Goal: Task Accomplishment & Management: Manage account settings

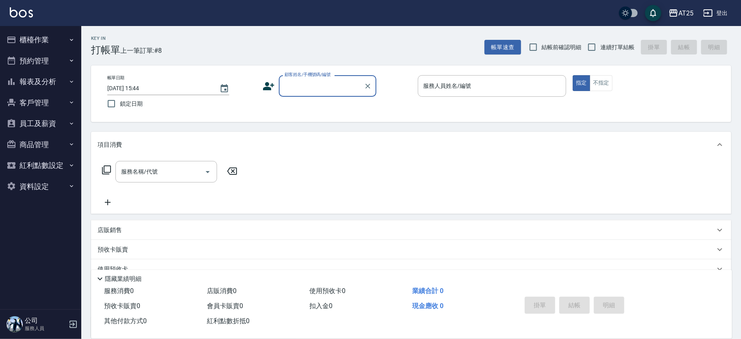
click at [302, 89] on input "顧客姓名/手機號碼/編號" at bounding box center [322, 86] width 78 height 14
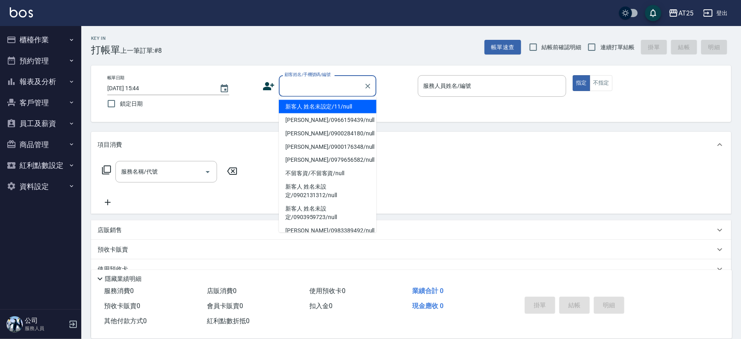
click at [334, 110] on li "新客人 姓名未設定/11/null" at bounding box center [328, 106] width 98 height 13
type input "新客人 姓名未設定/11/null"
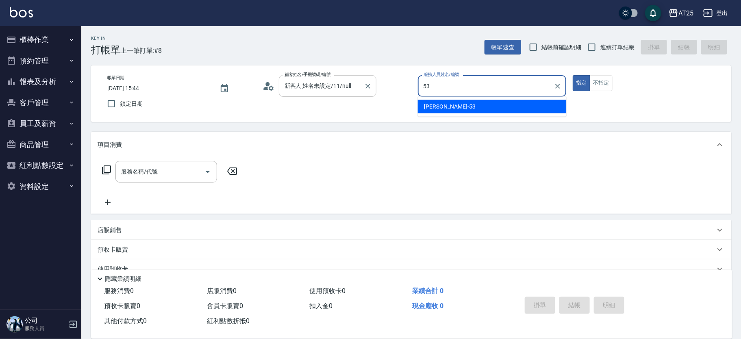
type input "[PERSON_NAME]-53"
type button "true"
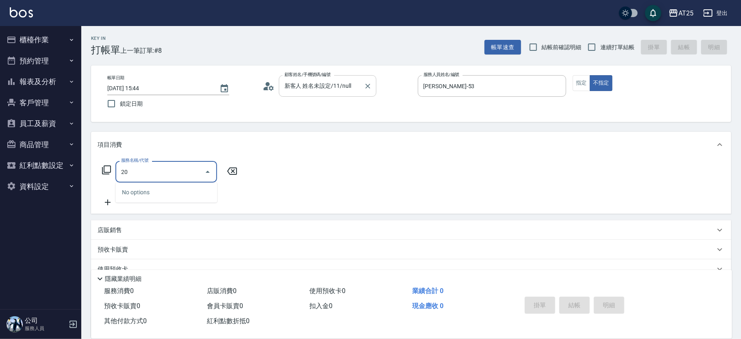
type input "201"
type input "30"
type input "洗髮(201)"
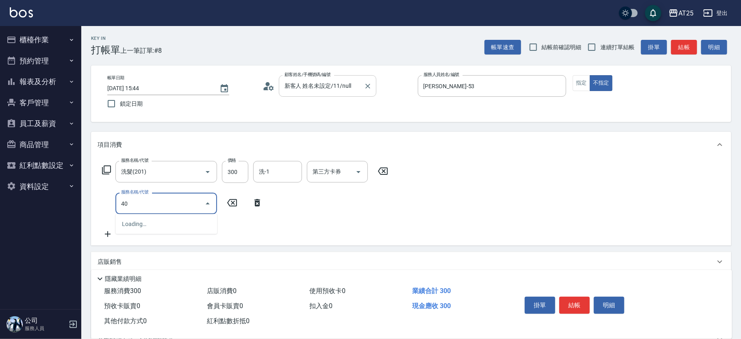
type input "401"
type input "60"
type input "剪髮(401)"
type input "9"
type input "30"
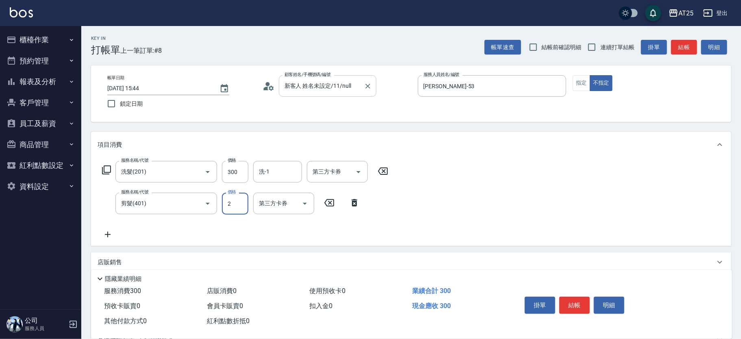
type input "29"
type input "50"
type input "299"
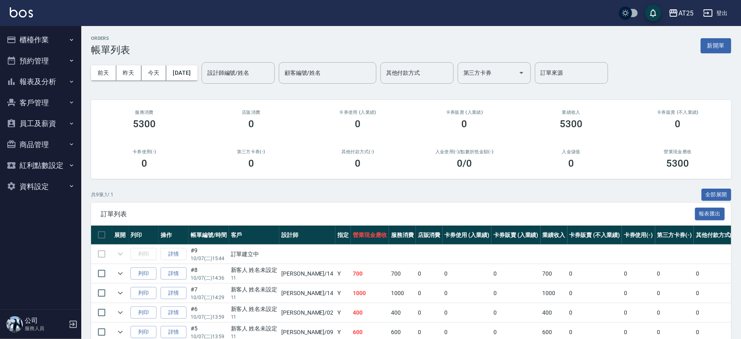
click at [49, 40] on button "櫃檯作業" at bounding box center [40, 39] width 75 height 21
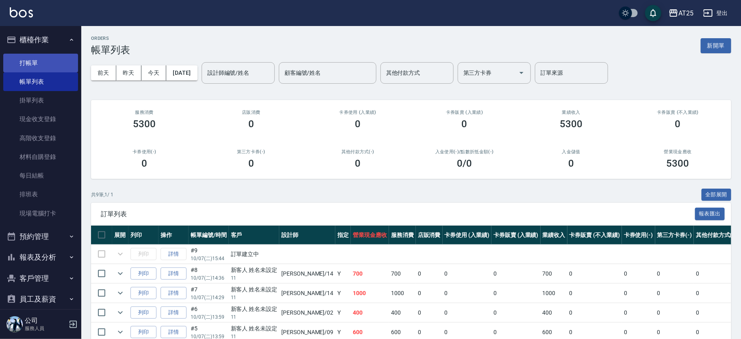
click at [53, 59] on link "打帳單" at bounding box center [40, 63] width 75 height 19
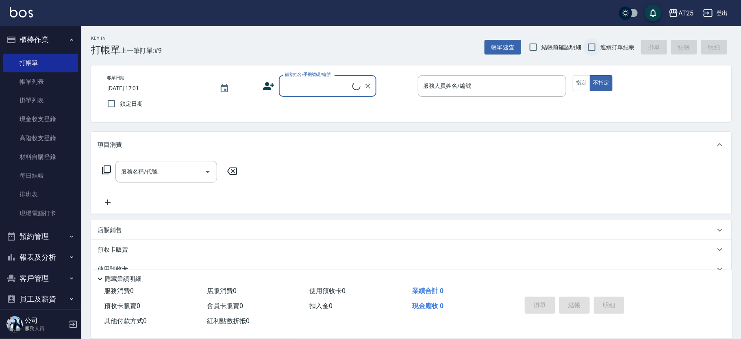
click at [592, 45] on input "連續打單結帳" at bounding box center [591, 47] width 17 height 17
checkbox input "true"
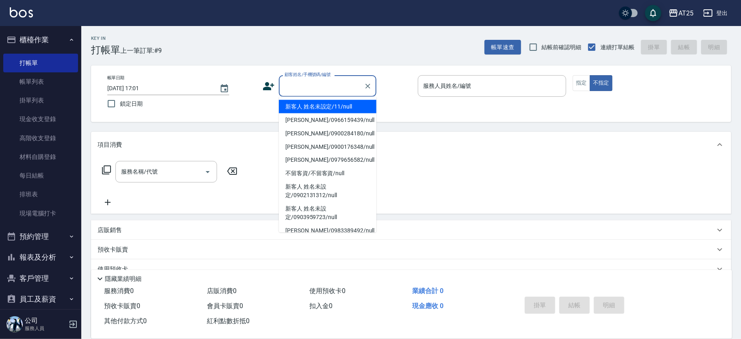
click at [323, 80] on div "顧客姓名/手機號碼/編號 顧客姓名/手機號碼/編號" at bounding box center [328, 86] width 98 height 22
click at [337, 106] on li "新客人 姓名未設定/11/null" at bounding box center [328, 106] width 98 height 13
type input "新客人 姓名未設定/11/null"
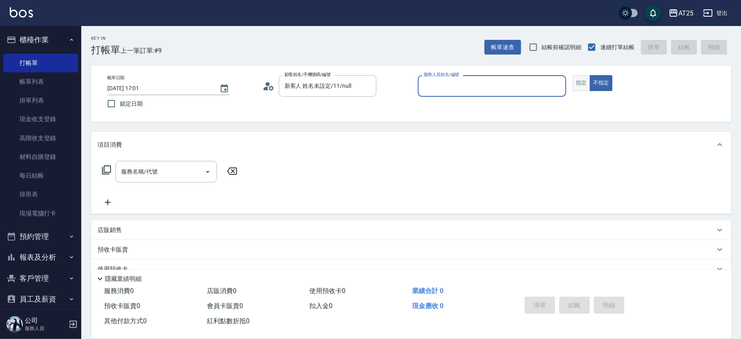
click at [585, 82] on button "指定" at bounding box center [581, 83] width 17 height 16
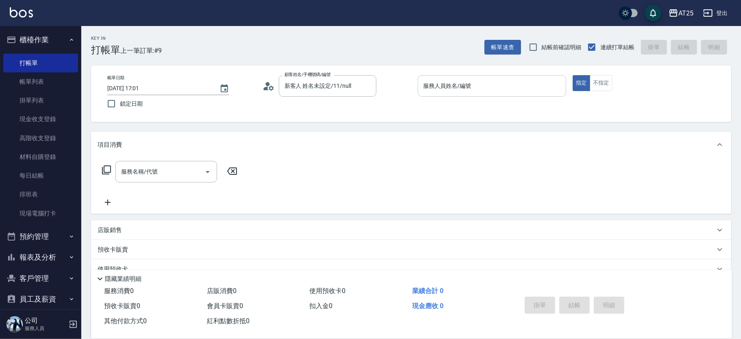
click at [507, 83] on input "服務人員姓名/編號" at bounding box center [492, 86] width 141 height 14
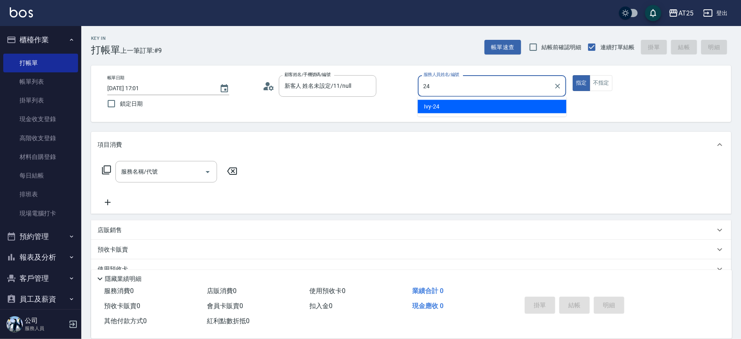
type input "Ivy-24"
type button "true"
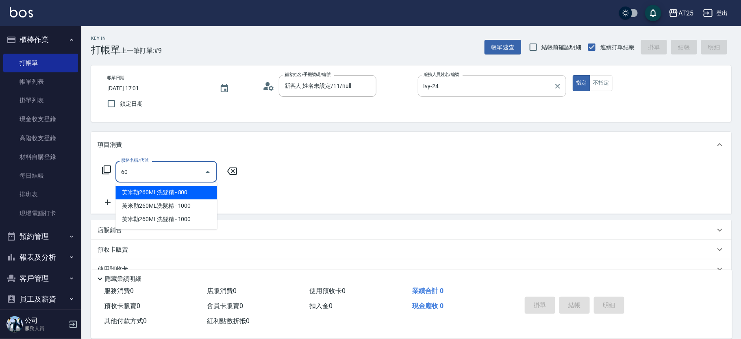
type input "601"
type input "100"
type input "自備護髮(1000上)(601)"
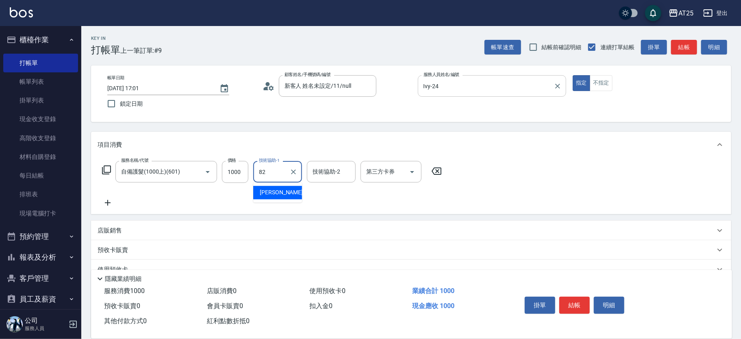
type input "小曼-82"
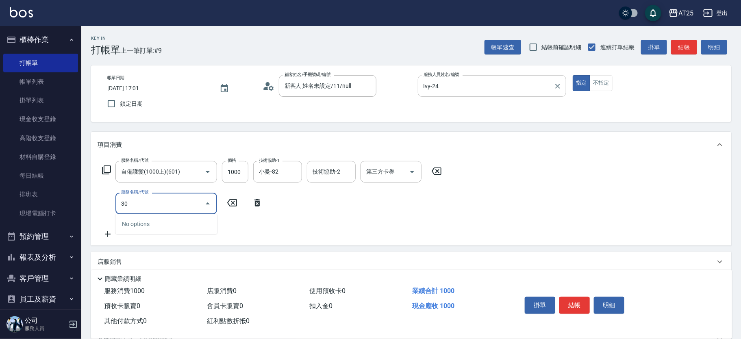
type input "301"
type input "250"
type input "燙髮(301)"
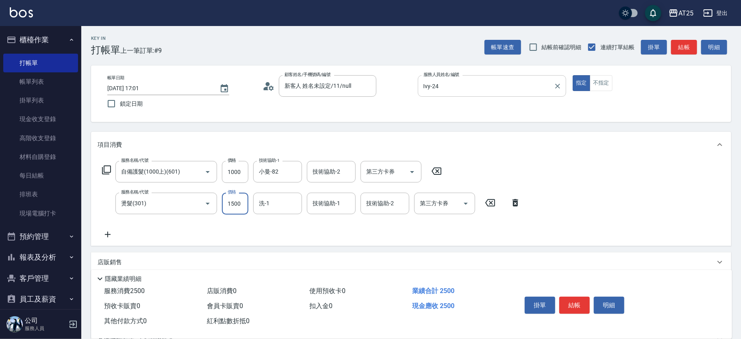
type input "100"
type input "11"
type input "110"
type input "119"
type input "210"
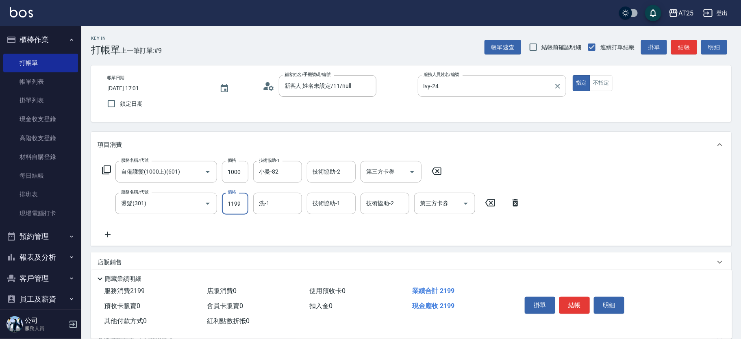
type input "1199"
type input "小曼-82"
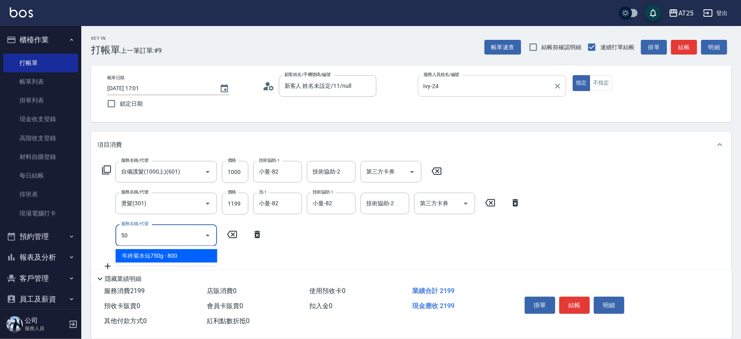
type input "501"
type input "310"
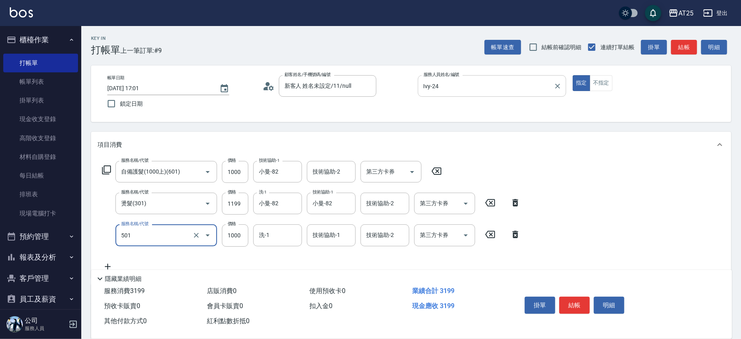
type input "染髮(501)"
type input "220"
type input "200"
type input "230"
type input "2000"
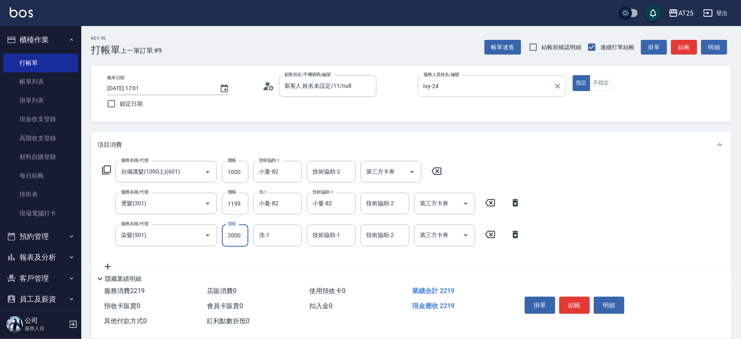
type input "410"
type input "2000"
type input "小曼-82"
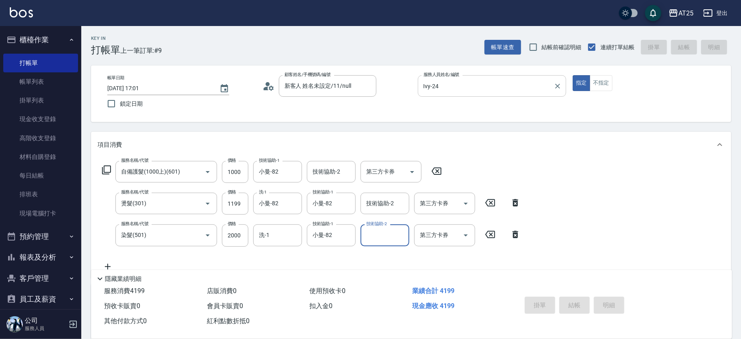
type input "2025/10/07 17:02"
type input "0"
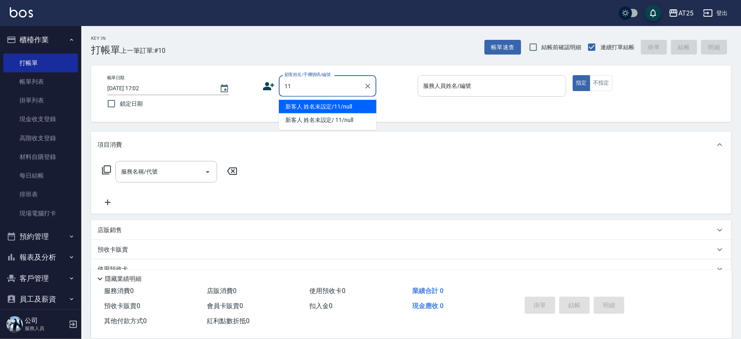
type input "新客人 姓名未設定/11/null"
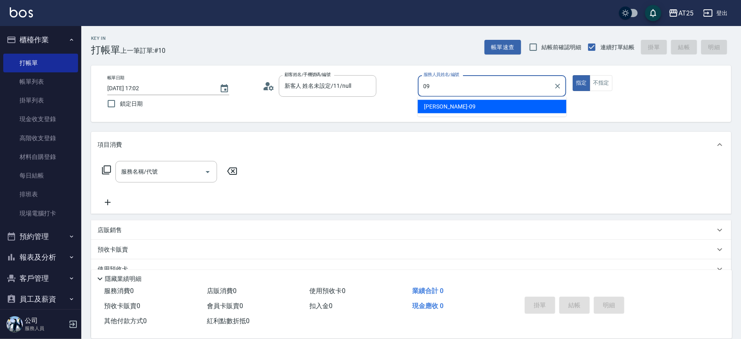
type input "Kevin-09"
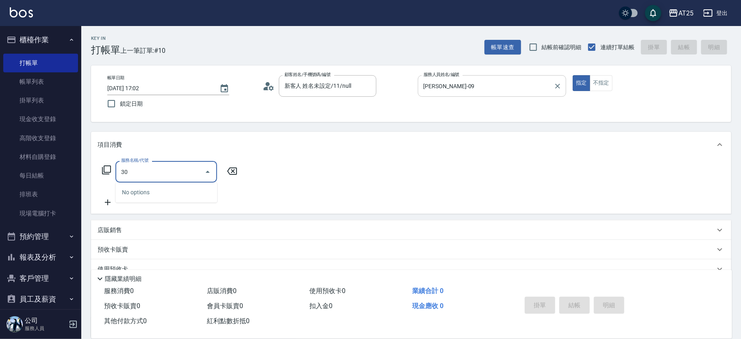
type input "301"
type input "150"
type input "燙髮(301)"
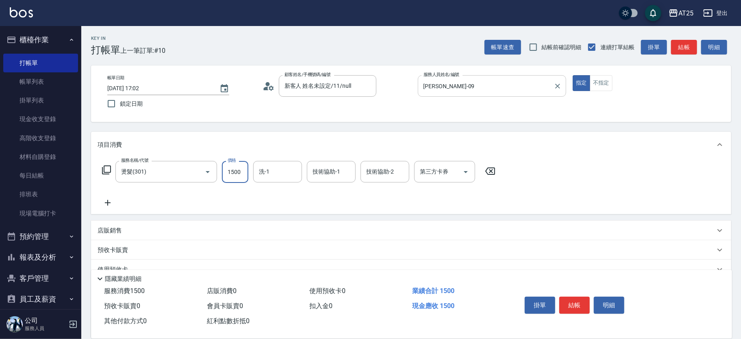
type input "0"
type input "11"
type input "10"
type input "119"
type input "110"
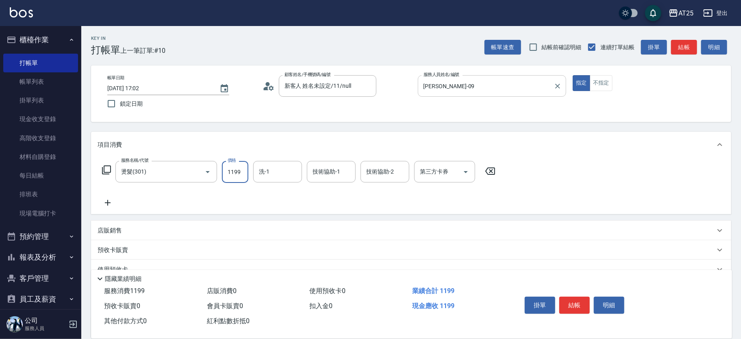
type input "1199"
type input "游惠心-68"
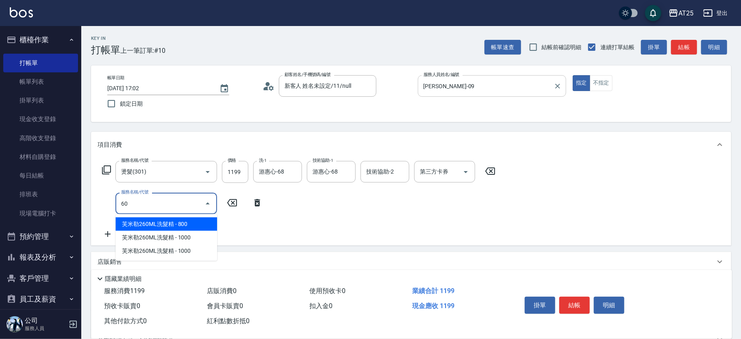
type input "601"
type input "210"
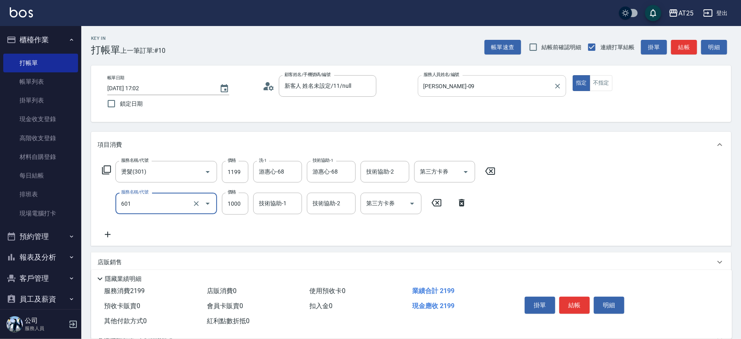
type input "自備護髮(1000上)(601)"
type input "120"
type input "150"
type input "260"
type input "1500"
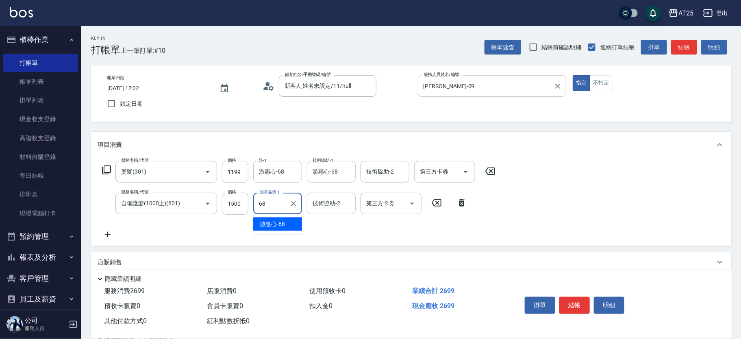
type input "游惠心-68"
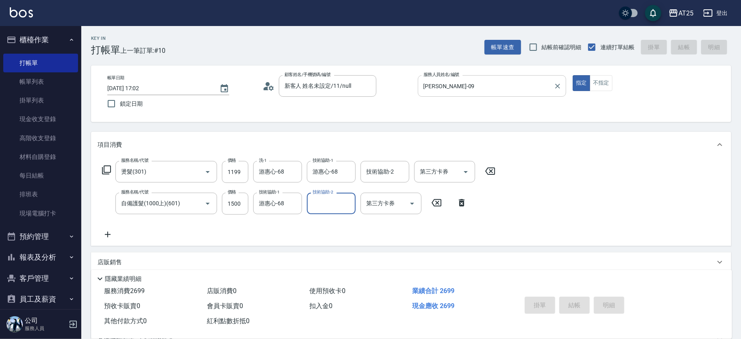
type input "0"
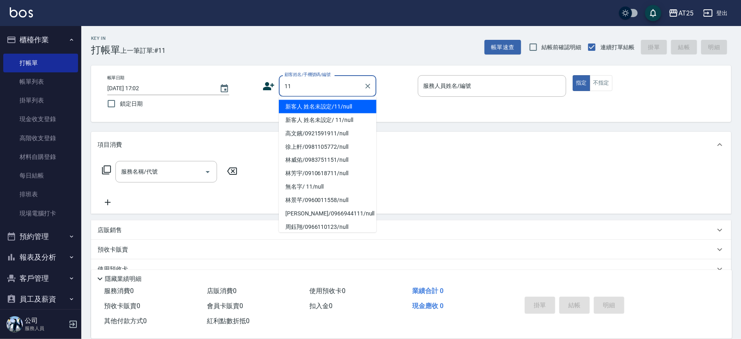
type input "新客人 姓名未設定/11/null"
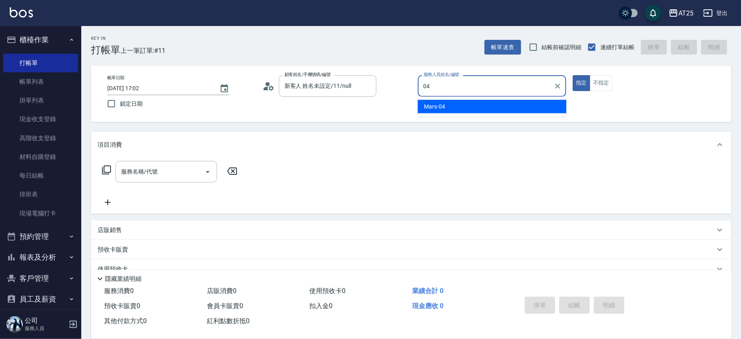
type input "Mars-04"
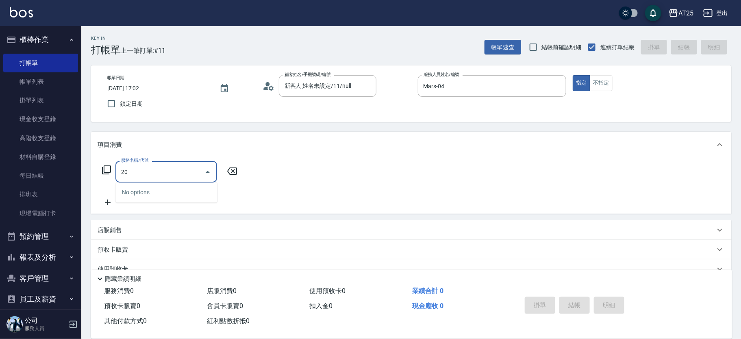
type input "201"
type input "30"
type input "洗髮(201)"
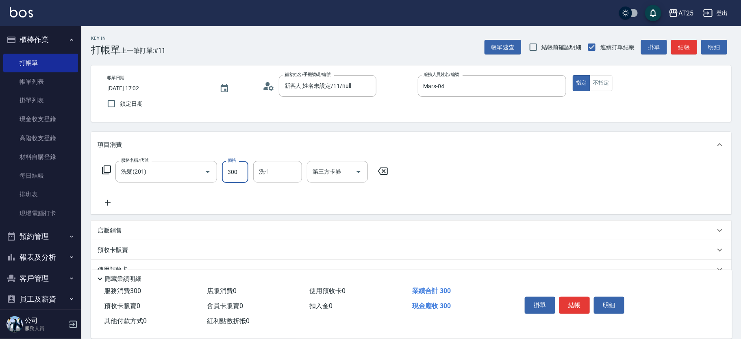
type input "0"
type input "40"
type input "400"
type input "5"
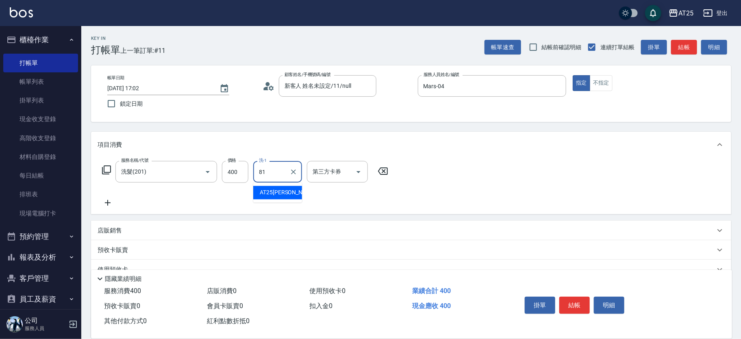
type input "AT25小伶-81"
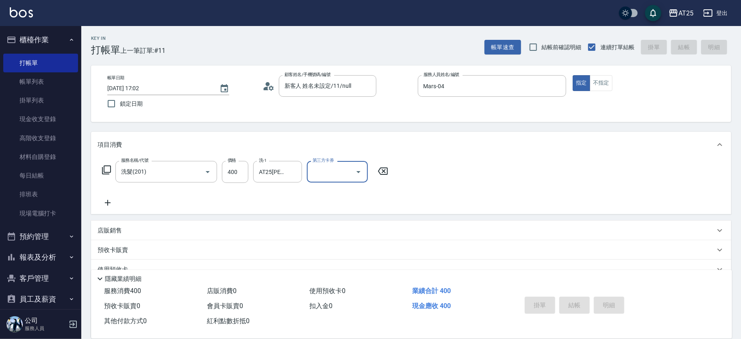
type input "2025/10/07 17:19"
type input "0"
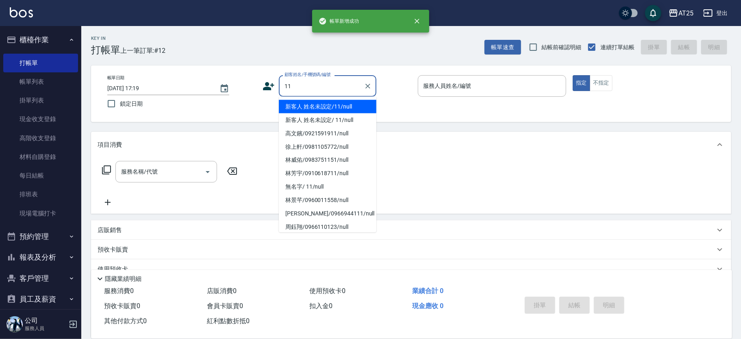
type input "新客人 姓名未設定/11/null"
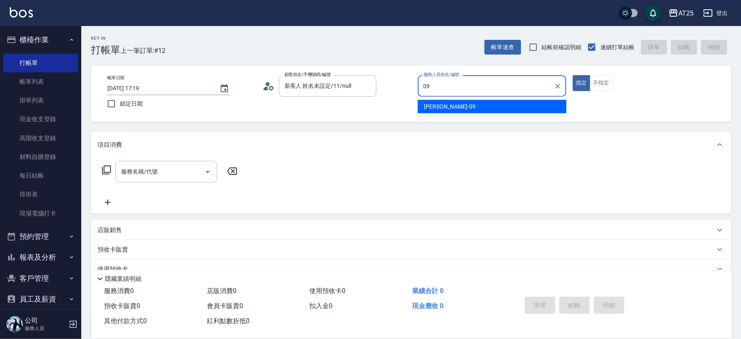
type input "Kevin-09"
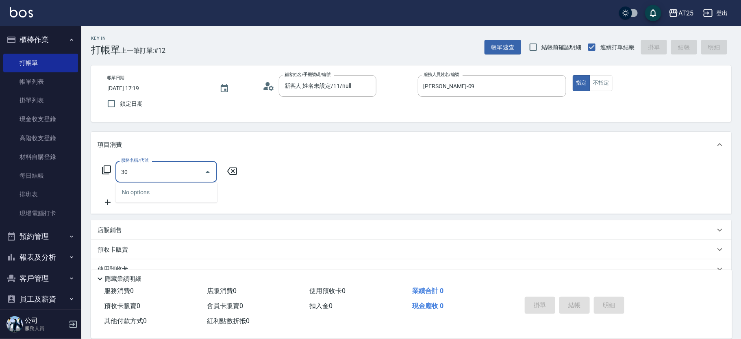
type input "301"
type input "150"
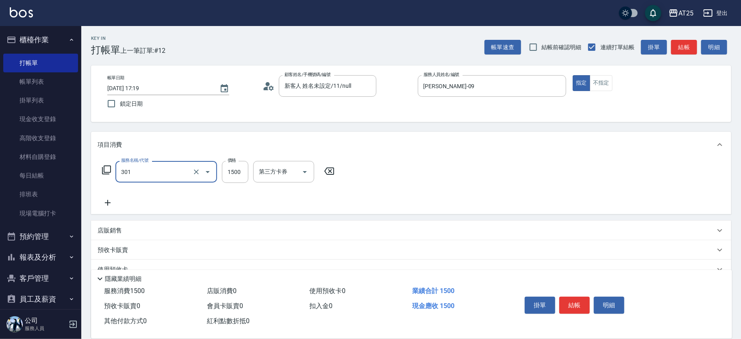
type input "燙髮(301)"
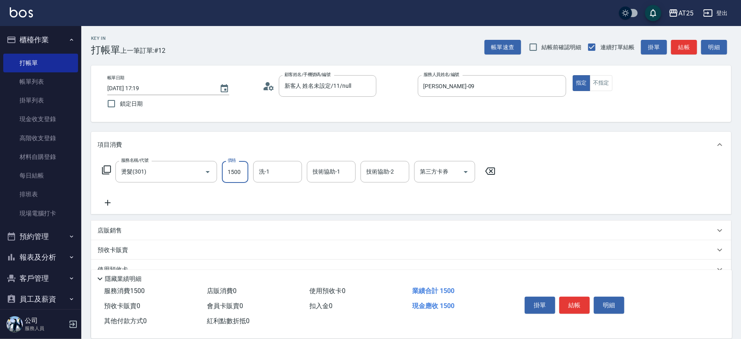
type input "0"
type input "150"
type input "1500"
type input "游惠心-68"
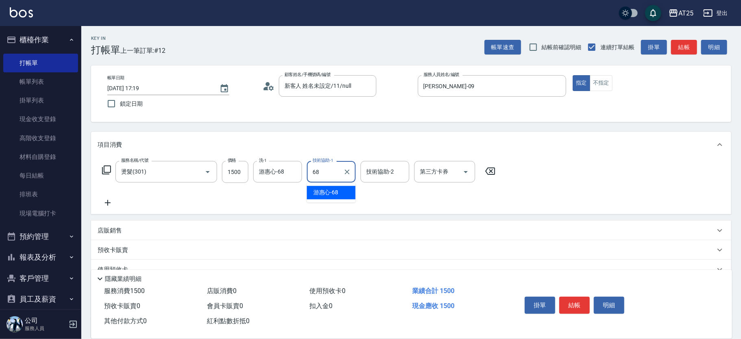
type input "游惠心-68"
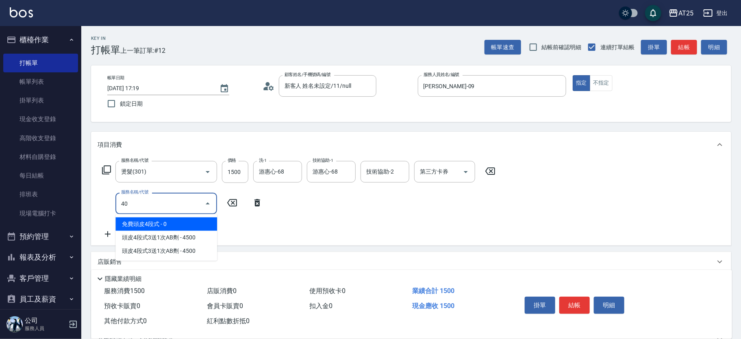
type input "401"
type input "180"
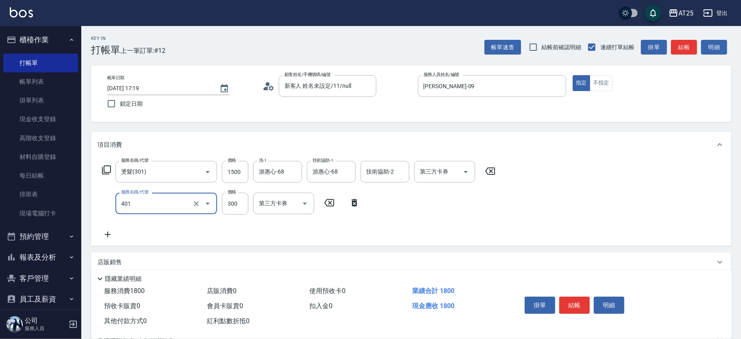
type input "剪髮(401)"
type input "150"
type input "500"
type input "200"
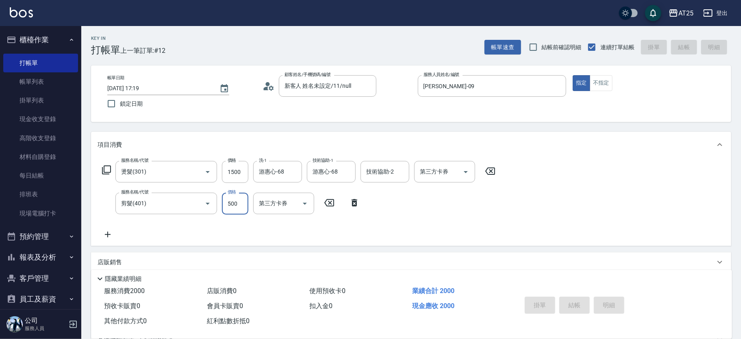
type input "0"
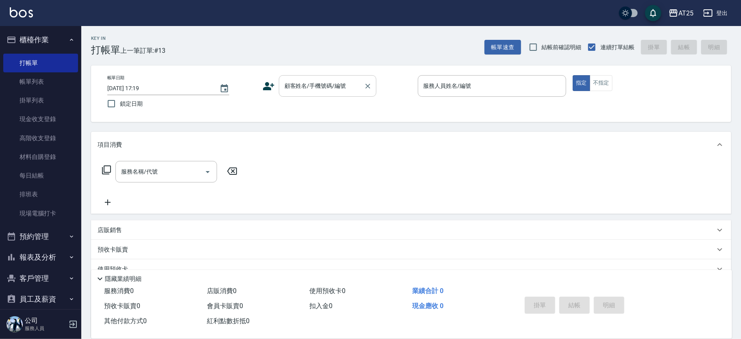
drag, startPoint x: 322, startPoint y: 83, endPoint x: 331, endPoint y: 89, distance: 10.8
click at [321, 83] on div "顧客姓名/手機號碼/編號 顧客姓名/手機號碼/編號" at bounding box center [328, 86] width 98 height 22
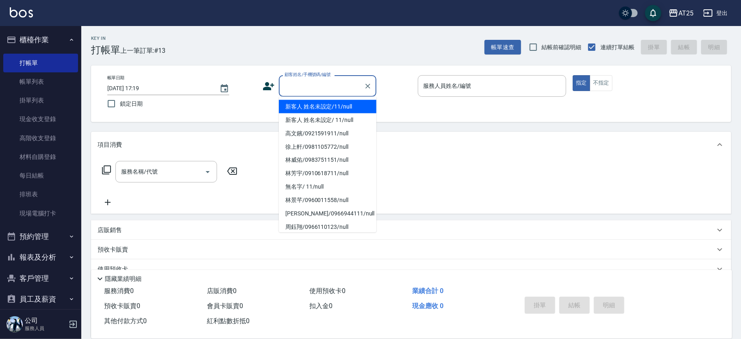
click at [339, 104] on li "新客人 姓名未設定/11/null" at bounding box center [328, 106] width 98 height 13
type input "新客人 姓名未設定/11/null"
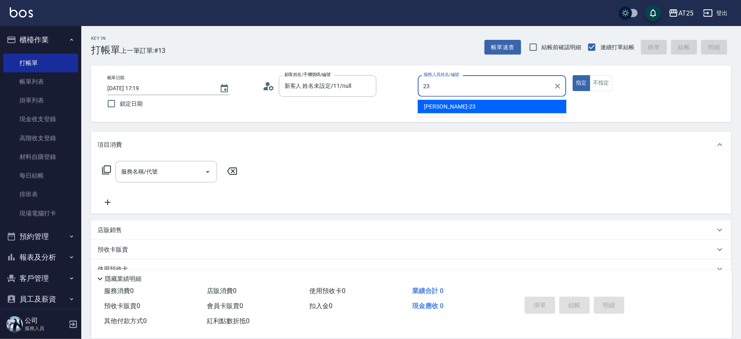
type input "[PERSON_NAME]-23"
type button "true"
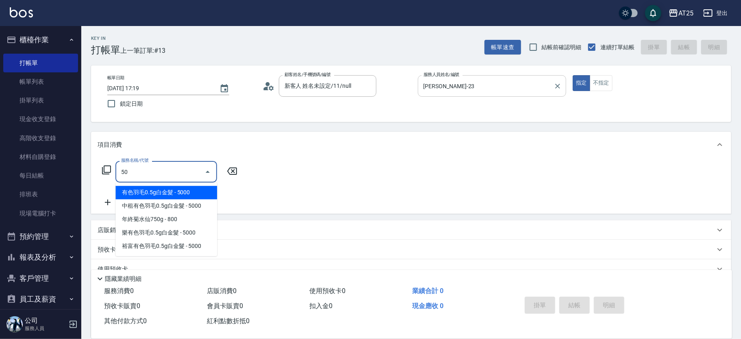
type input "501"
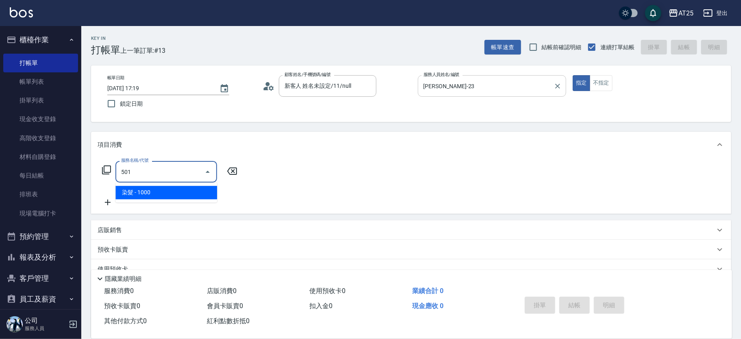
type input "100"
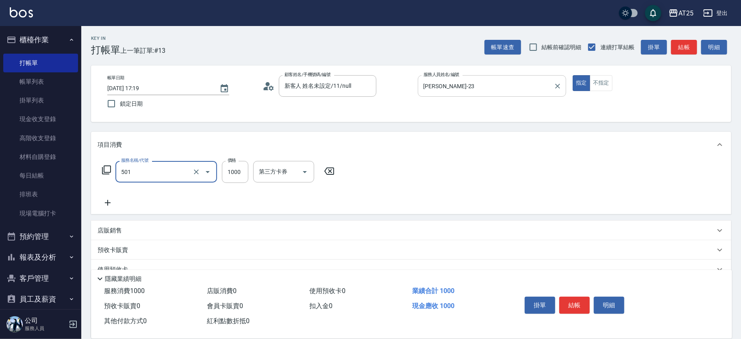
type input "染髮(501)"
type input "0"
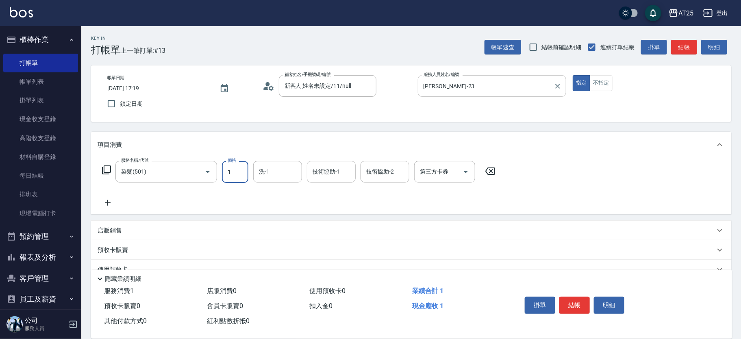
type input "13"
type input "10"
type input "139"
type input "130"
type input "1399"
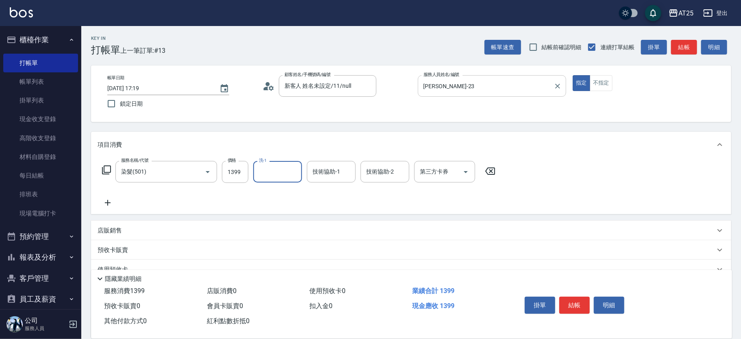
type input "1"
type input "游惠文-61"
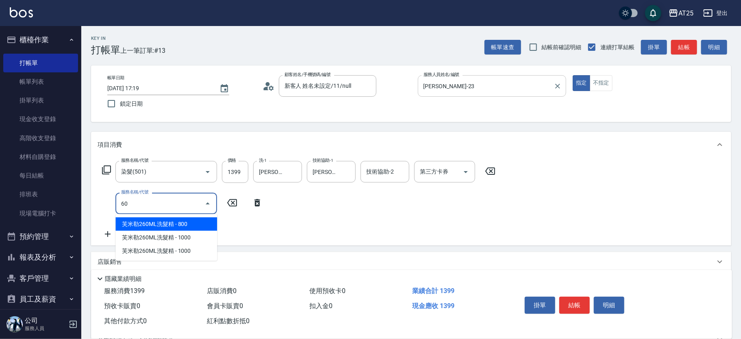
type input "601"
type input "230"
type input "自備護髮(1000上)(601)"
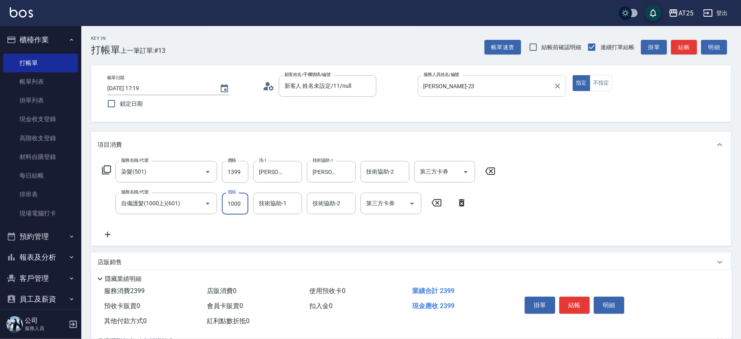
type input "140"
type input "25"
type input "160"
type input "250"
type input "380"
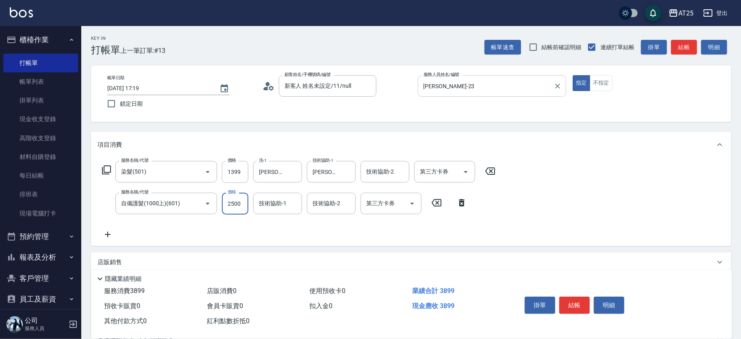
type input "2500"
type input "游惠文-61"
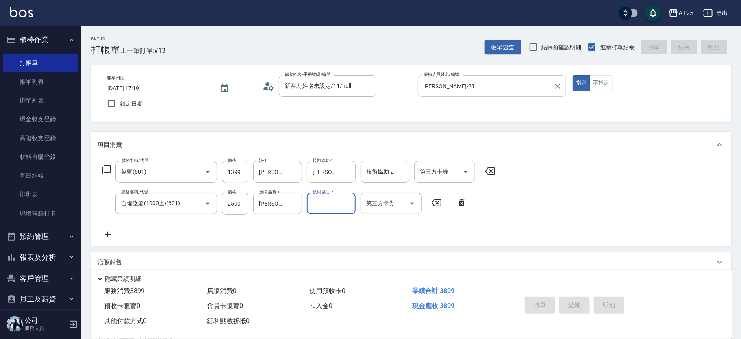
type input "2025/10/07 18:22"
type input "0"
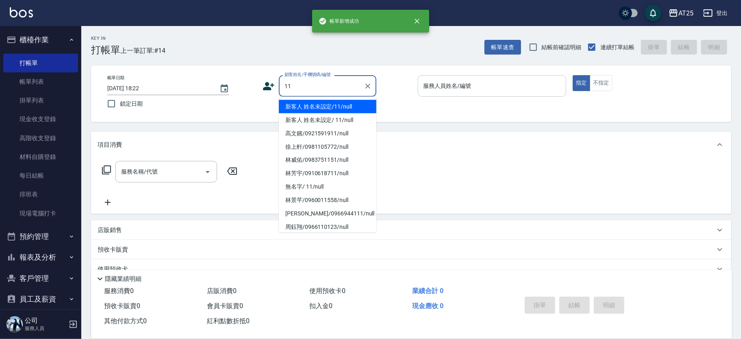
type input "新客人 姓名未設定/11/null"
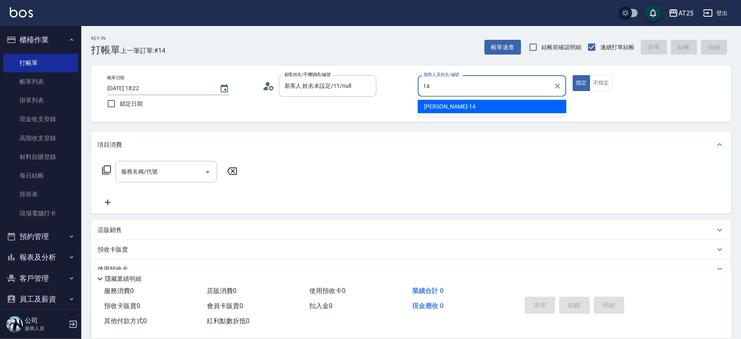
type input "Ken-14"
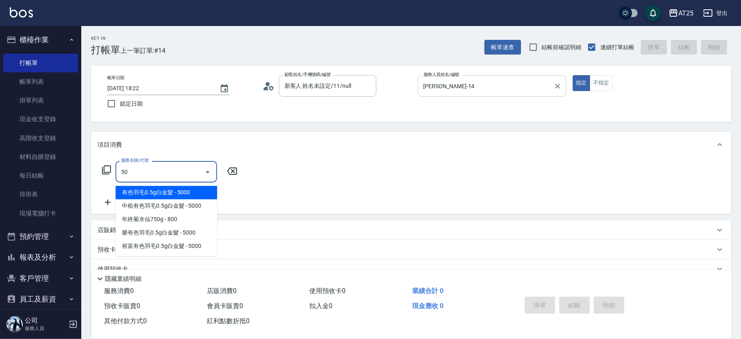
type input "501"
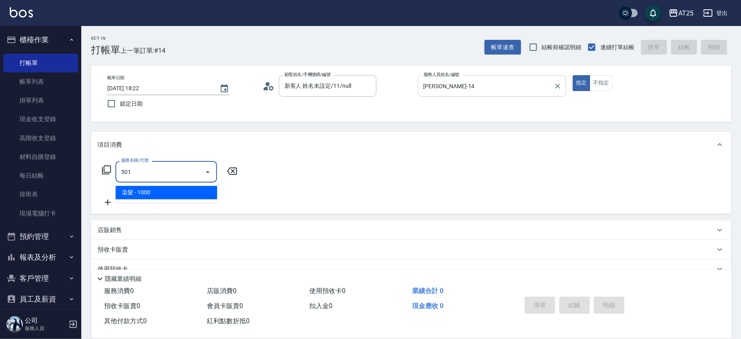
type input "100"
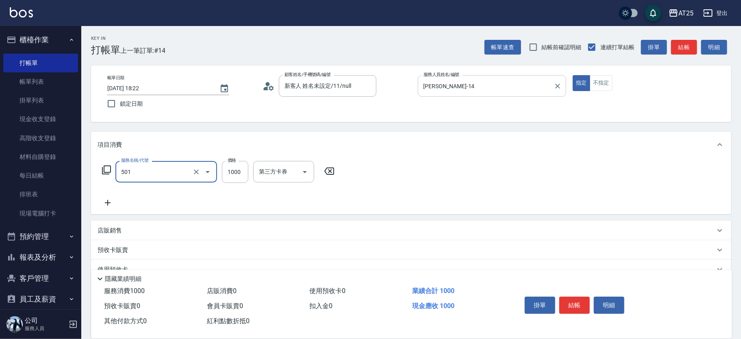
type input "染髮(501)"
type input "0"
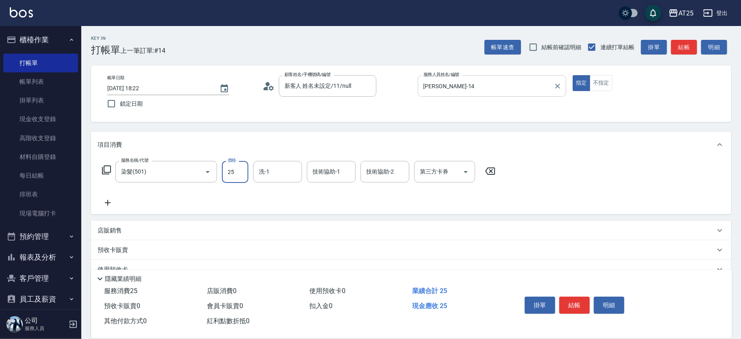
type input "250"
type input "2500"
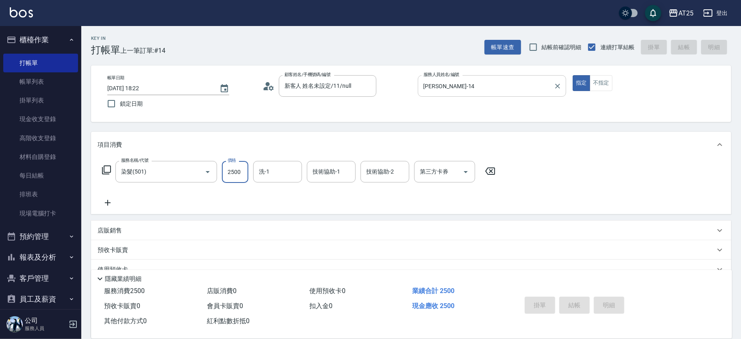
type input "0"
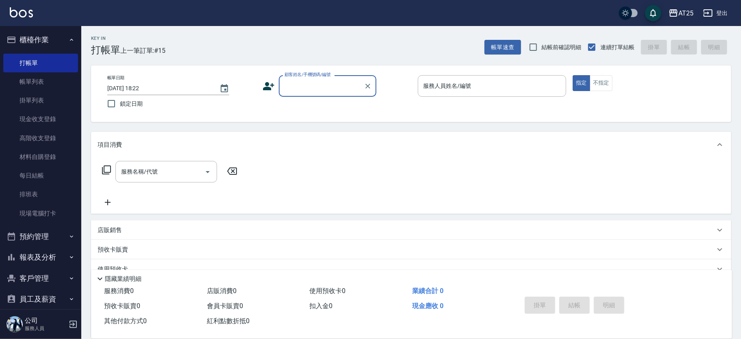
click at [315, 88] on input "顧客姓名/手機號碼/編號" at bounding box center [322, 86] width 78 height 14
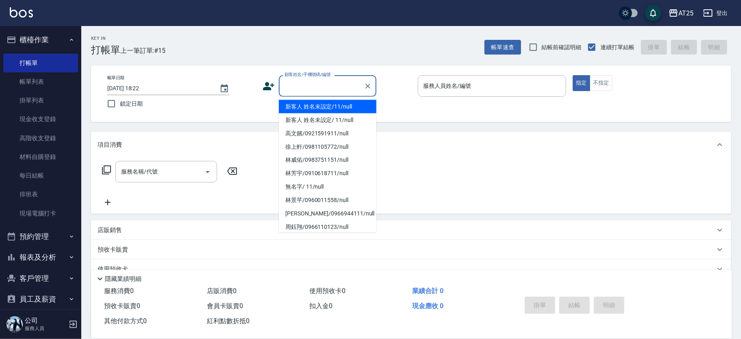
click at [341, 103] on li "新客人 姓名未設定/11/null" at bounding box center [328, 106] width 98 height 13
type input "新客人 姓名未設定/11/null"
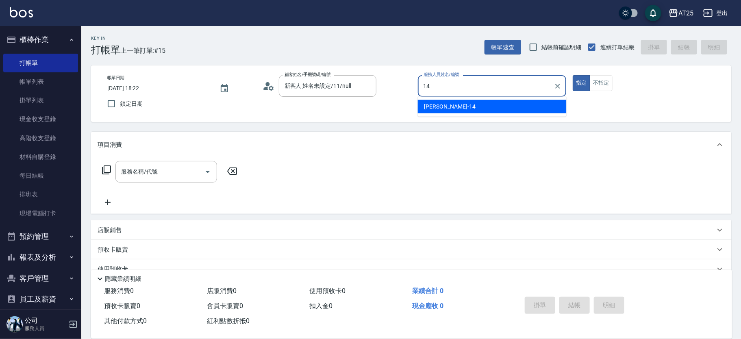
type input "Ken-14"
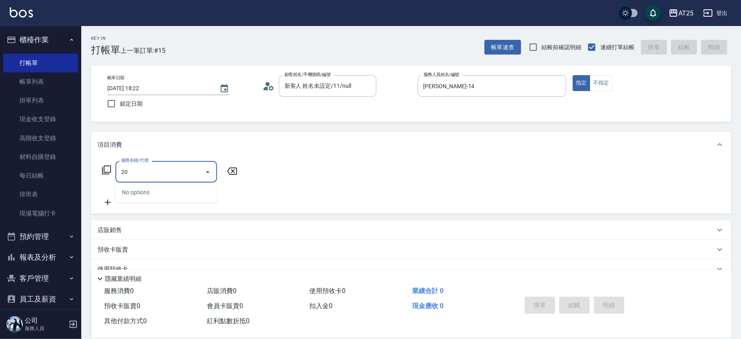
type input "201"
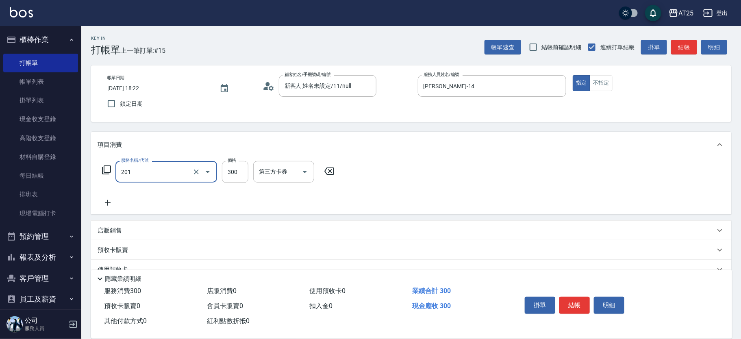
type input "30"
type input "洗髮(201)"
type input "0"
type input "40"
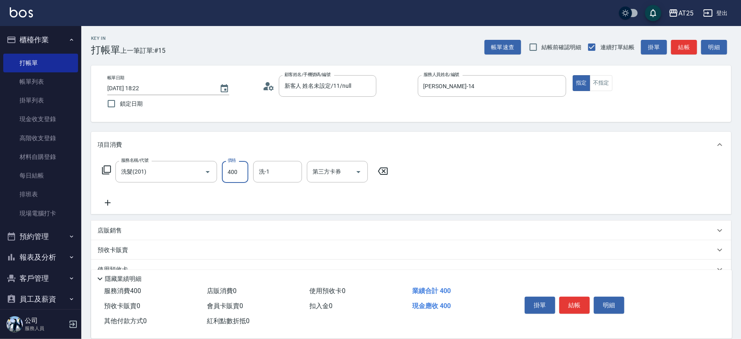
type input "400"
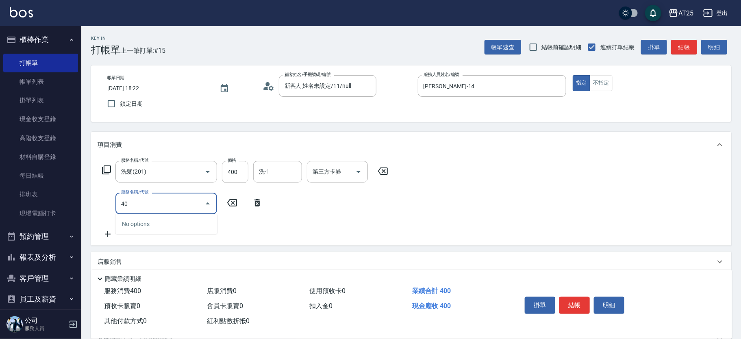
type input "401"
type input "70"
type input "剪髮(401)"
type input "40"
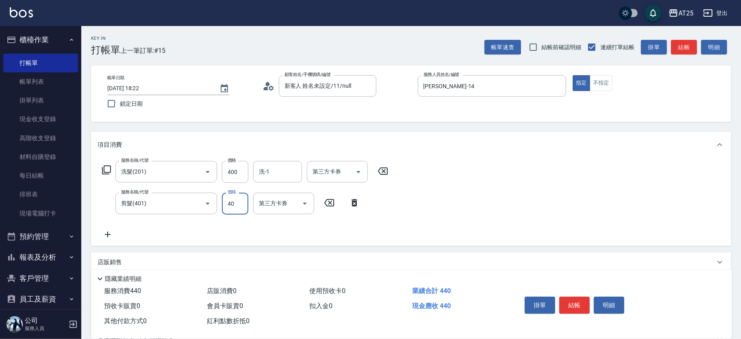
type input "80"
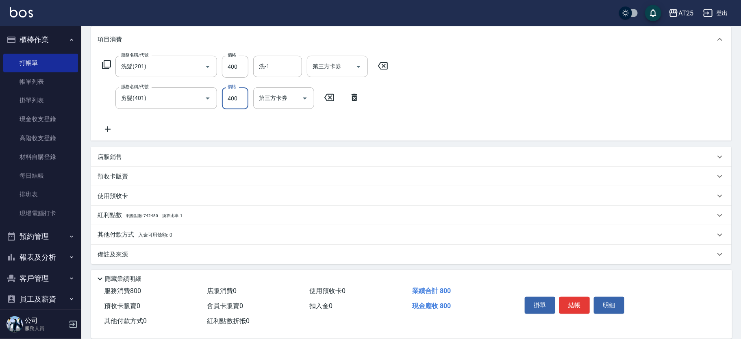
scroll to position [107, 0]
type input "400"
click at [211, 230] on div "其他付款方式 入金可用餘額: 0" at bounding box center [407, 232] width 618 height 9
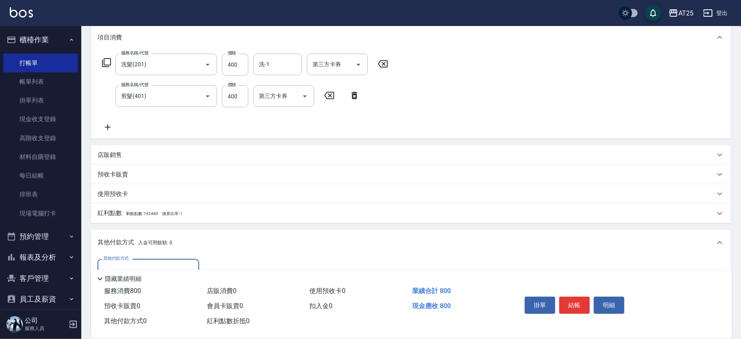
scroll to position [167, 0]
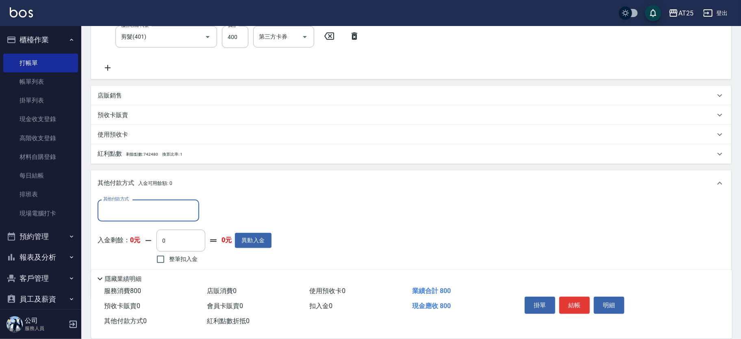
click at [136, 205] on input "其他付款方式" at bounding box center [148, 210] width 94 height 14
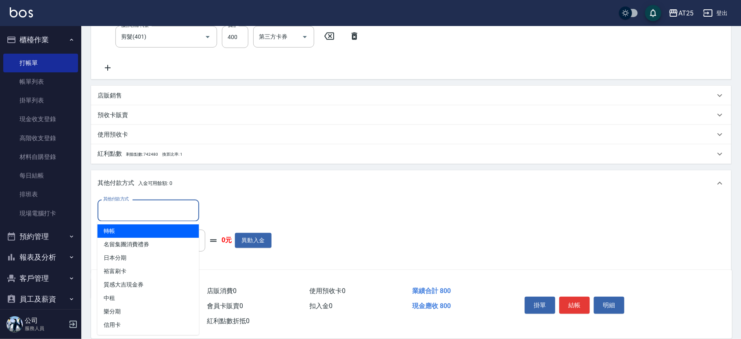
click at [131, 229] on span "轉帳" at bounding box center [149, 230] width 102 height 13
type input "轉帳"
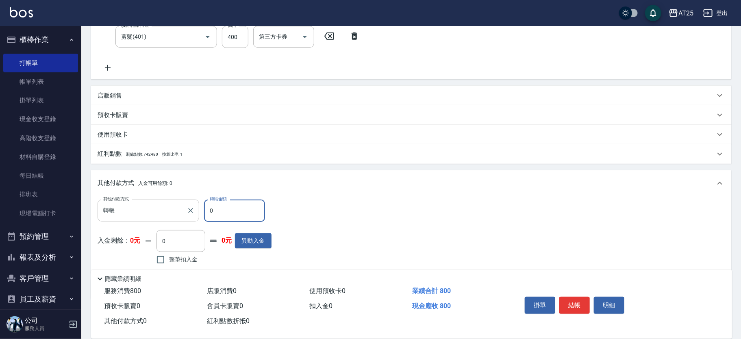
drag, startPoint x: 202, startPoint y: 218, endPoint x: 175, endPoint y: 214, distance: 27.0
click at [175, 214] on div "其他付款方式 轉帳 其他付款方式 轉帳金額 0 轉帳金額" at bounding box center [185, 211] width 174 height 22
type input "70"
type input "80"
type input "0"
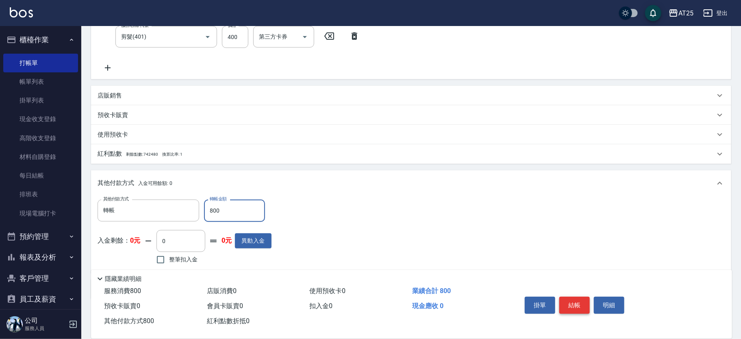
type input "800"
click at [576, 301] on button "結帳" at bounding box center [574, 305] width 30 height 17
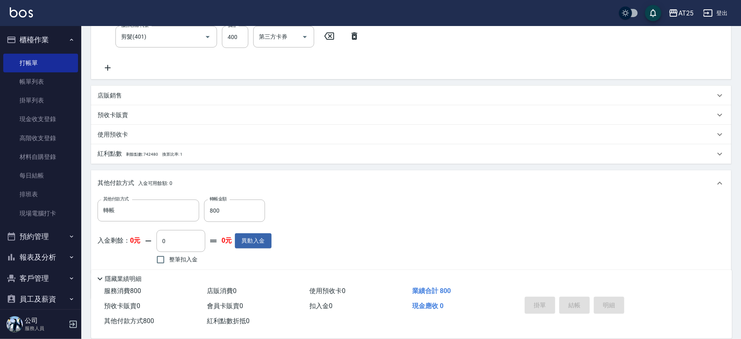
type input "2025/10/07 18:24"
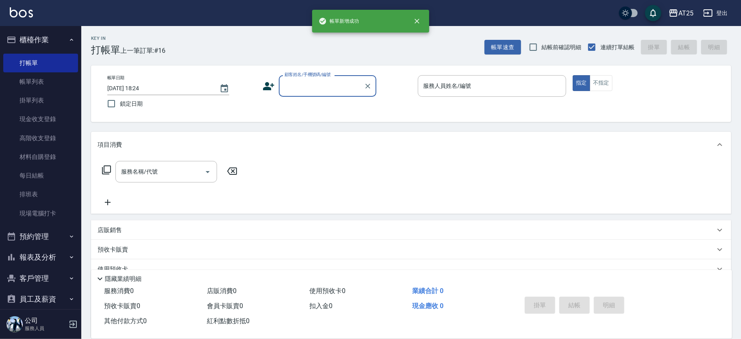
click at [295, 91] on input "顧客姓名/手機號碼/編號" at bounding box center [322, 86] width 78 height 14
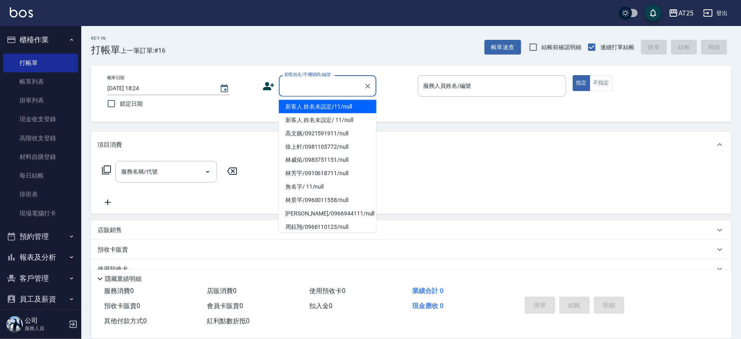
click at [332, 109] on li "新客人 姓名未設定/11/null" at bounding box center [328, 106] width 98 height 13
type input "新客人 姓名未設定/11/null"
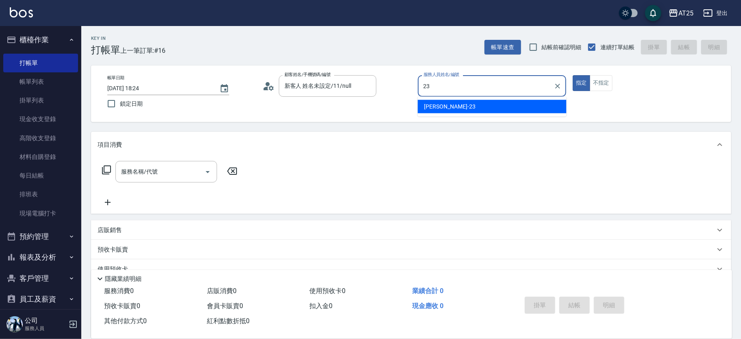
type input "Emma-23"
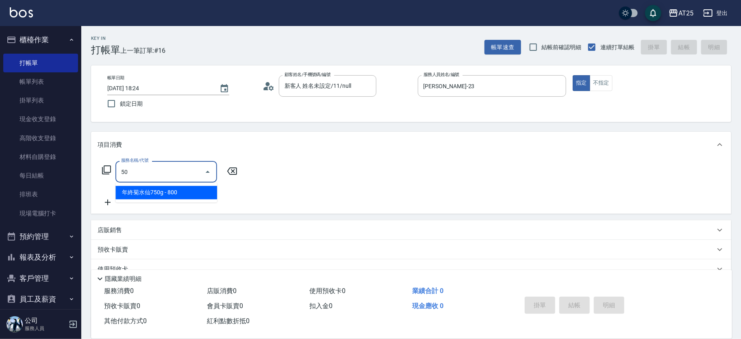
type input "501"
type input "100"
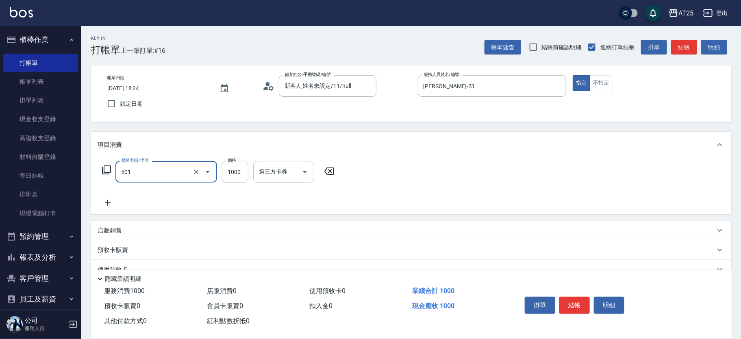
type input "染髮(501)"
type input "0"
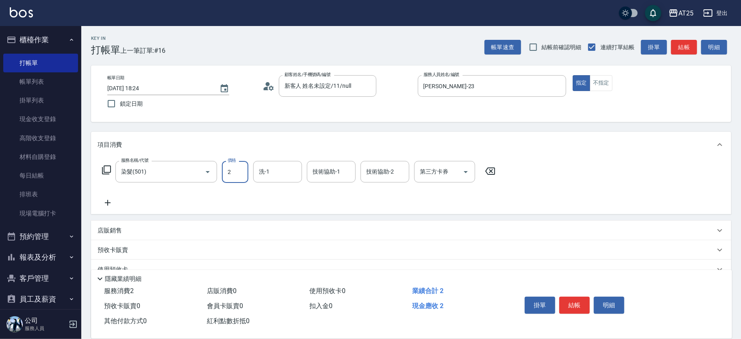
type input "23"
type input "20"
type input "239"
type input "230"
type input "2399"
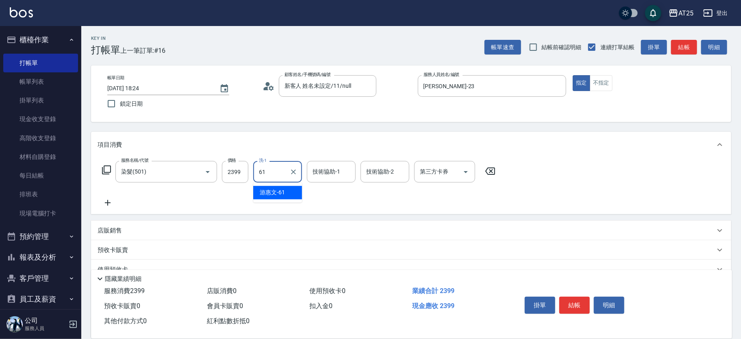
type input "游惠文-61"
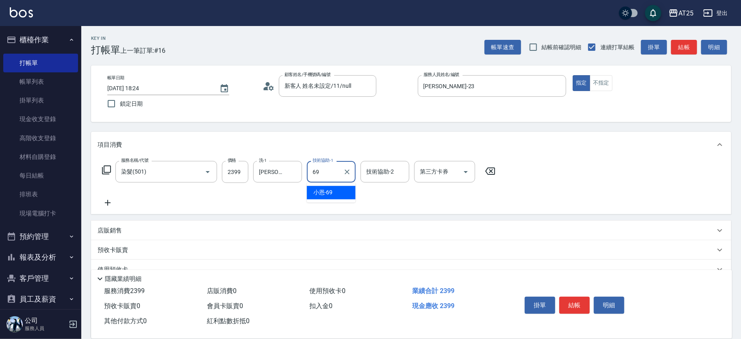
type input "小恩-69"
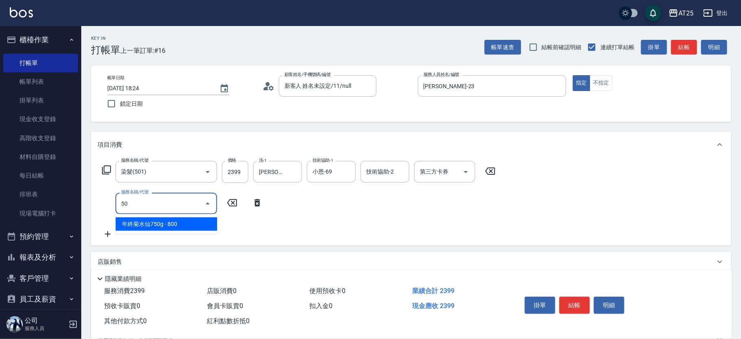
type input "502"
type input "280"
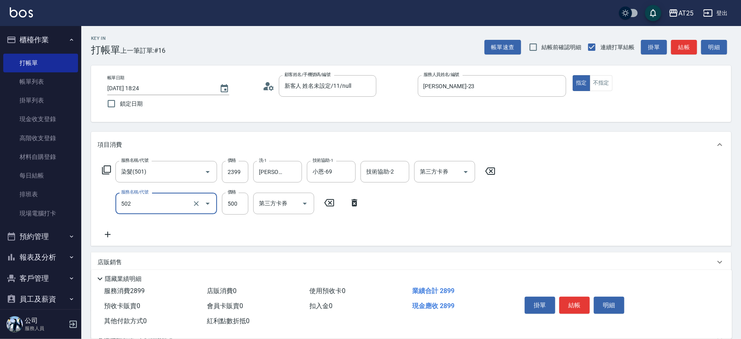
type input "漂髮(502)"
type input "230"
type input "0"
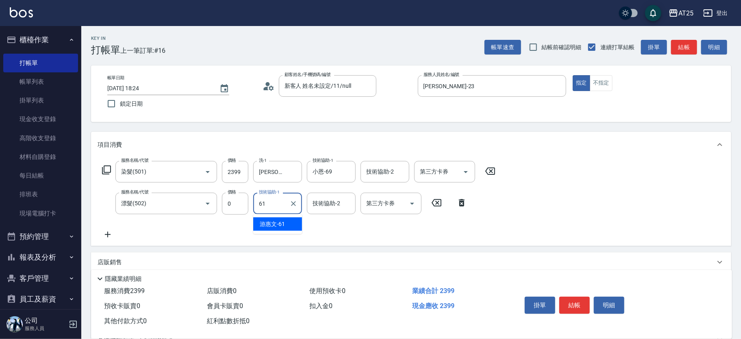
type input "游惠文-61"
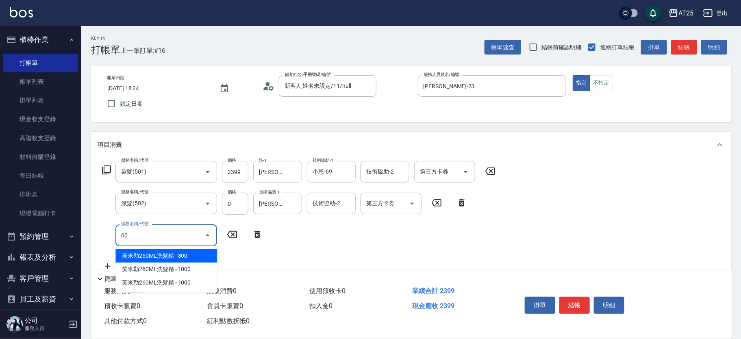
type input "601"
type input "330"
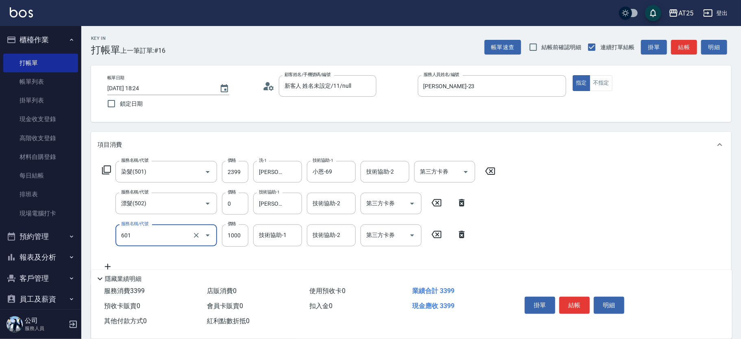
type input "自備護髮(1000上)(601)"
type input "240"
type input "30"
type input "260"
type input "300"
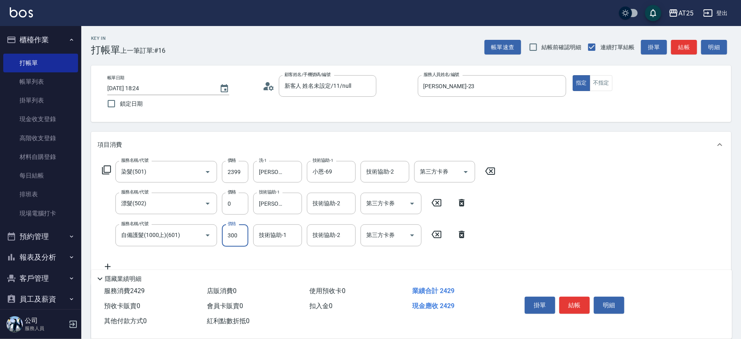
type input "530"
type input "3000"
type input "游惠文-61"
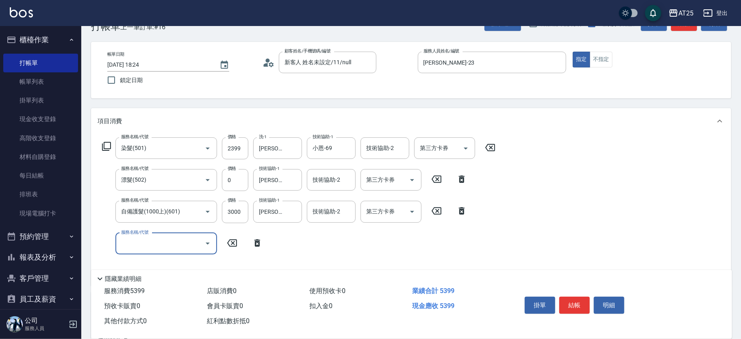
scroll to position [27, 0]
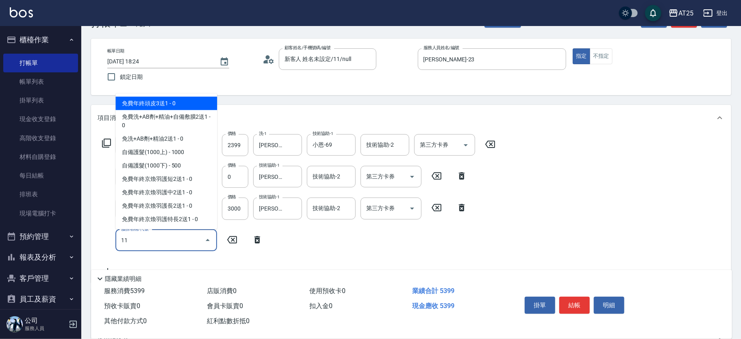
type input "114"
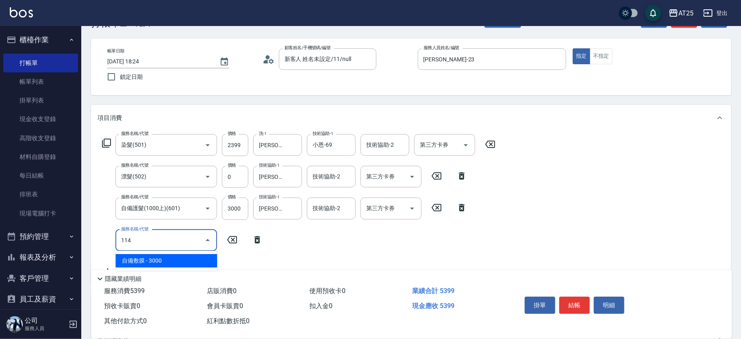
type input "830"
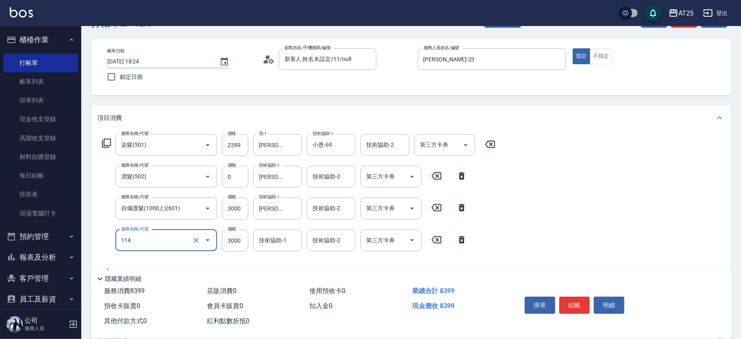
type input "自備敷膜(114)"
type input "540"
type input "1000"
type input "630"
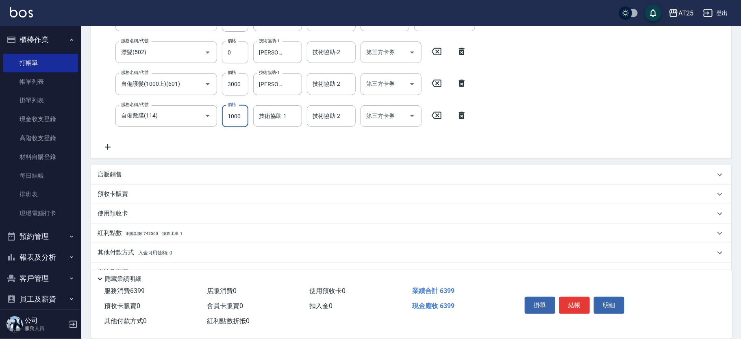
scroll to position [170, 0]
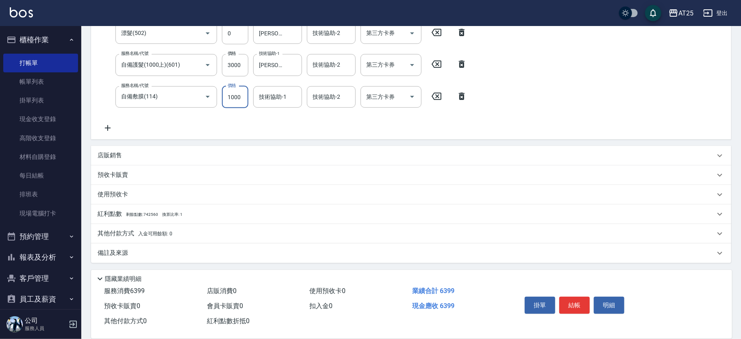
type input "1000"
click at [169, 232] on span "入金可用餘額: 0" at bounding box center [155, 234] width 35 height 6
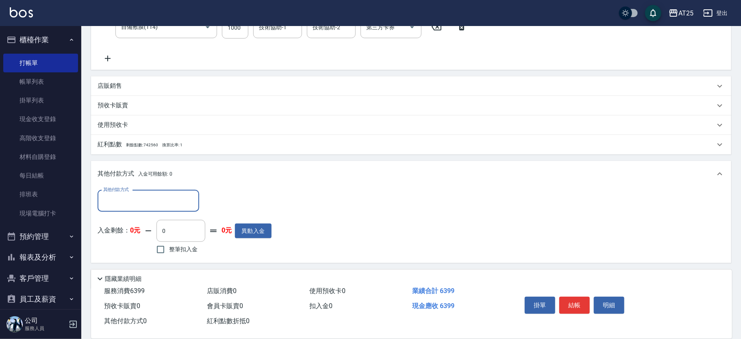
scroll to position [246, 0]
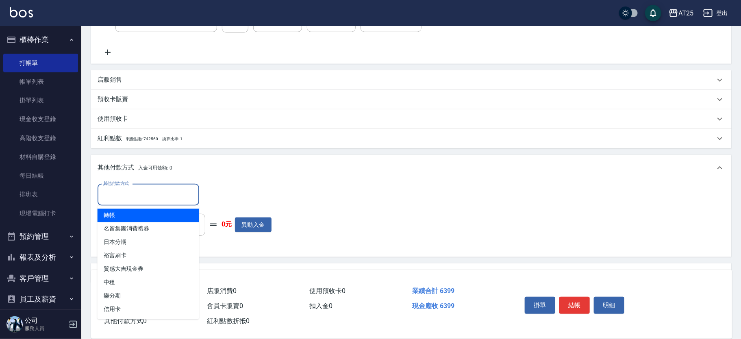
click at [131, 190] on input "其他付款方式" at bounding box center [148, 195] width 94 height 14
click at [134, 212] on span "轉帳" at bounding box center [149, 215] width 102 height 13
type input "轉帳"
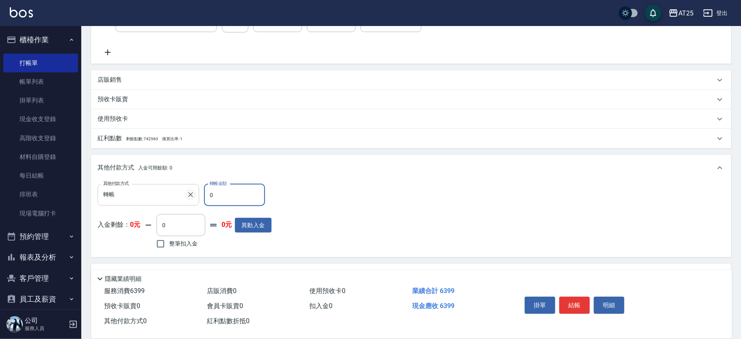
drag, startPoint x: 221, startPoint y: 192, endPoint x: 187, endPoint y: 191, distance: 33.7
click at [187, 191] on div "其他付款方式 轉帳 其他付款方式 轉帳金額 0 轉帳金額" at bounding box center [185, 195] width 174 height 22
type input "63"
type input "570"
type input "639"
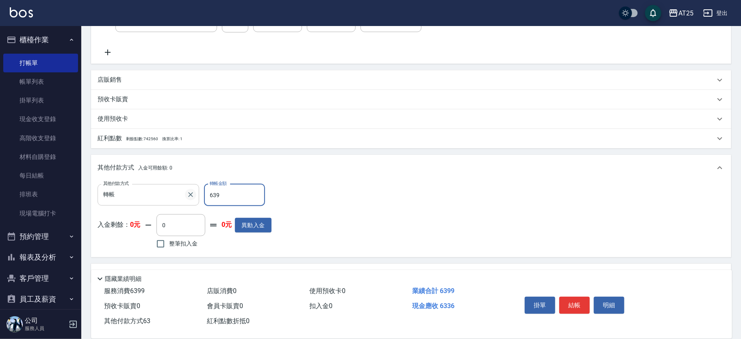
type input "0"
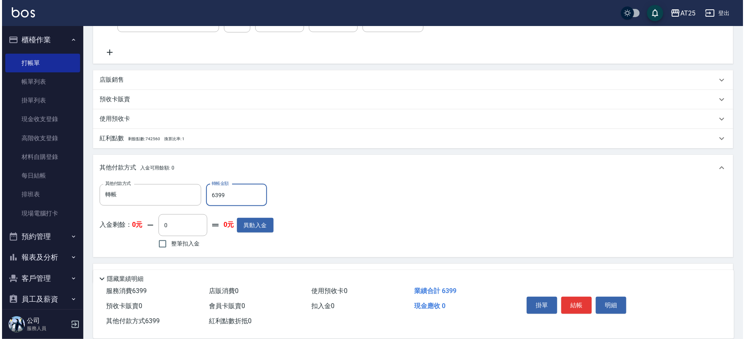
scroll to position [0, 0]
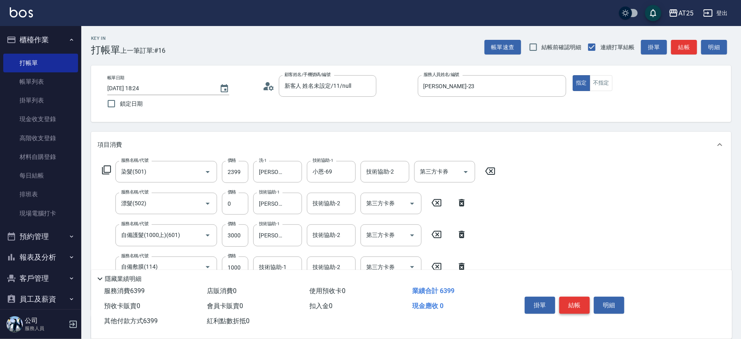
type input "6399"
click at [576, 300] on button "結帳" at bounding box center [574, 305] width 30 height 17
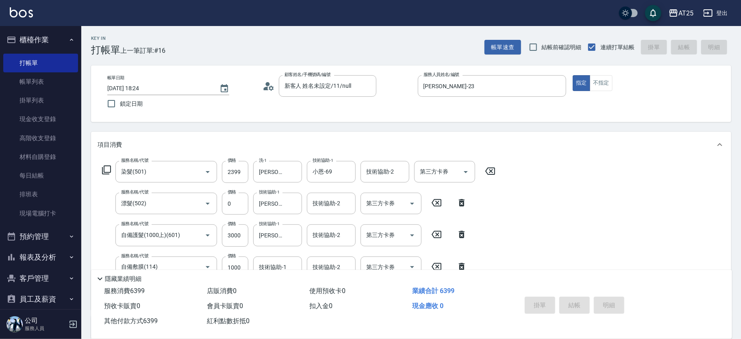
type input "2025/10/07 18:25"
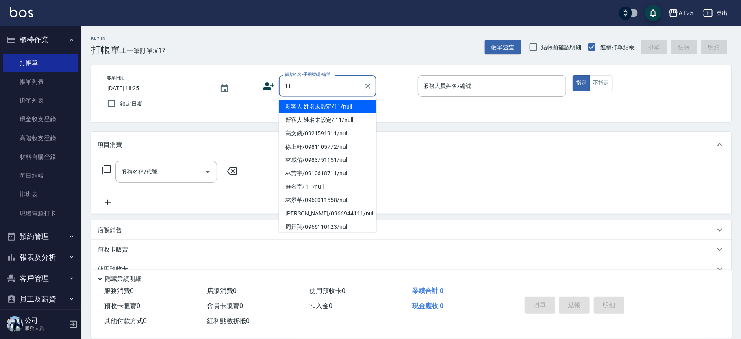
type input "新客人 姓名未設定/11/null"
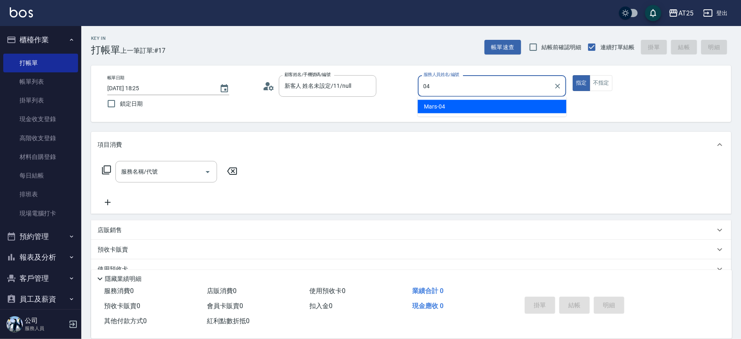
type input "Mars-04"
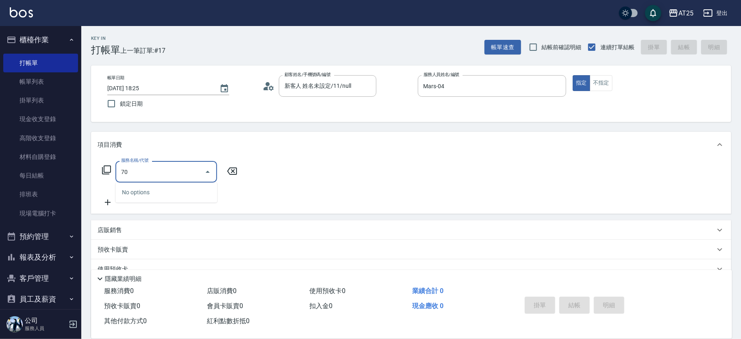
type input "705"
type input "500"
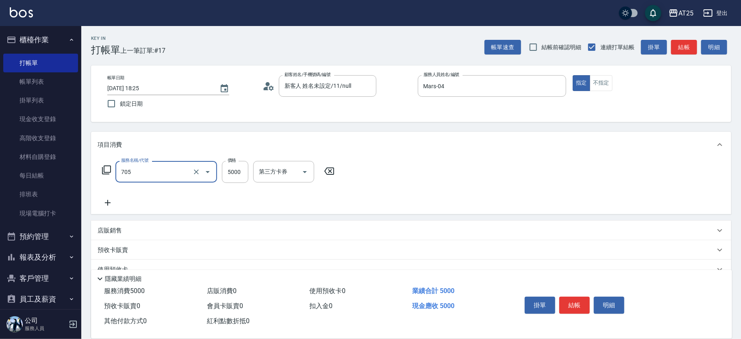
type input "新羽毛鉑金接髮調整(705)"
type input "0"
type input "25"
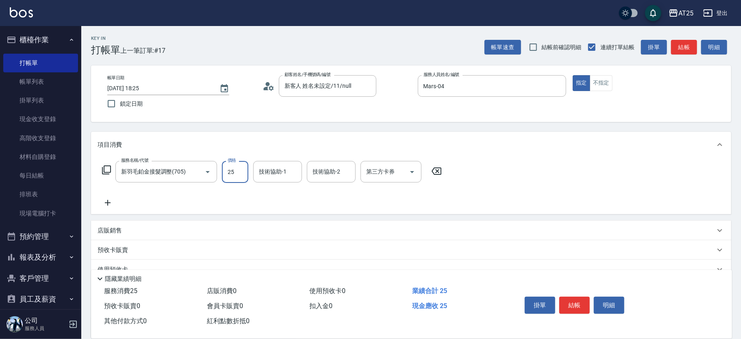
type input "20"
type input "250"
type input "2500"
type input "sandy-83"
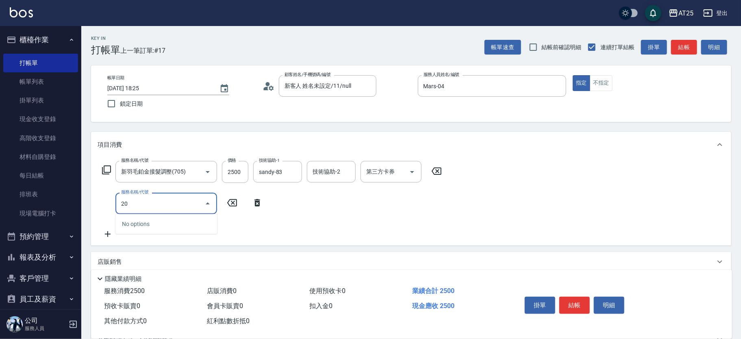
type input "201"
type input "280"
type input "洗髮(201)"
type input "250"
type input "0"
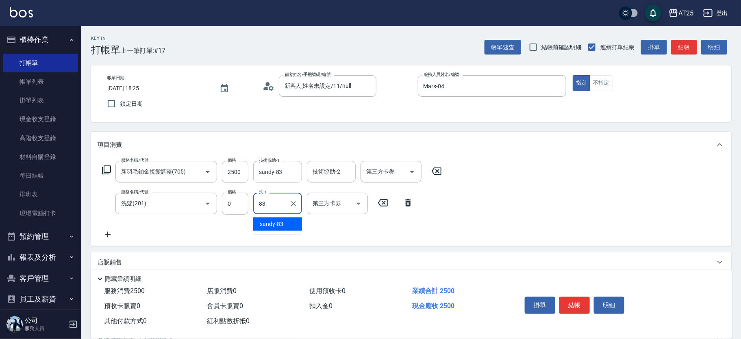
type input "sandy-83"
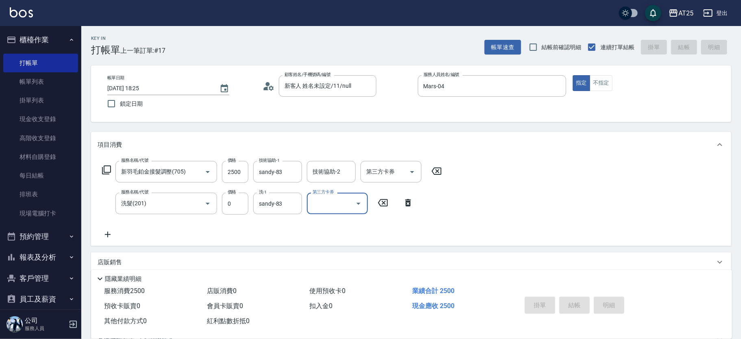
type input "0"
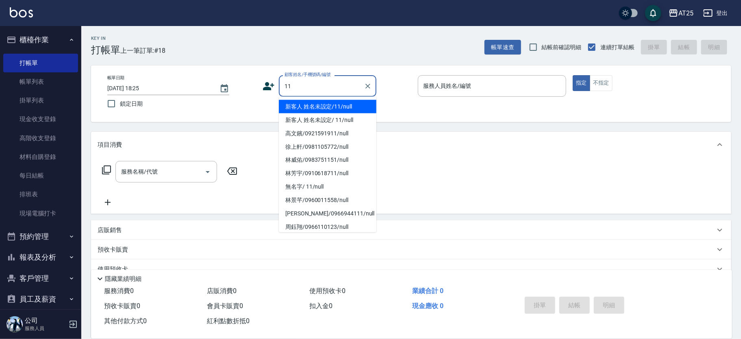
type input "新客人 姓名未設定/11/null"
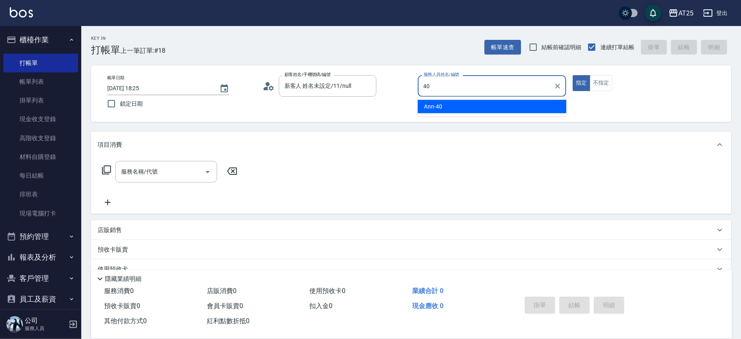
type input "Ann-40"
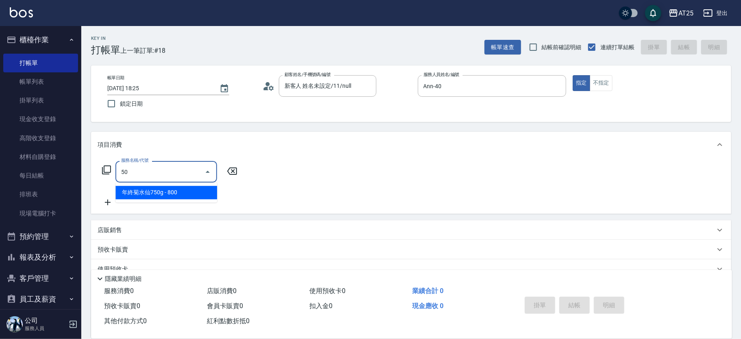
type input "501"
type input "100"
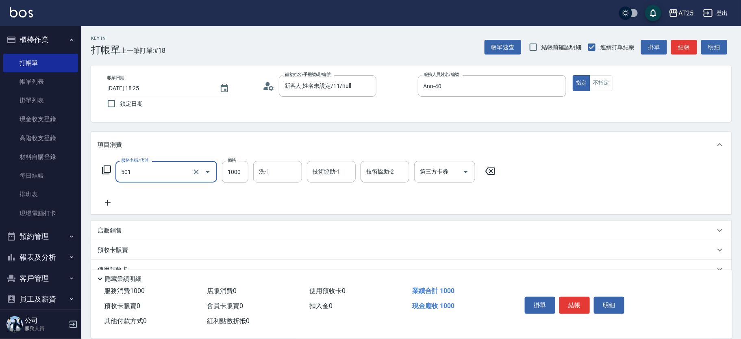
type input "染髮(501)"
type input "0"
type input "20"
type input "2080"
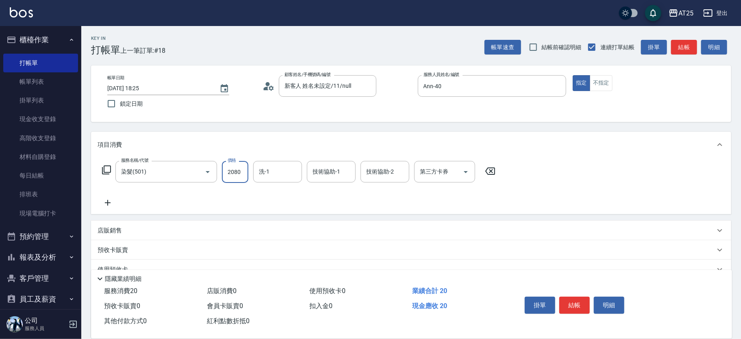
type input "200"
type input "2080"
type input "小恩-69"
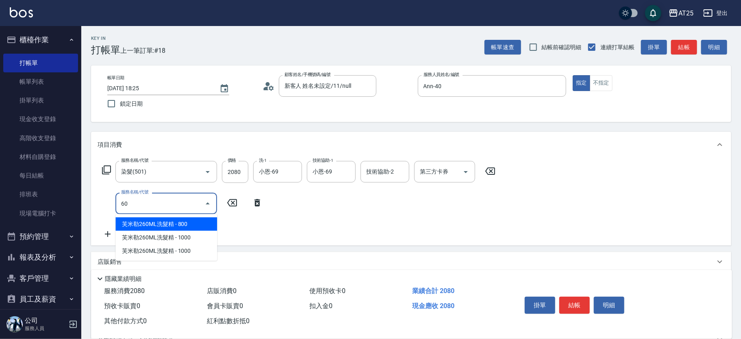
type input "601"
type input "300"
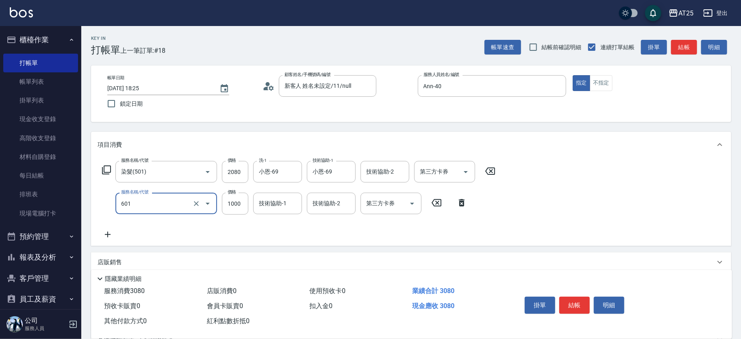
type input "自備護髮(1000上)(601)"
type input "200"
type input "20"
type input "220"
type input "200"
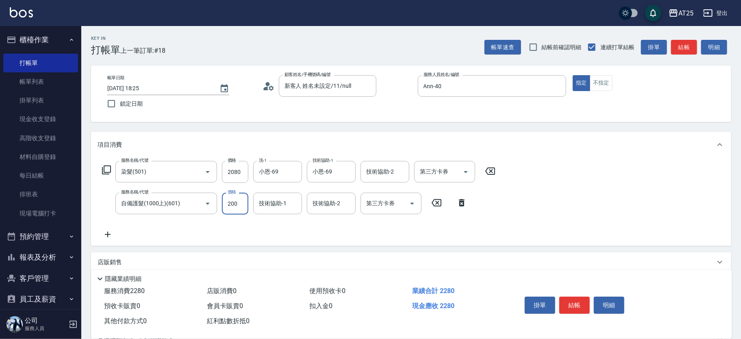
type input "400"
type input "2000"
type input "小恩-69"
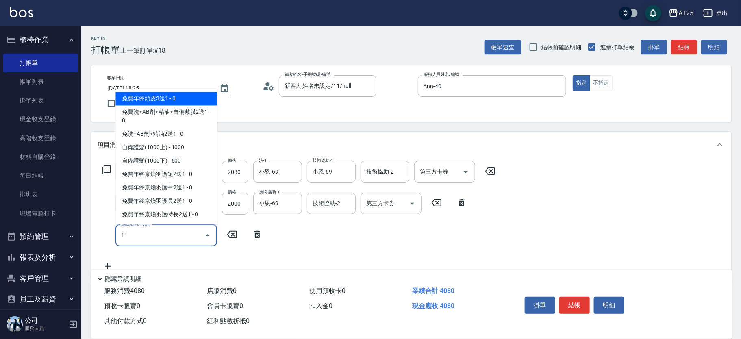
type input "114"
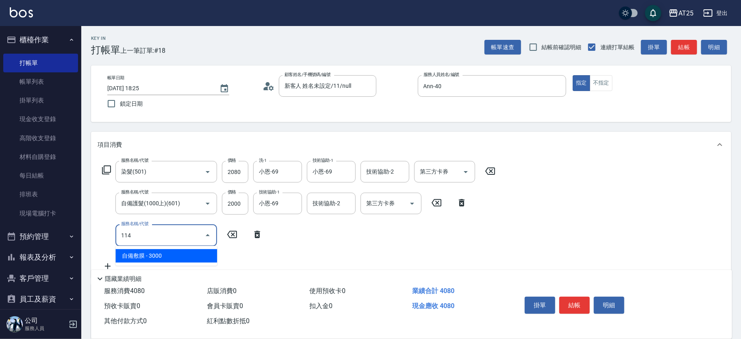
type input "700"
type input "自備敷膜(114)"
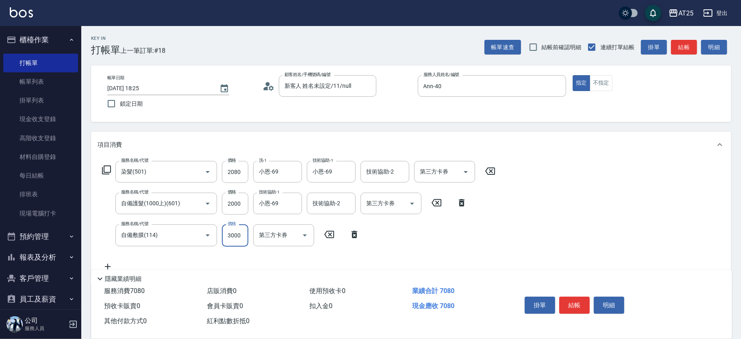
type input "400"
type input "0"
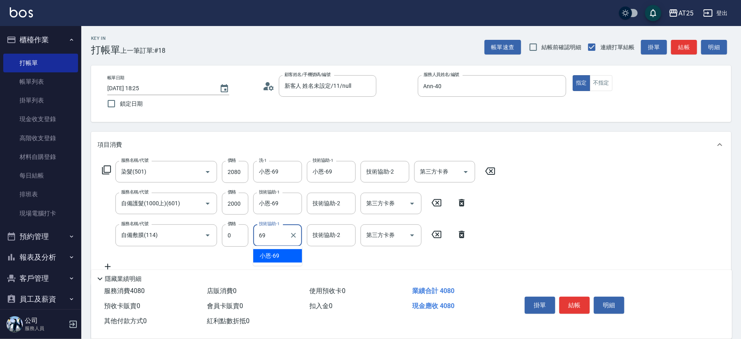
type input "小恩-69"
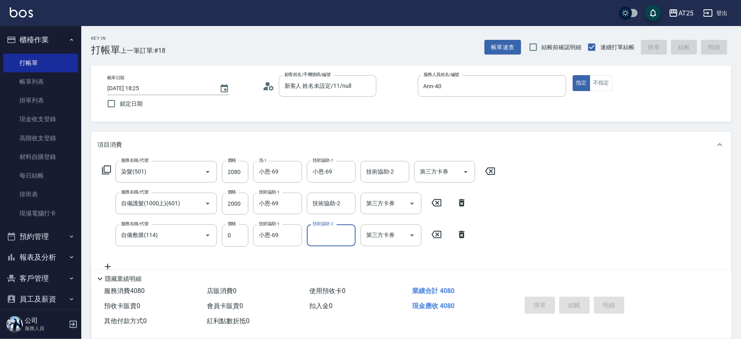
type input "2025/10/07 18:26"
type input "0"
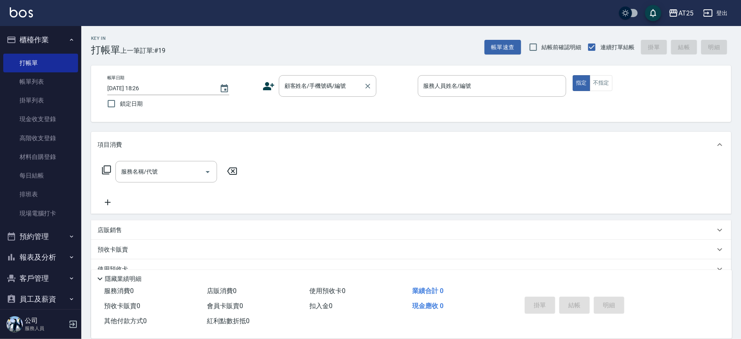
click at [335, 85] on input "顧客姓名/手機號碼/編號" at bounding box center [322, 86] width 78 height 14
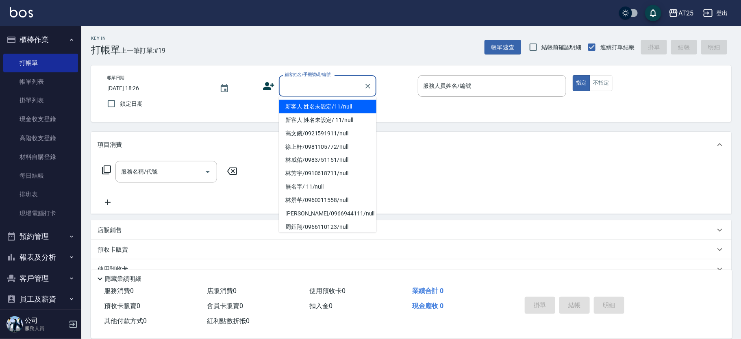
click at [341, 102] on li "新客人 姓名未設定/11/null" at bounding box center [328, 106] width 98 height 13
type input "新客人 姓名未設定/11/null"
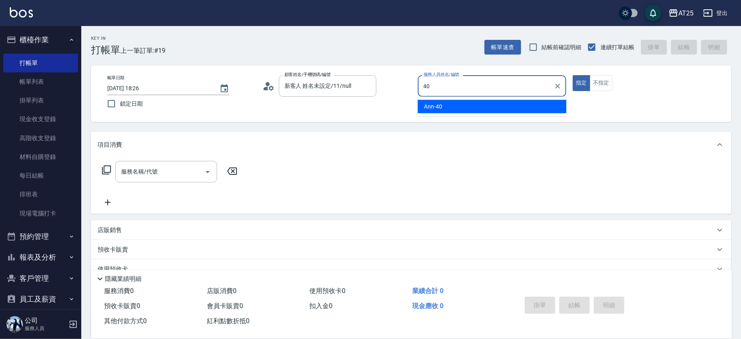
type input "Ann-40"
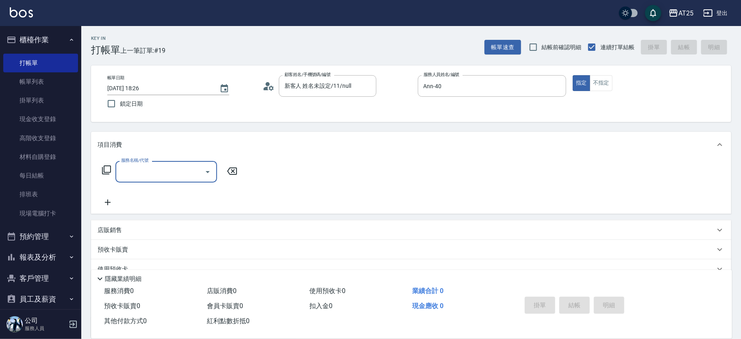
click at [102, 169] on icon at bounding box center [106, 169] width 9 height 9
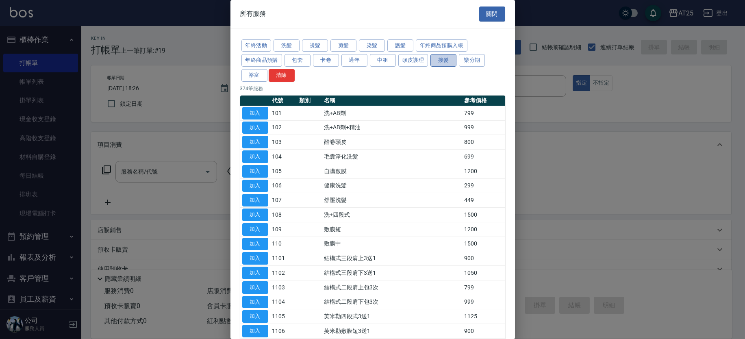
click at [447, 58] on button "接髮" at bounding box center [444, 60] width 26 height 13
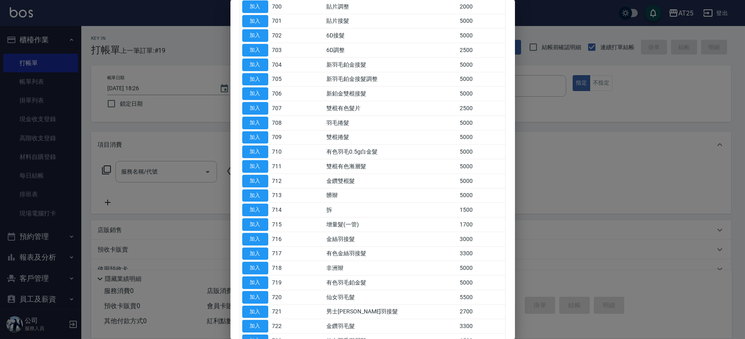
scroll to position [189, 0]
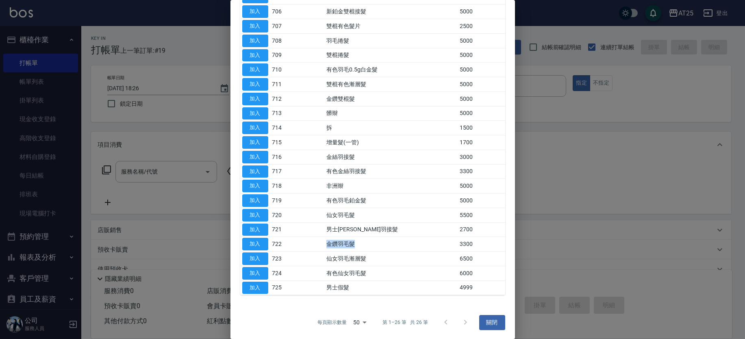
drag, startPoint x: 331, startPoint y: 242, endPoint x: 388, endPoint y: 249, distance: 57.8
click at [388, 249] on tr "加入 722 金鑽羽毛髮 3300" at bounding box center [372, 244] width 265 height 15
click at [255, 246] on button "加入" at bounding box center [255, 244] width 26 height 13
type input "金鑽羽毛髮(722)"
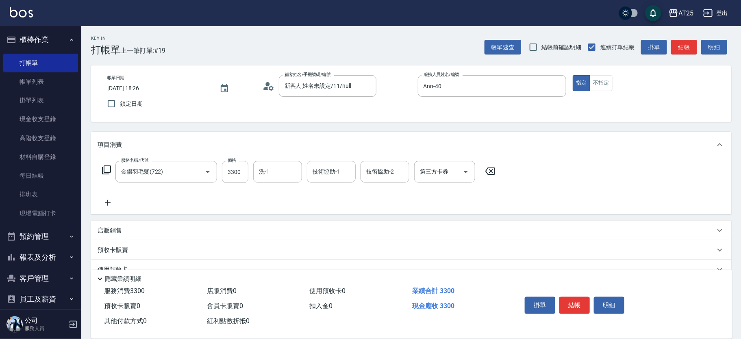
click at [107, 167] on icon at bounding box center [107, 170] width 10 height 10
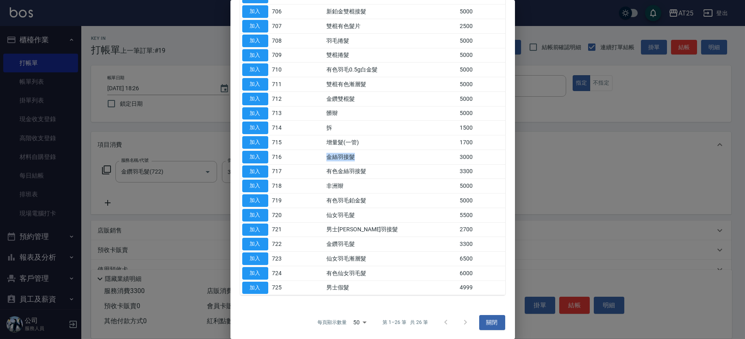
drag, startPoint x: 333, startPoint y: 153, endPoint x: 394, endPoint y: 157, distance: 61.5
click at [394, 157] on td "金絲羽接髮" at bounding box center [390, 157] width 133 height 15
click at [263, 154] on button "加入" at bounding box center [255, 157] width 26 height 13
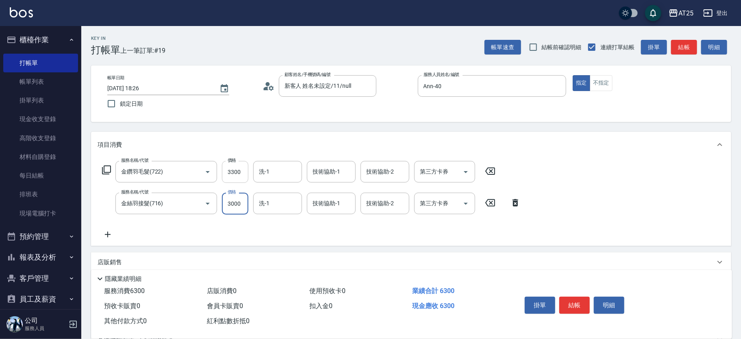
click at [247, 174] on input "3300" at bounding box center [235, 172] width 26 height 22
click at [246, 172] on input "3300" at bounding box center [235, 172] width 26 height 22
type input "300"
type input "79"
type input "370"
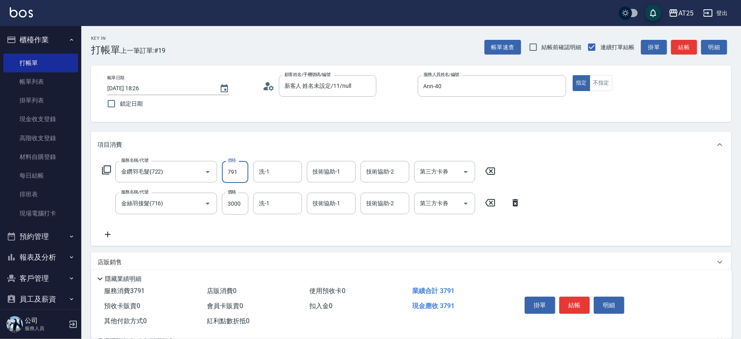
type input "7915"
type input "1090"
type input "7915"
click at [236, 205] on input "3000" at bounding box center [235, 204] width 26 height 22
type input "790"
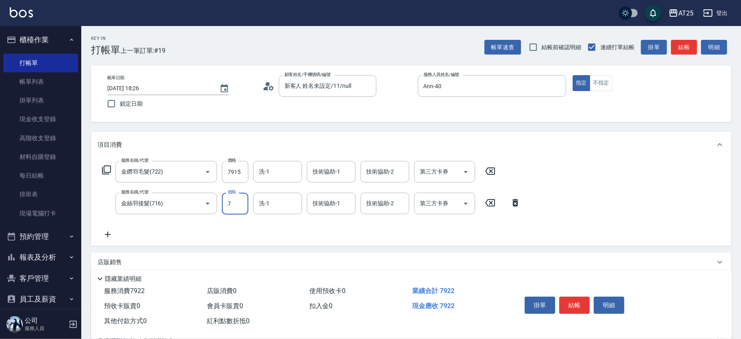
type input "79"
type input "870"
type input "791"
type input "1580"
type input "7915"
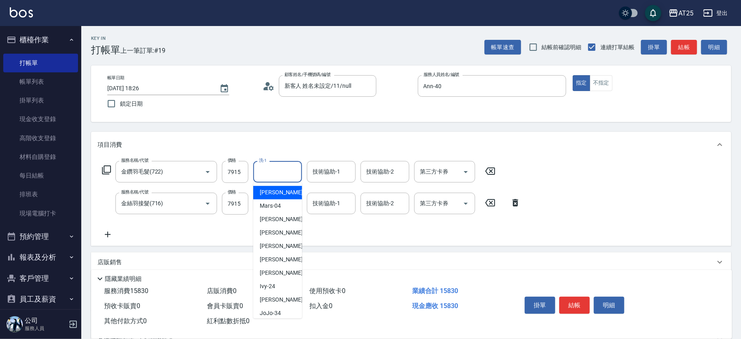
click at [281, 178] on input "洗-1" at bounding box center [277, 172] width 41 height 14
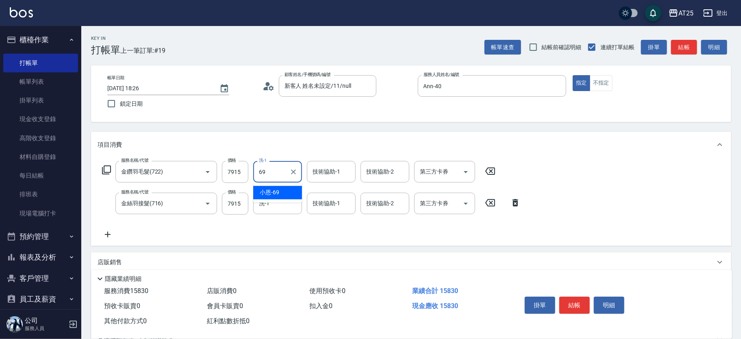
type input "小恩-69"
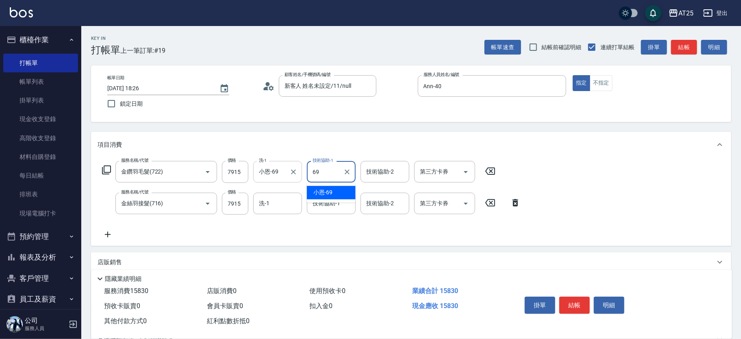
type input "小恩-69"
click at [313, 201] on input "技術協助-1" at bounding box center [331, 203] width 41 height 14
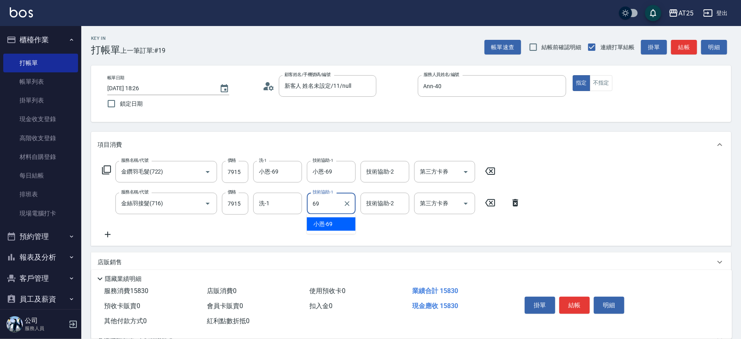
type input "小恩-69"
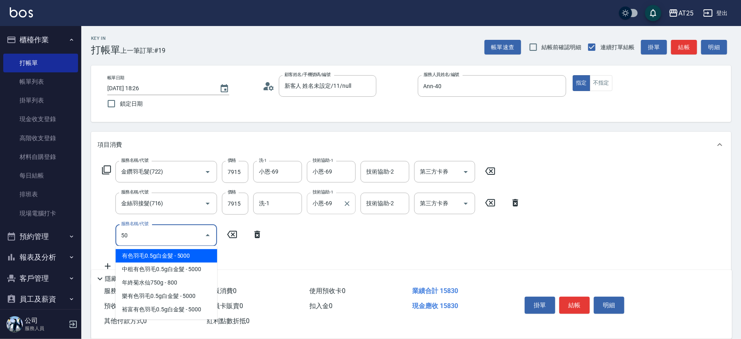
type input "501"
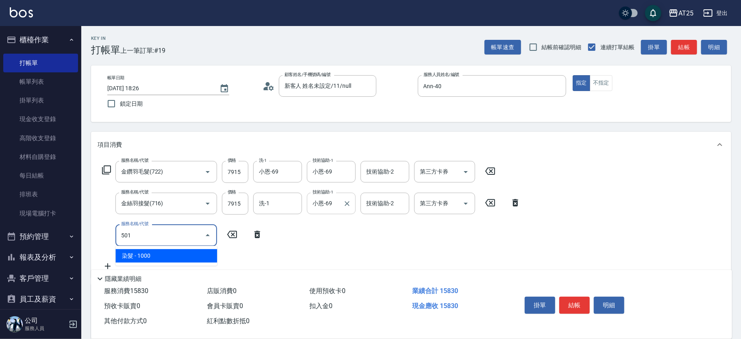
type input "1680"
type input "染髮(501)"
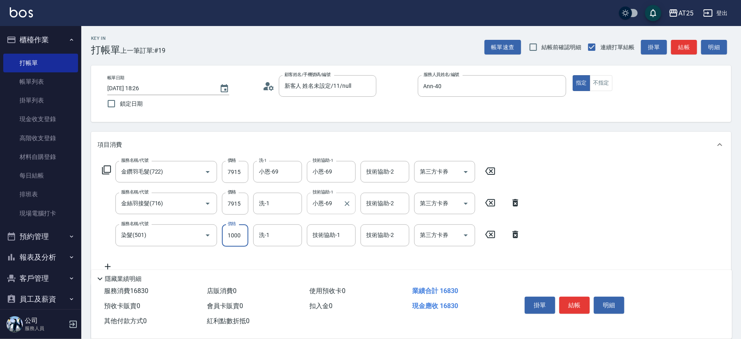
type input "1580"
type input "0"
type input "小恩-69"
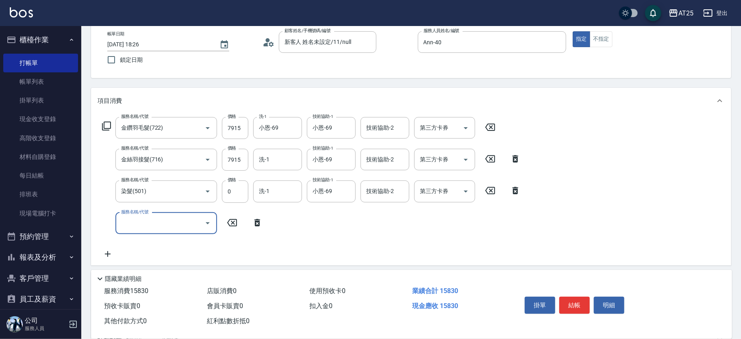
scroll to position [50, 0]
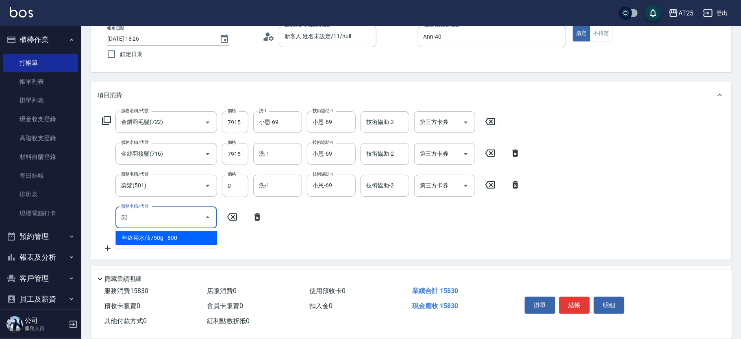
type input "502"
type input "1630"
type input "漂髮(502)"
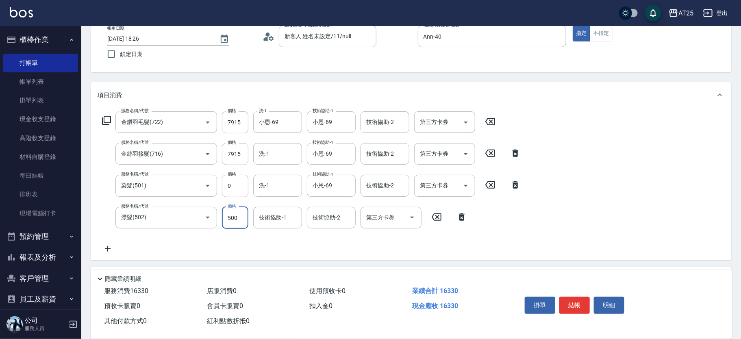
type input "1580"
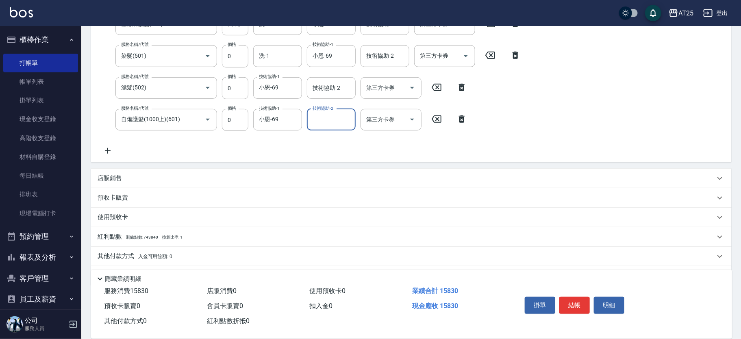
scroll to position [196, 0]
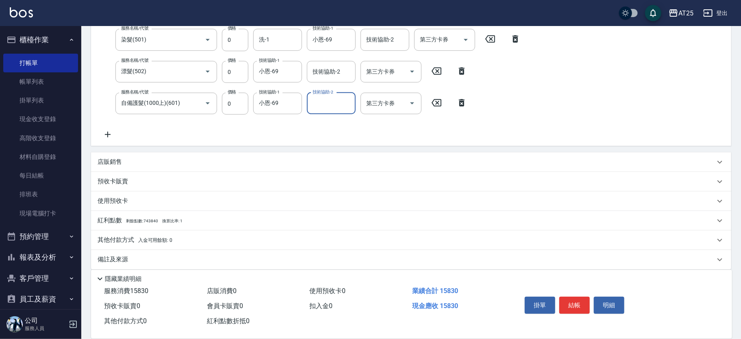
click at [111, 243] on p "其他付款方式 入金可用餘額: 0" at bounding box center [135, 240] width 75 height 9
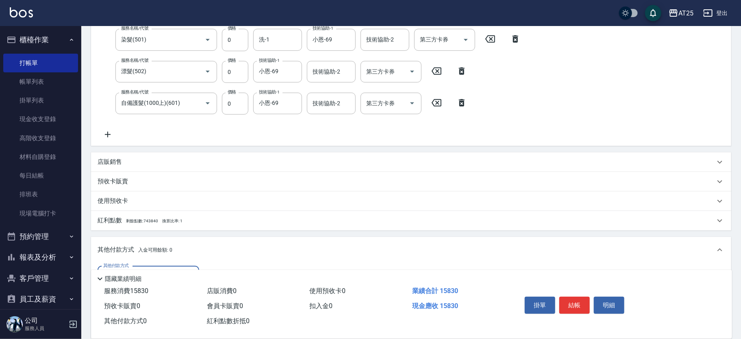
scroll to position [298, 0]
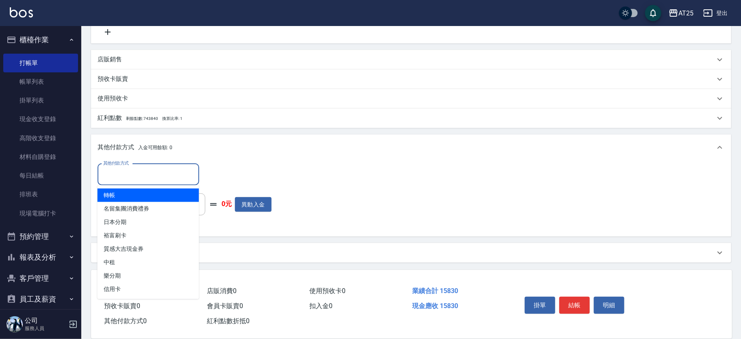
click at [168, 170] on input "其他付款方式" at bounding box center [148, 175] width 94 height 14
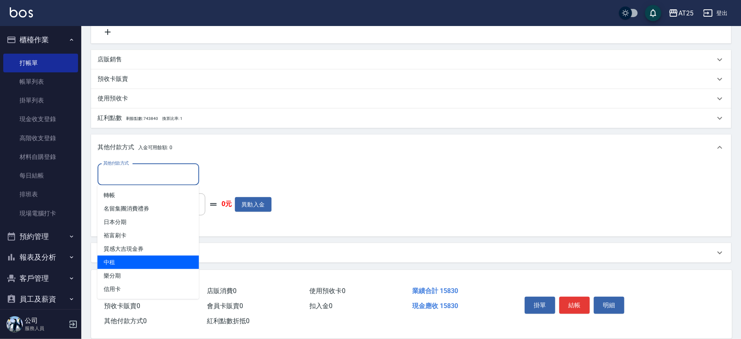
click at [148, 257] on span "中租" at bounding box center [149, 262] width 102 height 13
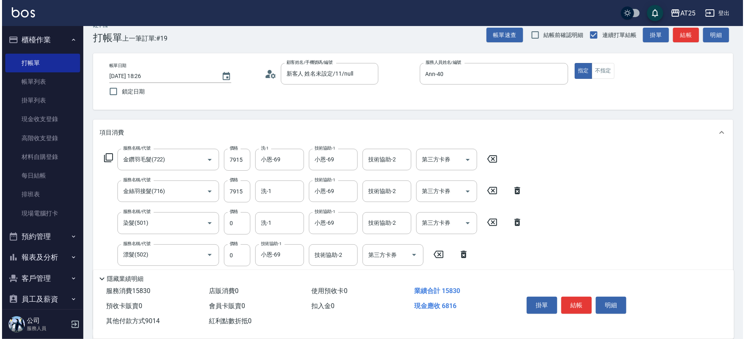
scroll to position [0, 0]
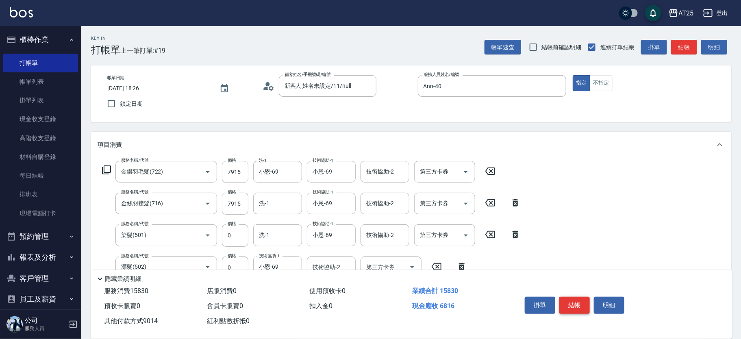
click at [570, 305] on button "結帳" at bounding box center [574, 305] width 30 height 17
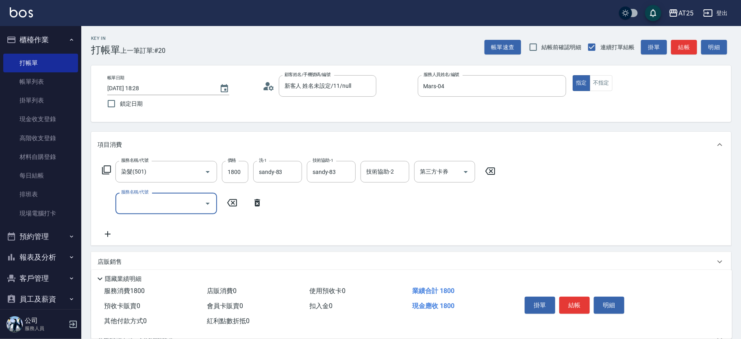
click at [107, 170] on icon at bounding box center [107, 170] width 10 height 10
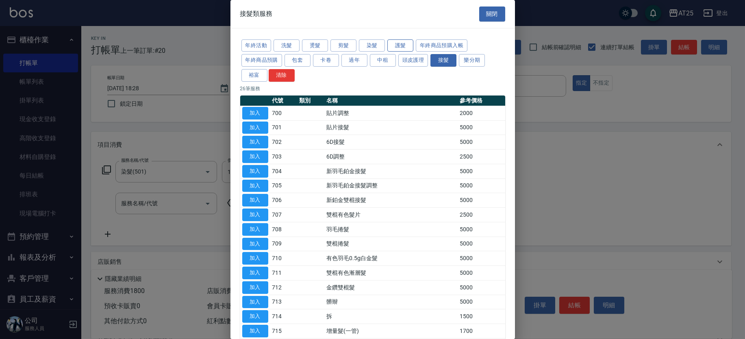
click at [395, 48] on button "護髮" at bounding box center [400, 45] width 26 height 13
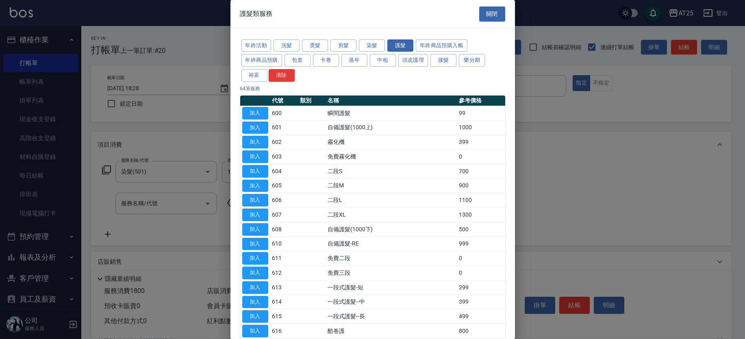
scroll to position [537, 0]
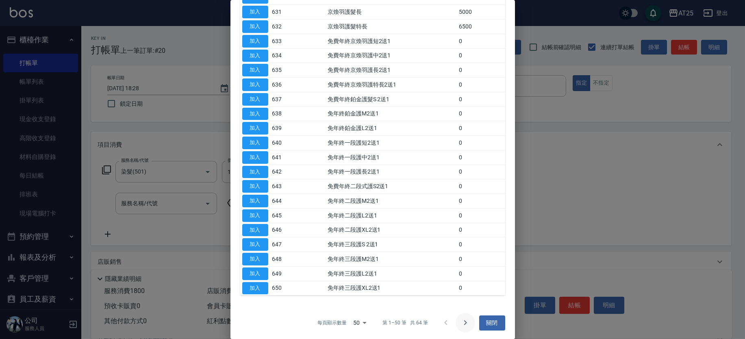
click at [465, 326] on button "Go to next page" at bounding box center [466, 323] width 20 height 20
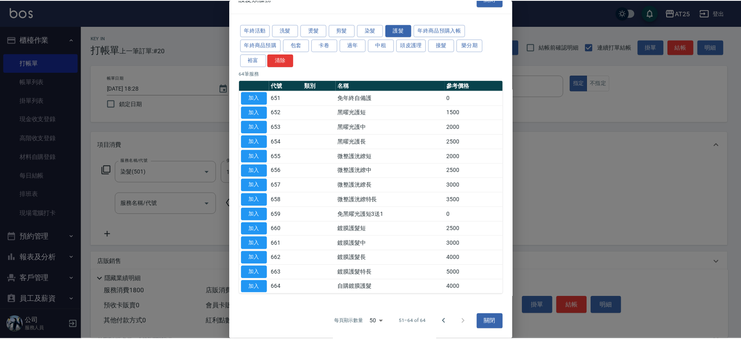
scroll to position [15, 0]
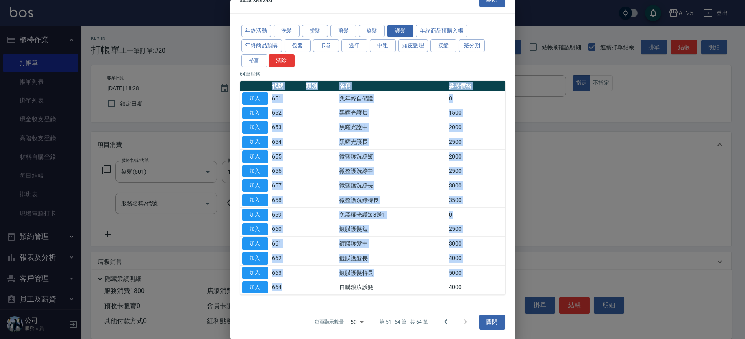
drag, startPoint x: 314, startPoint y: 292, endPoint x: 387, endPoint y: 300, distance: 72.9
click at [387, 301] on div "年終活動 洗髮 燙髮 剪髮 染髮 護髮 年終商品預購入帳 年終商品預購 包套 卡卷 過年 中租 頭皮護理 接髮 樂分期 裕富 清除 64 筆服務 代號 類別 …" at bounding box center [373, 159] width 285 height 291
drag, startPoint x: 252, startPoint y: 285, endPoint x: 258, endPoint y: 242, distance: 43.1
click at [252, 285] on button "加入" at bounding box center [255, 287] width 26 height 13
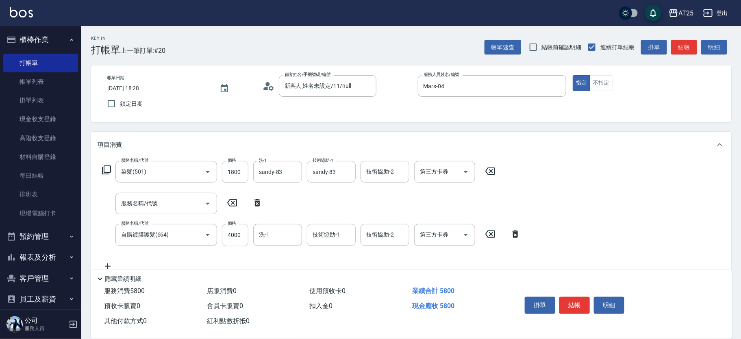
click at [254, 207] on icon at bounding box center [257, 203] width 20 height 10
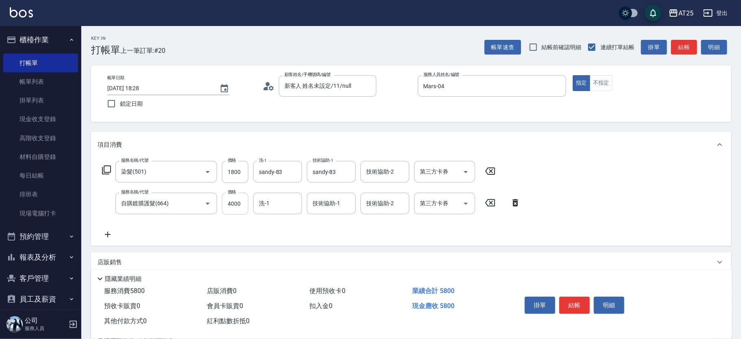
click at [234, 210] on input "4000" at bounding box center [235, 204] width 26 height 22
click at [293, 206] on icon "Clear" at bounding box center [293, 204] width 8 height 8
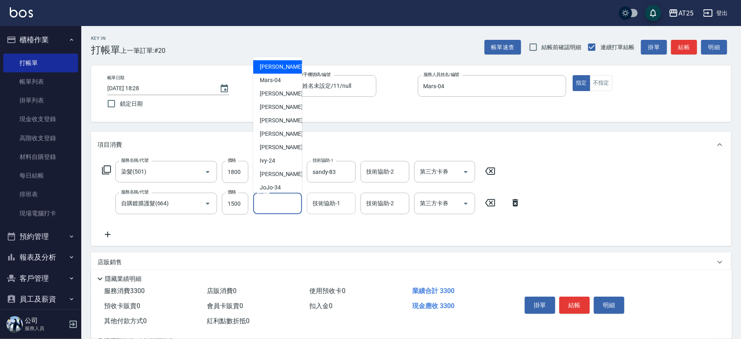
click at [321, 204] on input "技術協助-1" at bounding box center [331, 203] width 41 height 14
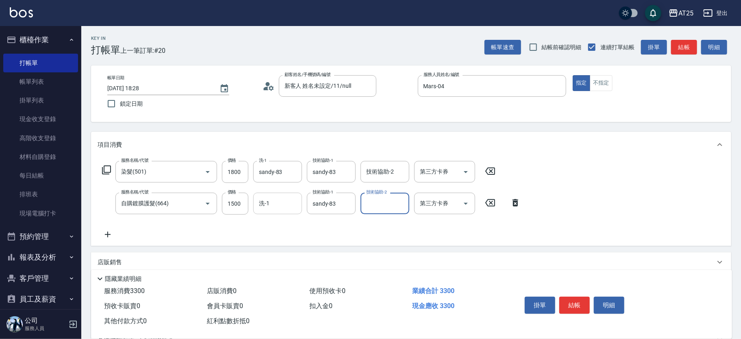
scroll to position [107, 0]
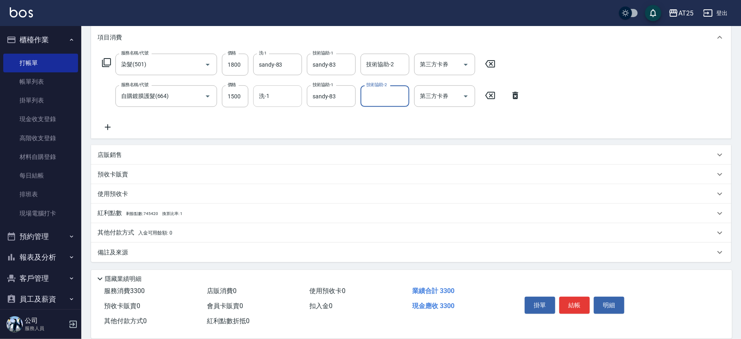
click at [163, 232] on span "入金可用餘額: 0" at bounding box center [155, 233] width 35 height 6
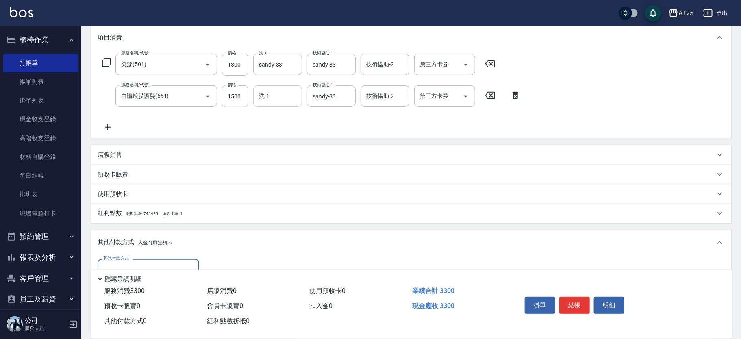
scroll to position [161, 0]
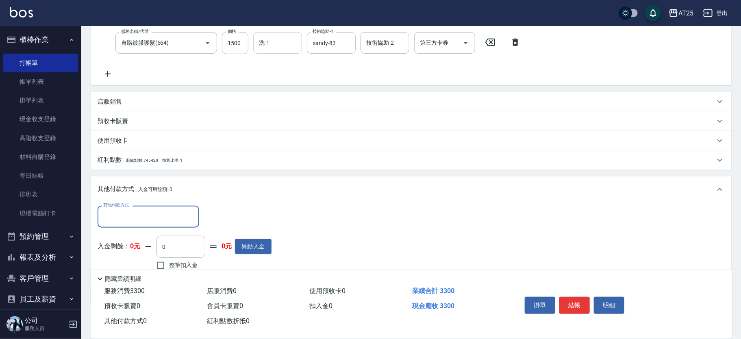
click at [117, 213] on input "其他付款方式" at bounding box center [148, 216] width 94 height 14
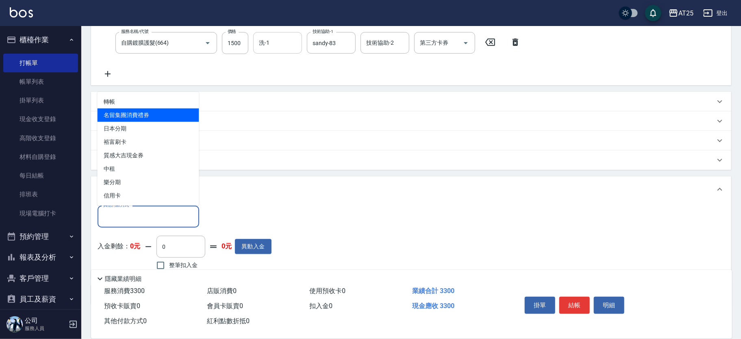
click at [141, 103] on span "轉帳" at bounding box center [149, 101] width 102 height 13
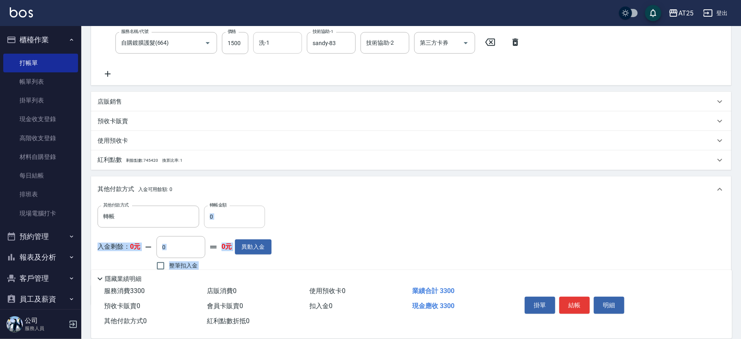
drag, startPoint x: 232, startPoint y: 231, endPoint x: 213, endPoint y: 224, distance: 19.9
click at [213, 224] on div "其他付款方式 轉帳 其他付款方式 轉帳金額 0 轉帳金額 入金剩餘： 0元 0 ​ 整筆扣入金 0元 異動入金" at bounding box center [185, 239] width 174 height 67
click at [226, 213] on input "0" at bounding box center [234, 217] width 61 height 22
drag, startPoint x: 226, startPoint y: 213, endPoint x: 192, endPoint y: 215, distance: 34.2
click at [192, 215] on div "其他付款方式 轉帳 其他付款方式 轉帳金額 0 轉帳金額" at bounding box center [185, 217] width 174 height 22
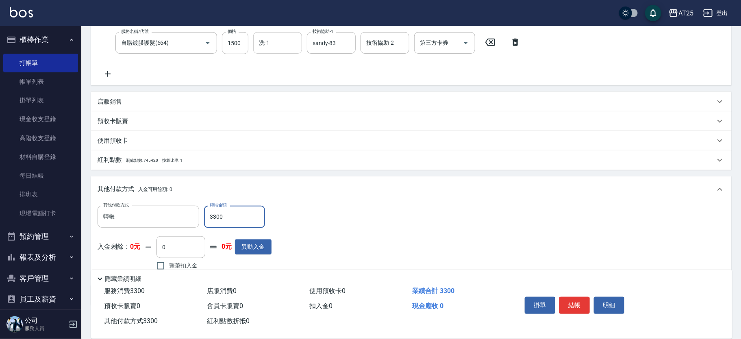
scroll to position [0, 0]
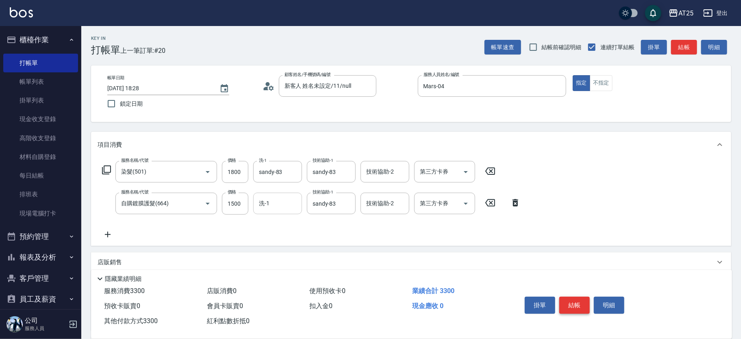
click at [569, 305] on button "結帳" at bounding box center [574, 305] width 30 height 17
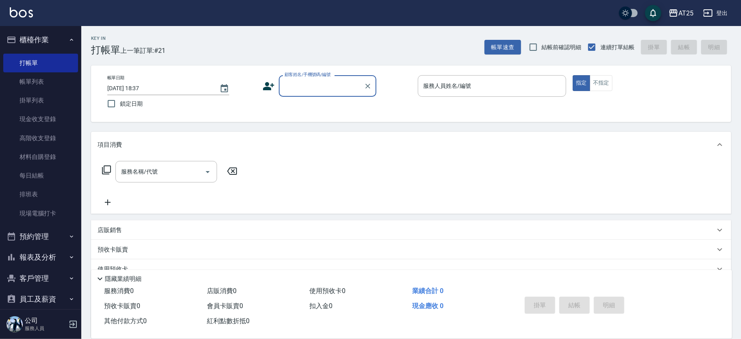
click at [327, 91] on input "顧客姓名/手機號碼/編號" at bounding box center [322, 86] width 78 height 14
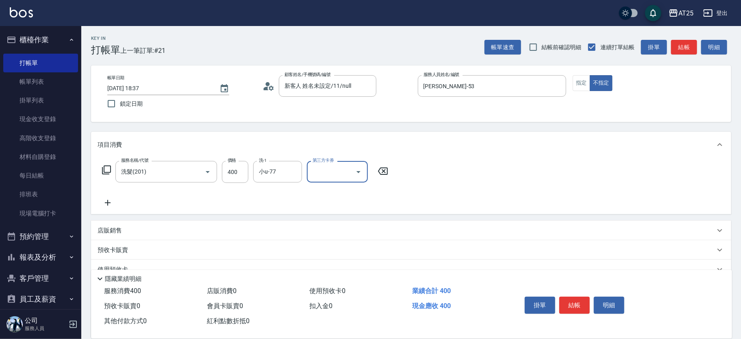
scroll to position [76, 0]
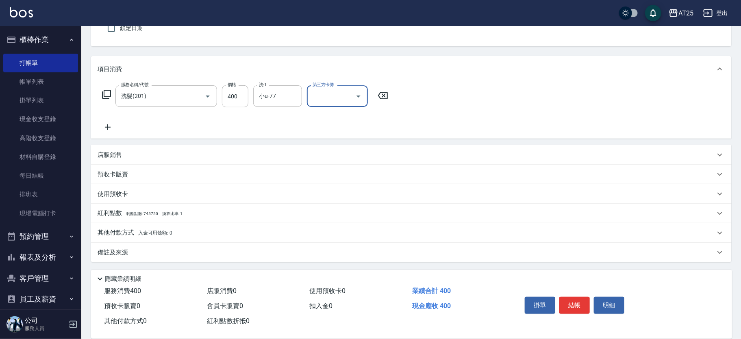
click at [170, 235] on span "入金可用餘額: 0" at bounding box center [155, 233] width 35 height 6
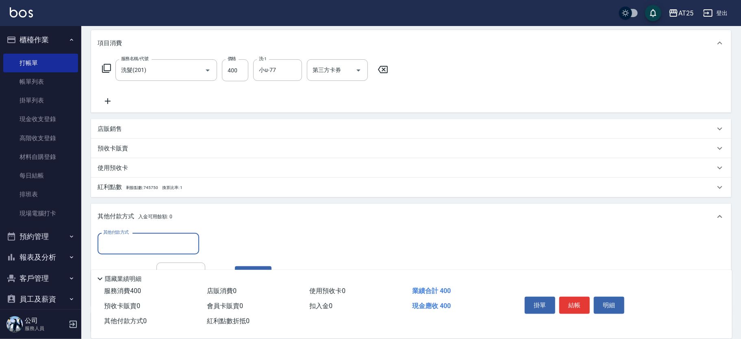
scroll to position [0, 0]
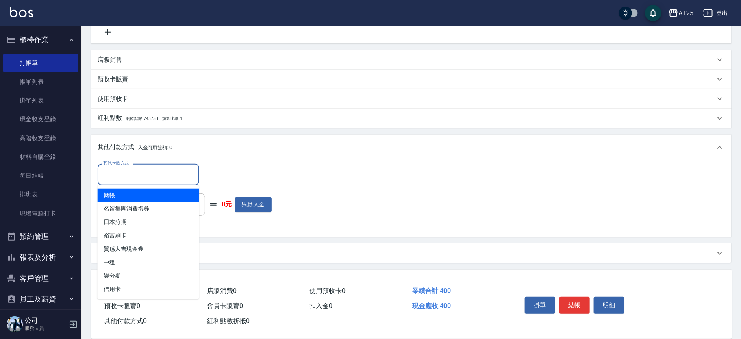
click at [137, 181] on input "其他付款方式" at bounding box center [148, 175] width 94 height 14
click at [133, 197] on span "轉帳" at bounding box center [149, 195] width 102 height 13
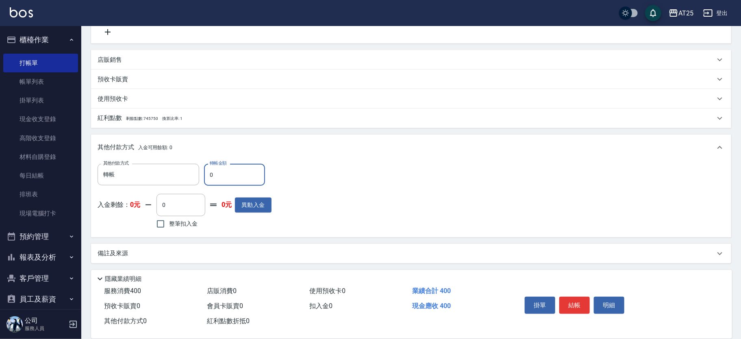
drag, startPoint x: 237, startPoint y: 173, endPoint x: 200, endPoint y: 170, distance: 37.1
click at [200, 170] on div "其他付款方式 轉帳 其他付款方式 轉帳金額 0 轉帳金額" at bounding box center [185, 175] width 174 height 22
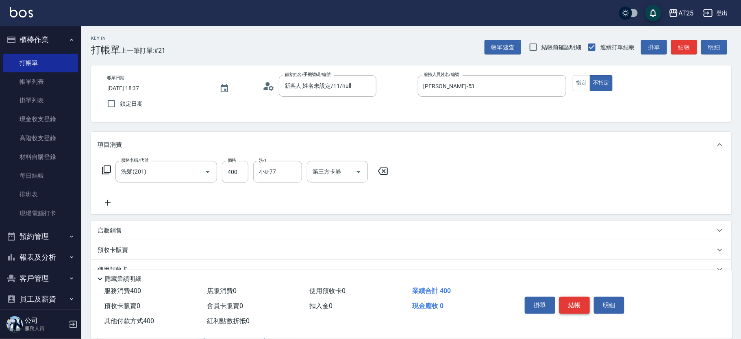
click at [581, 300] on button "結帳" at bounding box center [574, 305] width 30 height 17
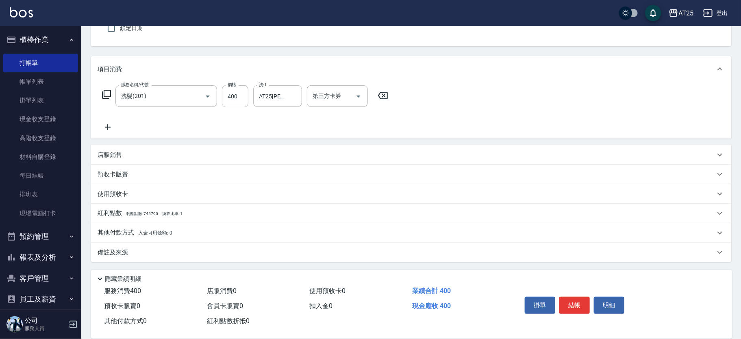
drag, startPoint x: 739, startPoint y: 357, endPoint x: 744, endPoint y: 135, distance: 221.6
click at [737, 273] on div "Key In 打帳單 上一筆訂單:#22 帳單速查 結帳前確認明細 連續打單結帳 掛單 結帳 明細 帳單日期 2025/10/07 18:46 鎖定日期 顧客…" at bounding box center [411, 144] width 660 height 389
click at [124, 235] on p "其他付款方式 入金可用餘額: 0" at bounding box center [135, 232] width 75 height 9
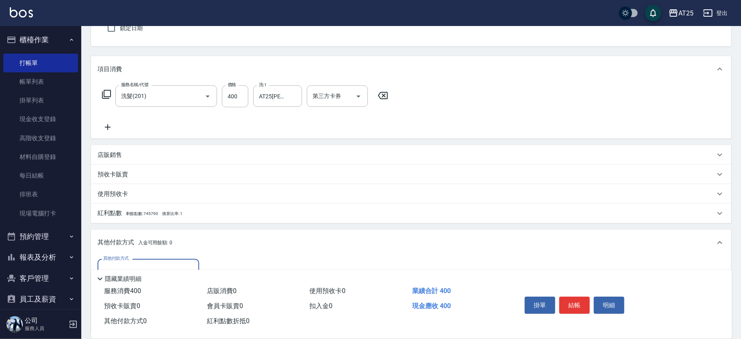
scroll to position [0, 0]
click at [119, 270] on div "隱藏業績明細" at bounding box center [411, 277] width 641 height 14
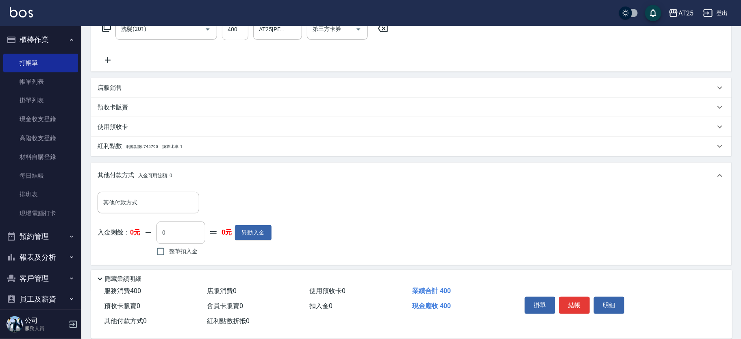
scroll to position [151, 0]
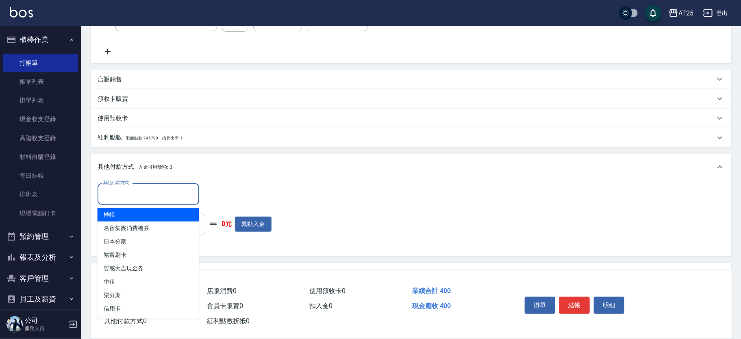
click at [122, 189] on div "其他付款方式 其他付款方式" at bounding box center [149, 194] width 102 height 22
click at [115, 215] on span "轉帳" at bounding box center [149, 214] width 102 height 13
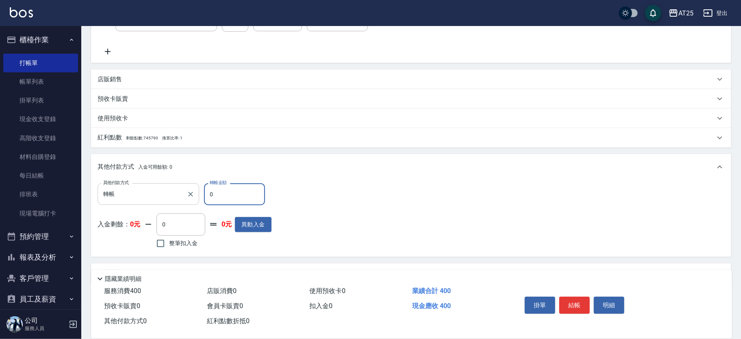
drag, startPoint x: 228, startPoint y: 187, endPoint x: 183, endPoint y: 191, distance: 44.5
click at [183, 191] on div "其他付款方式 轉帳 其他付款方式 轉帳金額 0 轉帳金額" at bounding box center [185, 194] width 174 height 22
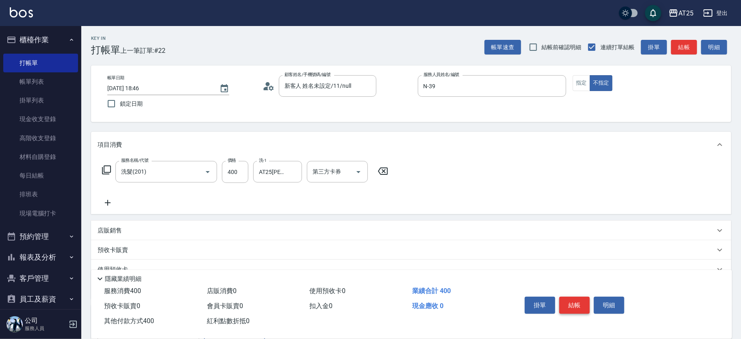
click at [572, 308] on button "結帳" at bounding box center [574, 305] width 30 height 17
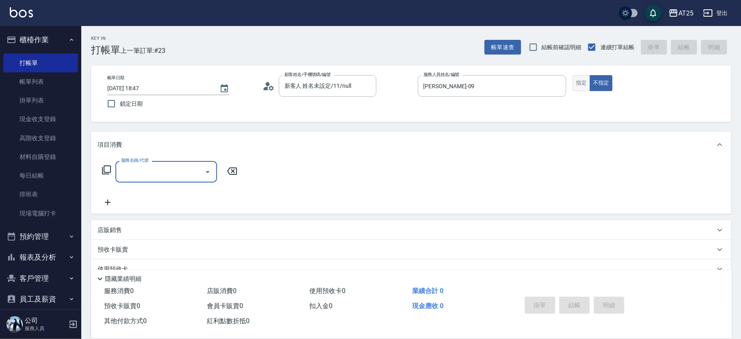
click at [580, 83] on button "指定" at bounding box center [581, 83] width 17 height 16
click at [161, 168] on input "服務名稱/代號" at bounding box center [160, 172] width 82 height 14
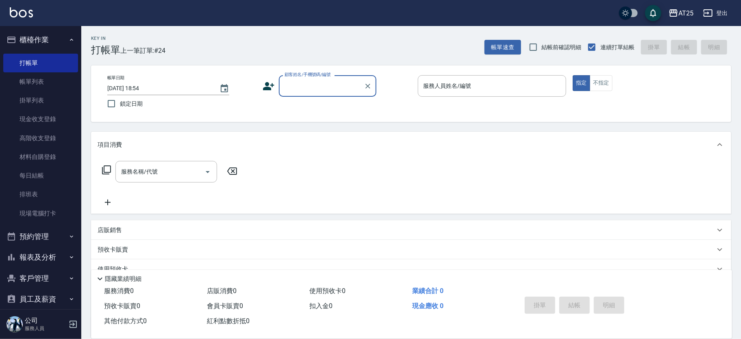
click at [299, 83] on input "顧客姓名/手機號碼/編號" at bounding box center [322, 86] width 78 height 14
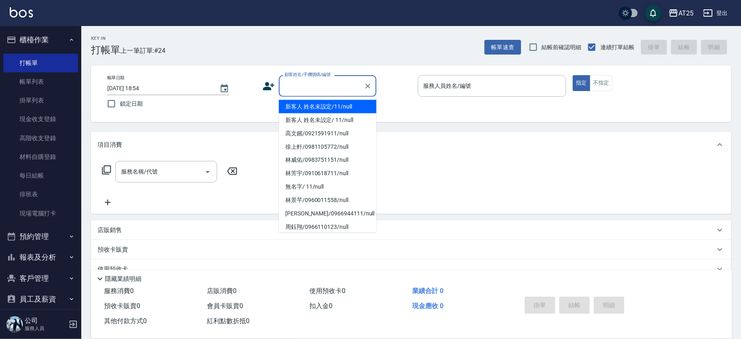
click at [319, 103] on li "新客人 姓名未設定/11/null" at bounding box center [328, 106] width 98 height 13
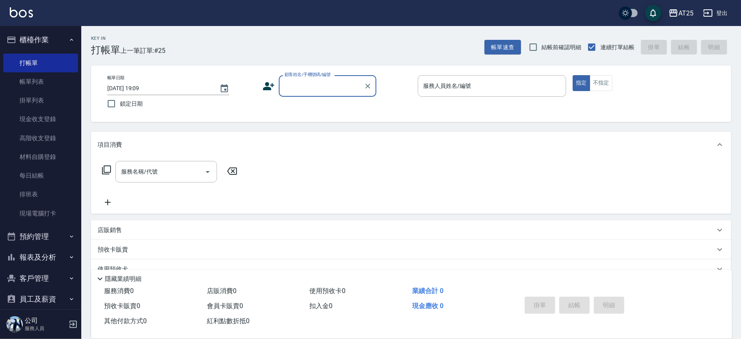
click at [291, 80] on input "顧客姓名/手機號碼/編號" at bounding box center [322, 86] width 78 height 14
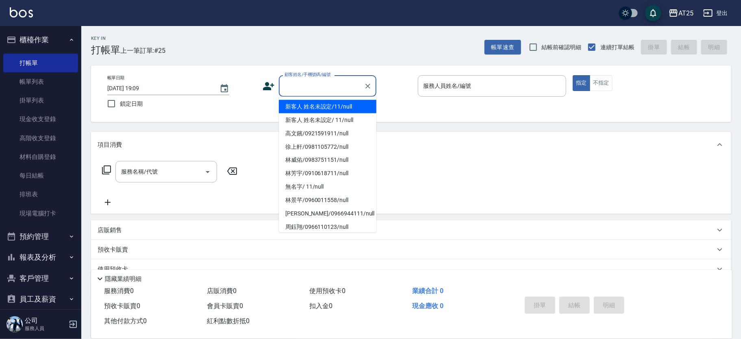
click at [342, 107] on li "新客人 姓名未設定/11/null" at bounding box center [328, 106] width 98 height 13
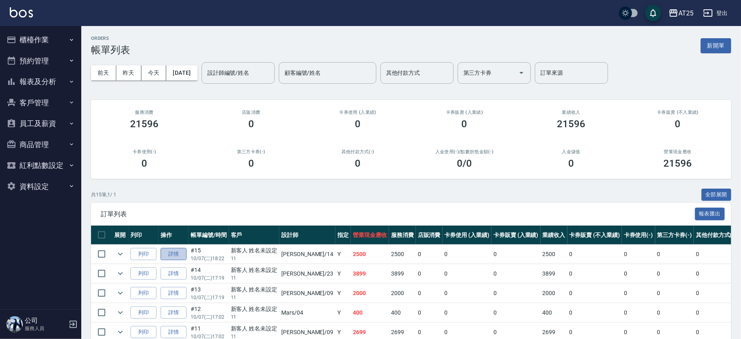
click at [181, 251] on link "詳情" at bounding box center [174, 254] width 26 height 13
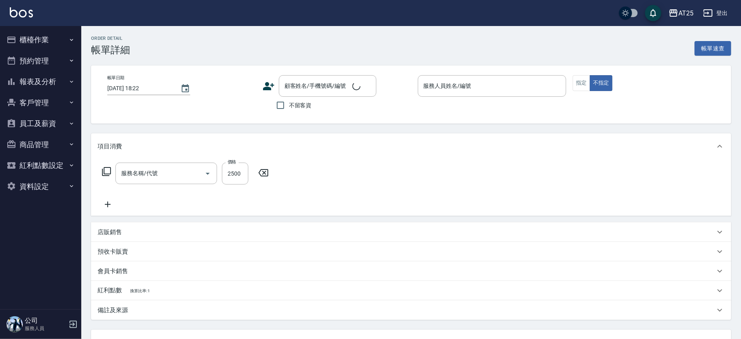
type input "[PERSON_NAME]-14"
type input "250"
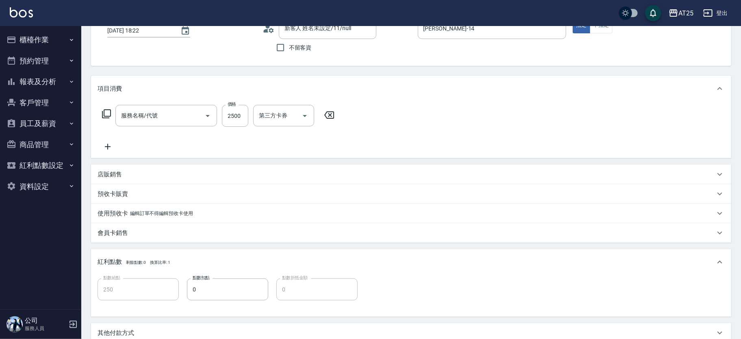
type input "新客人 姓名未設定/11/null"
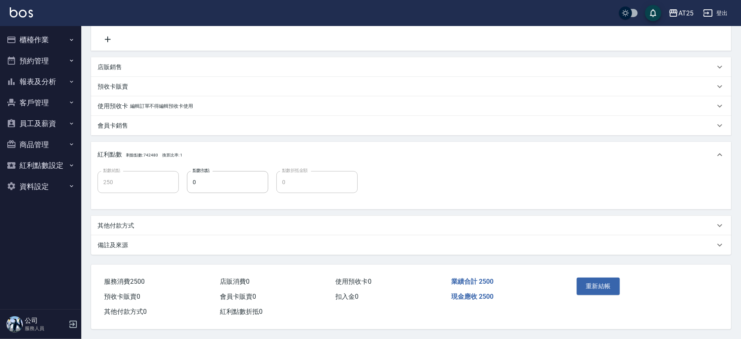
type input "染髮(501)"
click at [126, 226] on p "其他付款方式" at bounding box center [116, 226] width 37 height 9
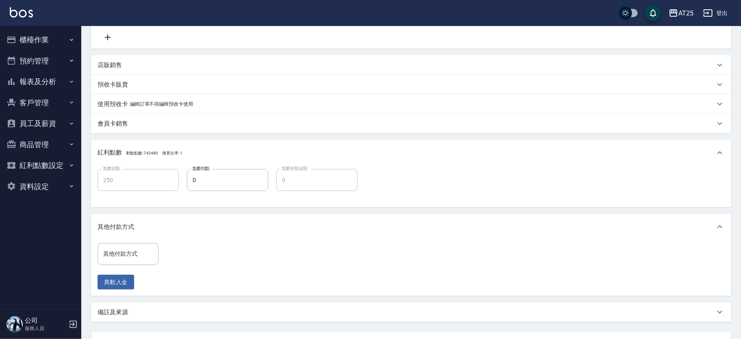
drag, startPoint x: 717, startPoint y: 196, endPoint x: 736, endPoint y: 262, distance: 68.3
click at [736, 263] on div "Order detail 帳單詳細 (15) 帳單速查 帳單日期 2025/10/07 18:22 顧客姓名/手機號碼/編號 新客人 姓名未設定/11/nul…" at bounding box center [411, 132] width 660 height 547
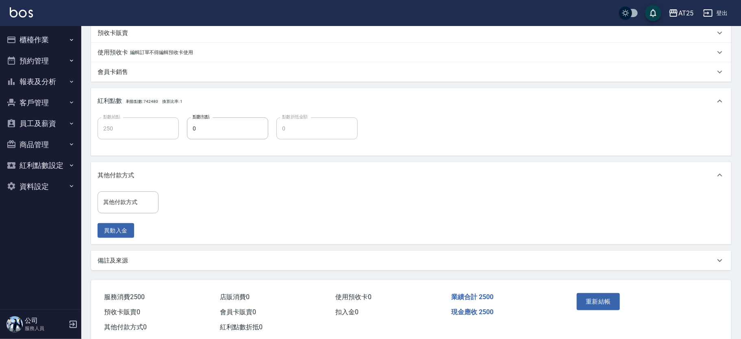
scroll to position [236, 0]
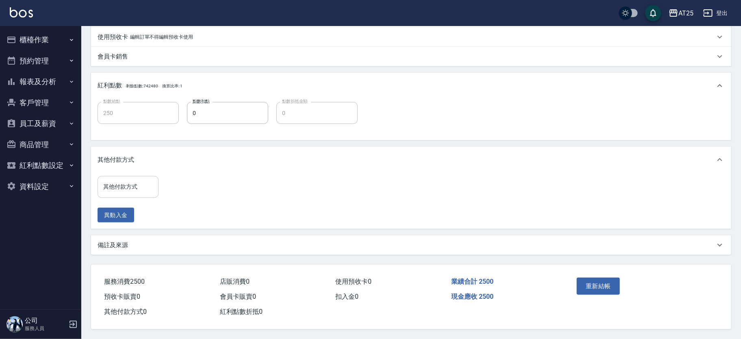
click at [155, 183] on div "其他付款方式" at bounding box center [128, 187] width 61 height 22
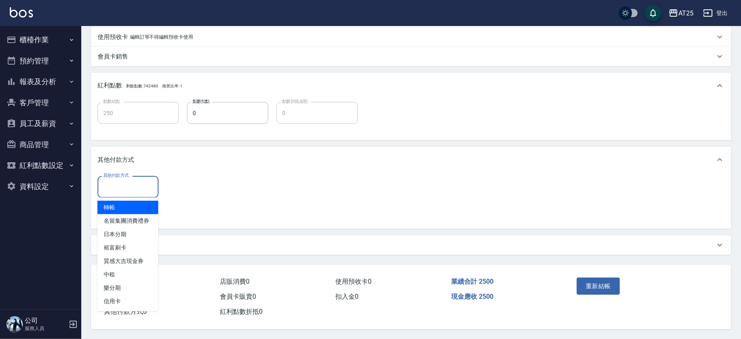
click at [134, 204] on span "轉帳" at bounding box center [128, 207] width 61 height 13
type input "轉帳"
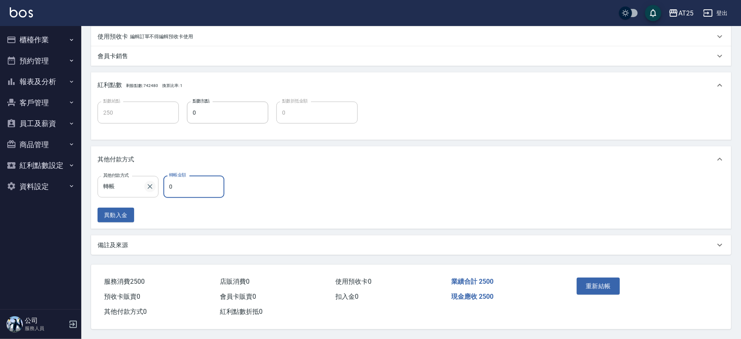
type input "240"
type input "25"
type input "220"
type input "250"
type input "0"
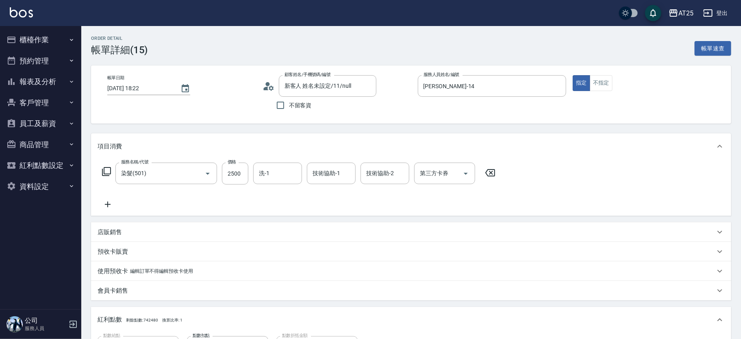
scroll to position [237, 0]
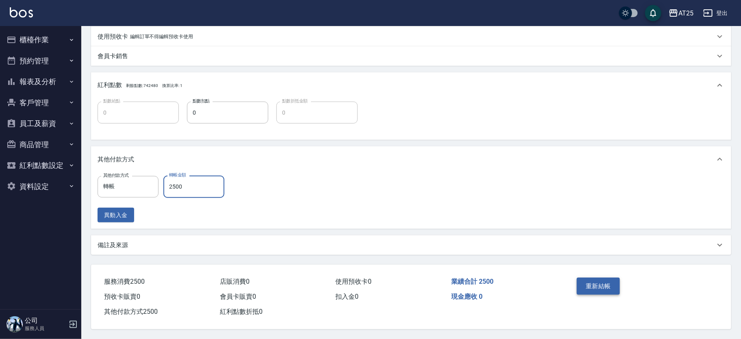
type input "2500"
click at [589, 281] on button "重新結帳" at bounding box center [598, 286] width 43 height 17
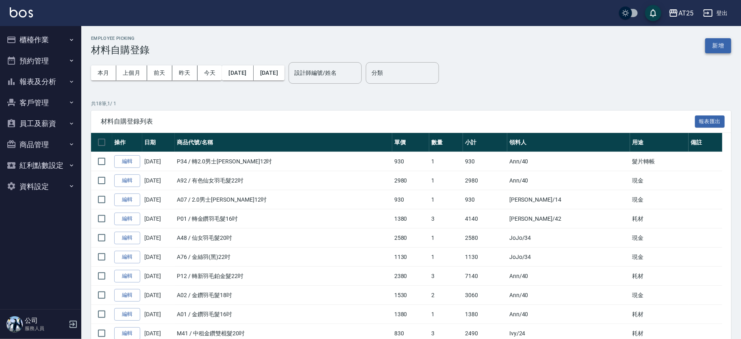
click at [714, 41] on button "新增" at bounding box center [718, 45] width 26 height 15
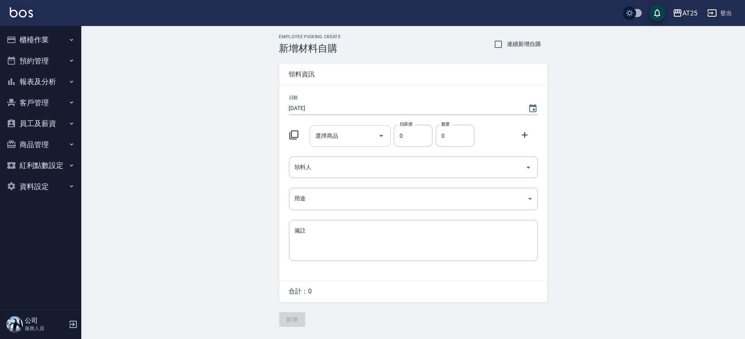
click at [355, 135] on input "選擇商品" at bounding box center [343, 136] width 61 height 14
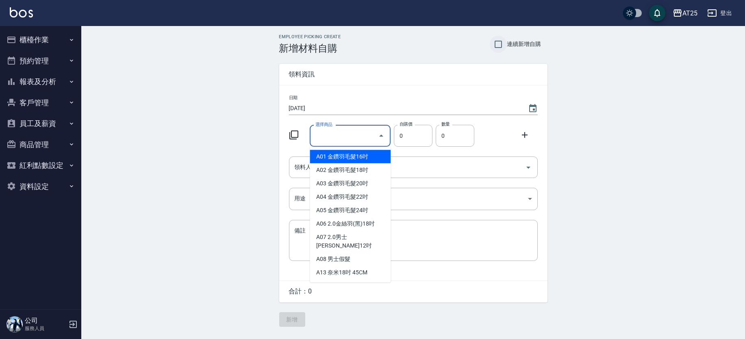
click at [500, 46] on input "連續新增自購" at bounding box center [498, 44] width 17 height 17
checkbox input "true"
drag, startPoint x: 352, startPoint y: 136, endPoint x: 447, endPoint y: 135, distance: 94.7
click at [352, 136] on input "選擇商品" at bounding box center [343, 136] width 61 height 14
click at [368, 153] on li "A01 金鑽羽毛髮16吋" at bounding box center [350, 156] width 81 height 13
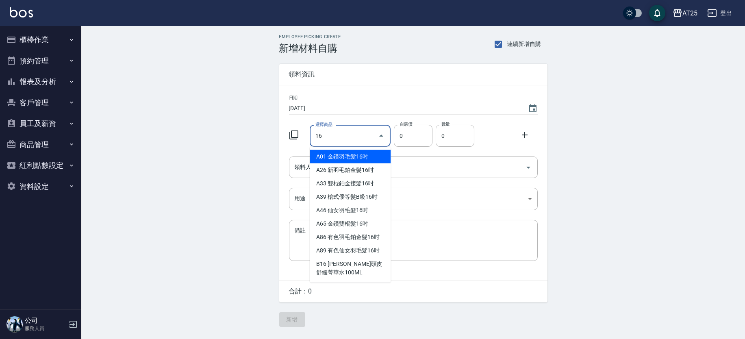
type input "金鑽羽毛髮16吋"
type input "1380"
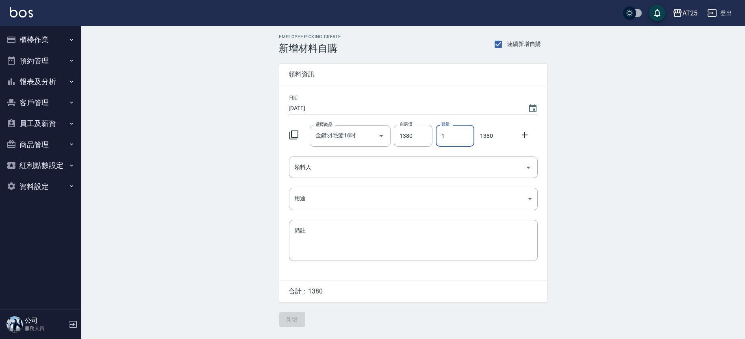
drag, startPoint x: 463, startPoint y: 132, endPoint x: 434, endPoint y: 131, distance: 29.3
click at [435, 131] on div "數量 1 數量" at bounding box center [454, 134] width 42 height 25
type input "3"
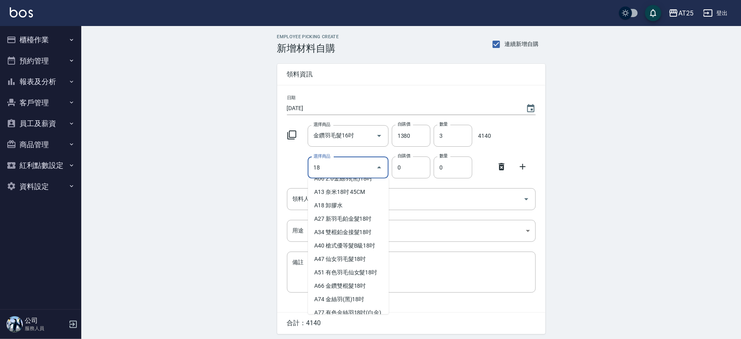
scroll to position [26, 0]
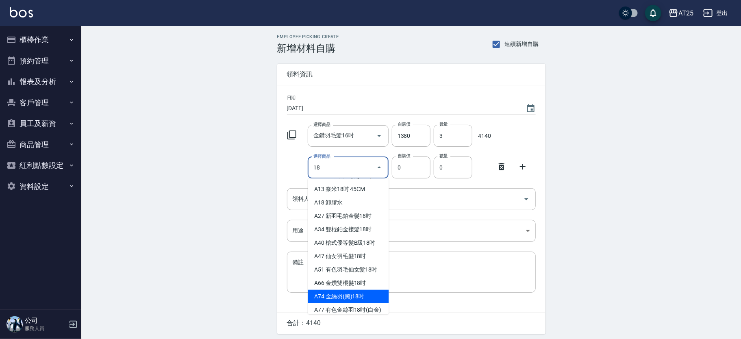
click at [364, 292] on li "A74 金絲羽(黑)18吋" at bounding box center [348, 296] width 81 height 13
type input "金絲羽(黑)18吋"
type input "1030"
type input "1"
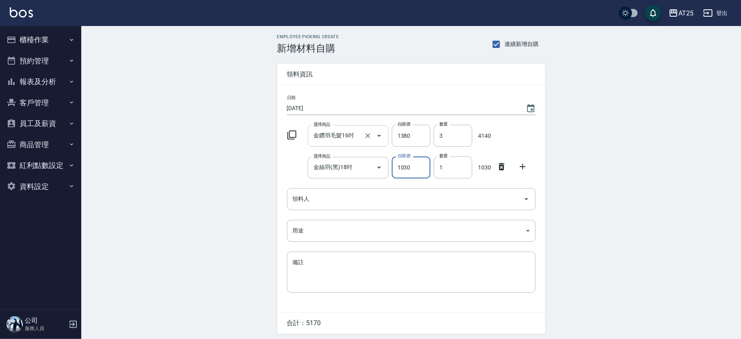
click at [336, 131] on input "金鑽羽毛髮16吋" at bounding box center [336, 136] width 51 height 14
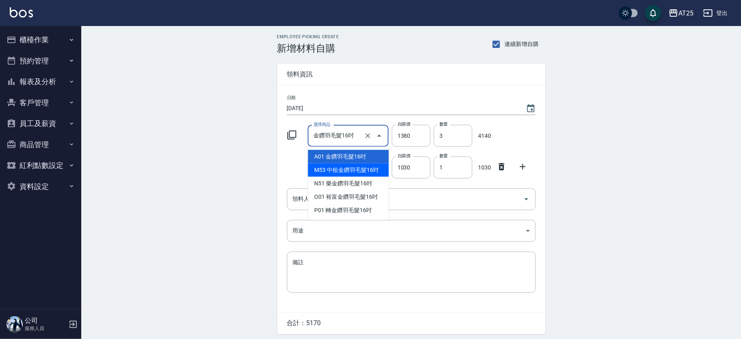
click at [339, 167] on li "M53 中租金鑽羽毛髮16吋" at bounding box center [348, 169] width 81 height 13
type input "中租金鑽羽毛髮16吋"
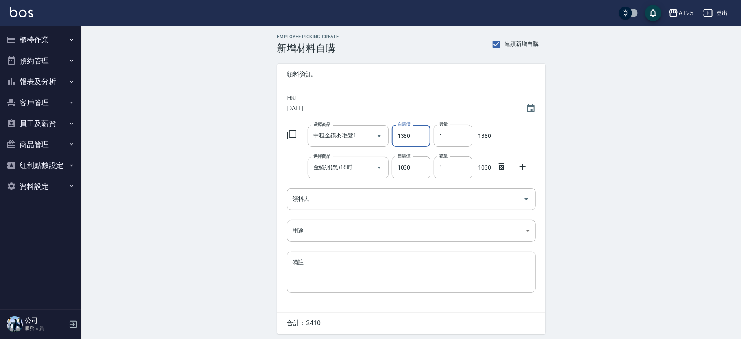
drag, startPoint x: 436, startPoint y: 138, endPoint x: 432, endPoint y: 138, distance: 4.5
click at [432, 138] on div "數量 1 數量" at bounding box center [452, 134] width 42 height 25
type input "3"
click at [327, 163] on input "金絲羽(黑)18吋" at bounding box center [336, 168] width 51 height 14
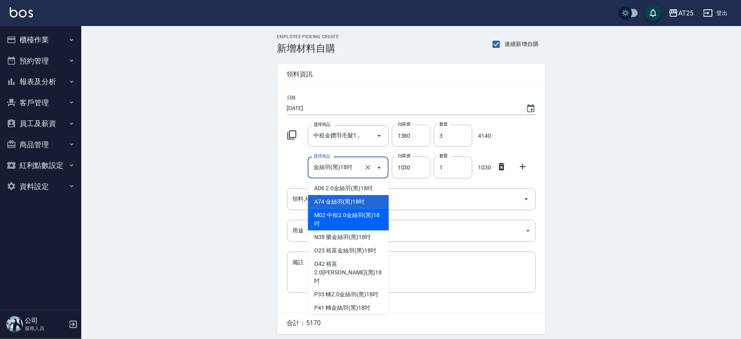
click at [344, 218] on li "M02 中租2.0金絲羽(黑)18吋" at bounding box center [348, 220] width 81 height 22
type input "中租2.0金絲羽(黑)18吋"
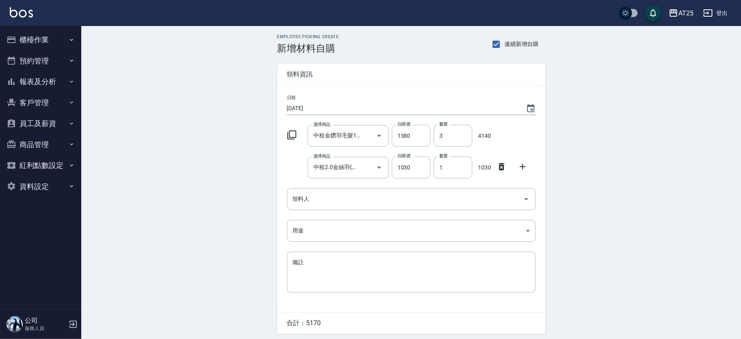
click at [698, 163] on div "Employee Picking Create 新增材料自購 連續新增自購 領料資訊 日期 [DATE] 選擇商品 中租金鑽羽毛髮16吋 選擇商品 自購價 1…" at bounding box center [411, 196] width 660 height 341
click at [398, 197] on input "領料人" at bounding box center [405, 199] width 229 height 14
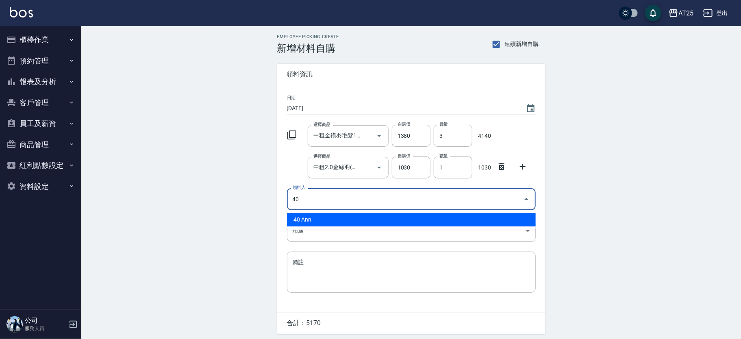
type input "40 Ann"
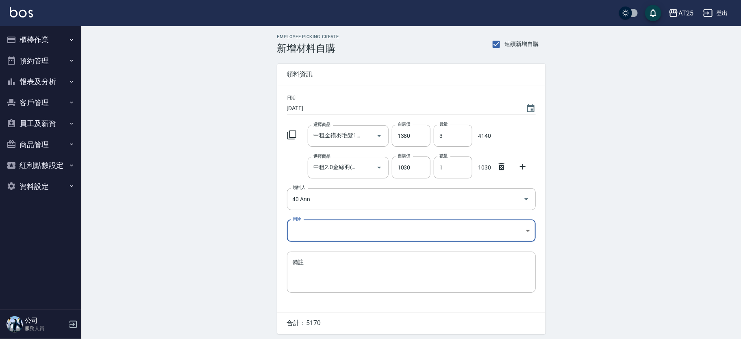
scroll to position [28, 0]
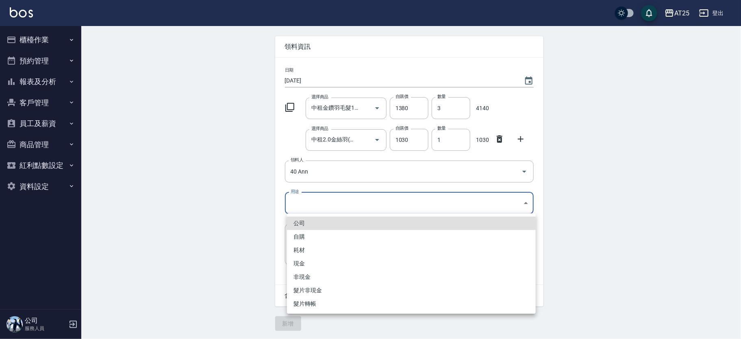
click at [297, 207] on body "AT25 登出 櫃檯作業 打帳單 帳單列表 掛單列表 現金收支登錄 高階收支登錄 材料自購登錄 每日結帳 排班表 現場電腦打卡 預約管理 預約管理 單日預約紀…" at bounding box center [370, 155] width 741 height 367
click at [310, 250] on li "耗材" at bounding box center [411, 250] width 249 height 13
type input "耗材"
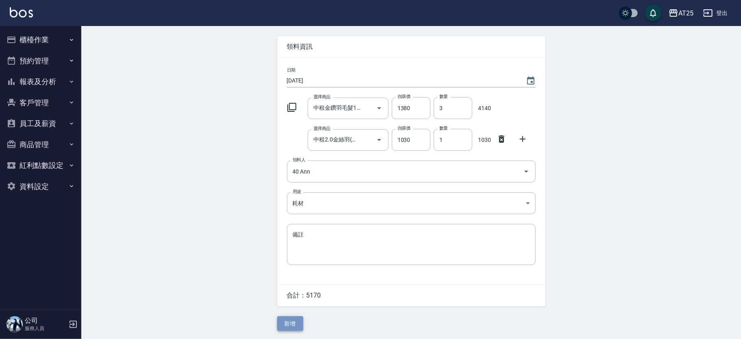
click at [293, 318] on button "新增" at bounding box center [290, 323] width 26 height 15
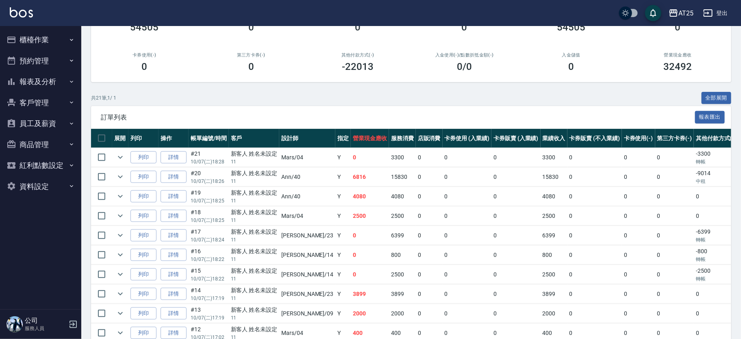
scroll to position [78, 0]
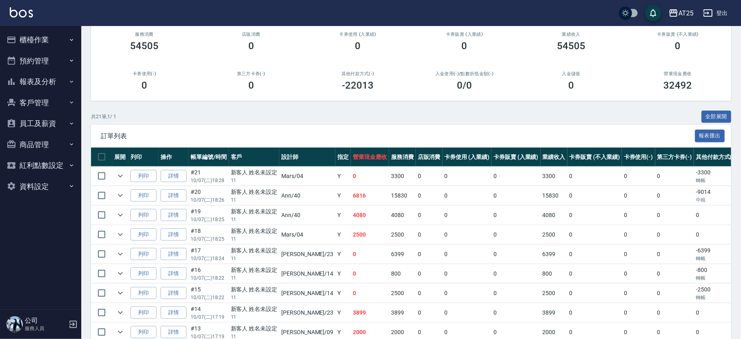
click at [46, 76] on button "報表及分析" at bounding box center [40, 81] width 75 height 21
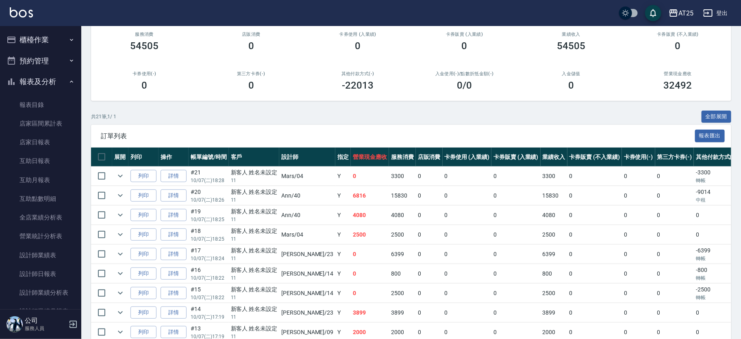
click at [46, 76] on button "報表及分析" at bounding box center [40, 81] width 75 height 21
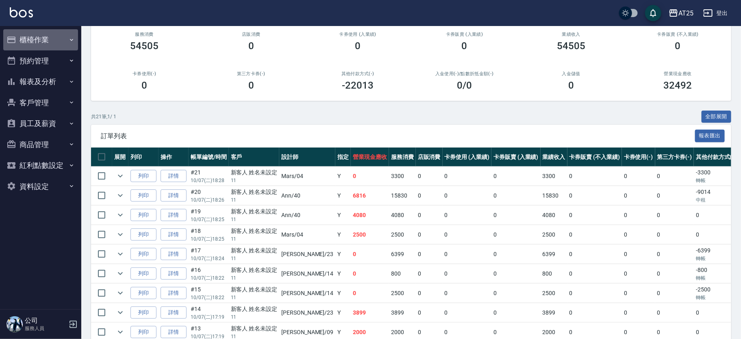
click at [44, 38] on button "櫃檯作業" at bounding box center [40, 39] width 75 height 21
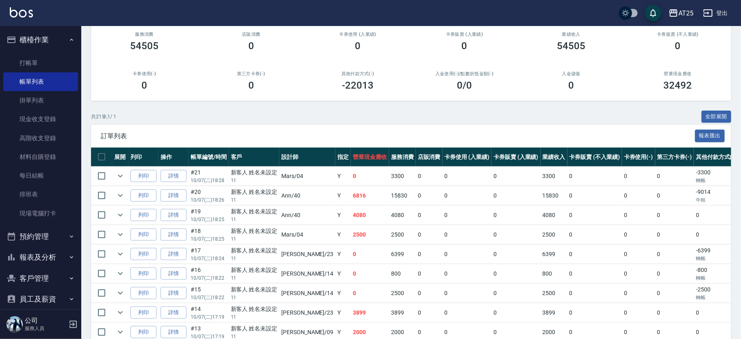
click at [59, 39] on button "櫃檯作業" at bounding box center [40, 39] width 75 height 21
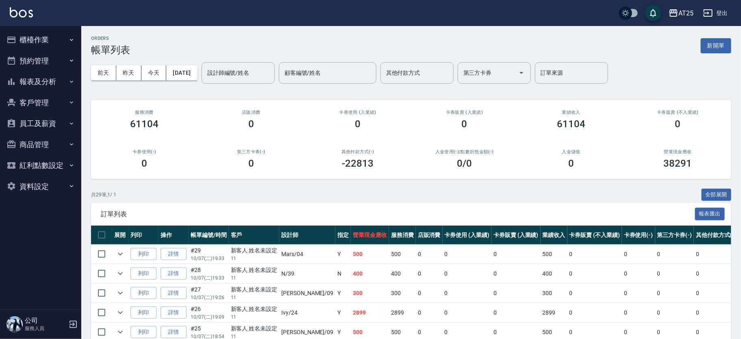
click at [61, 84] on button "報表及分析" at bounding box center [40, 81] width 75 height 21
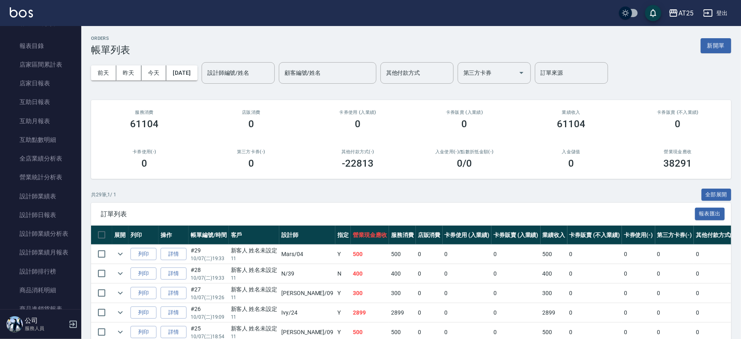
scroll to position [33, 0]
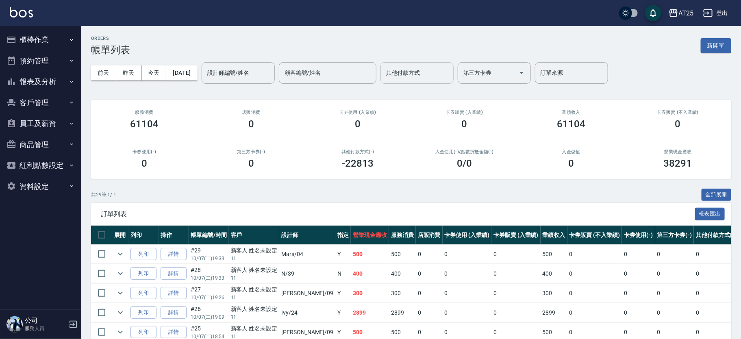
click at [437, 76] on input "其他付款方式" at bounding box center [417, 73] width 66 height 14
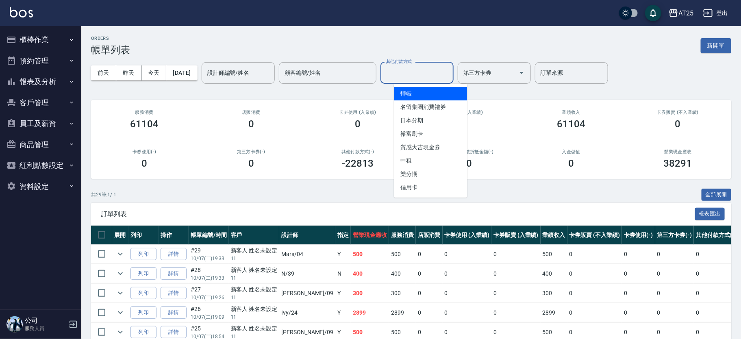
drag, startPoint x: 424, startPoint y: 93, endPoint x: 496, endPoint y: 84, distance: 72.1
click at [424, 94] on span "轉帳" at bounding box center [430, 93] width 73 height 13
type input "轉帳"
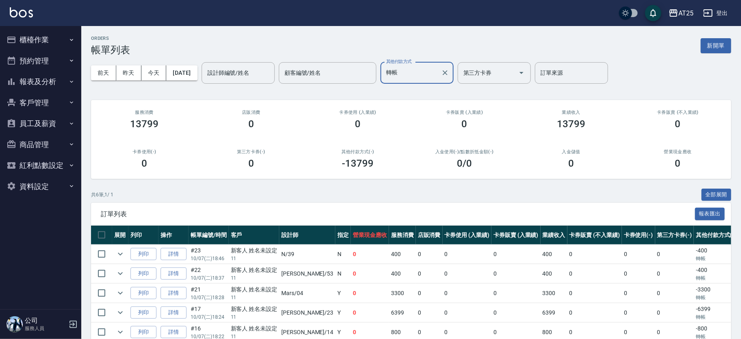
scroll to position [61, 0]
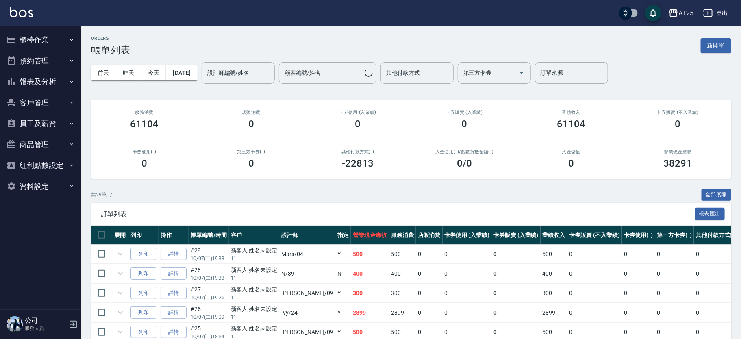
click at [418, 72] on div "其他付款方式 其他付款方式" at bounding box center [417, 73] width 73 height 22
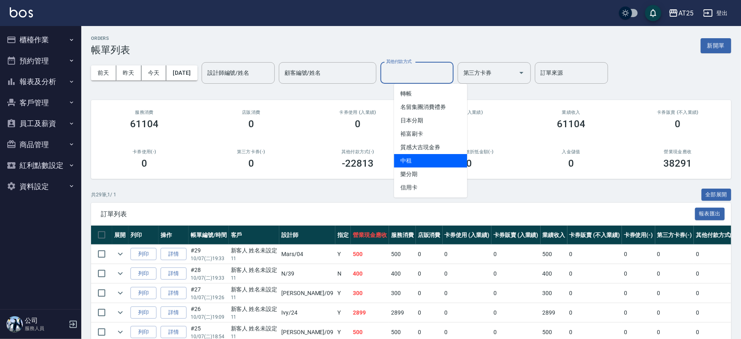
click at [434, 161] on span "中租" at bounding box center [430, 160] width 73 height 13
type input "中租"
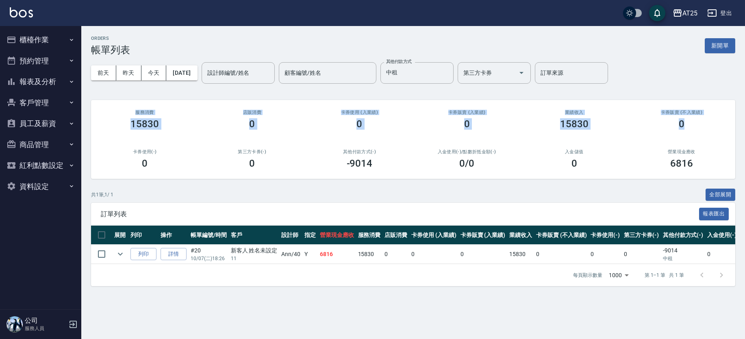
drag, startPoint x: 744, startPoint y: 88, endPoint x: 727, endPoint y: 118, distance: 34.8
click at [744, 122] on div "ORDERS 帳單列表 新開單 [DATE] [DATE] [DATE] [DATE] 設計師編號/姓名 設計師編號/姓名 顧客編號/姓名 顧客編號/姓名 其…" at bounding box center [413, 161] width 664 height 270
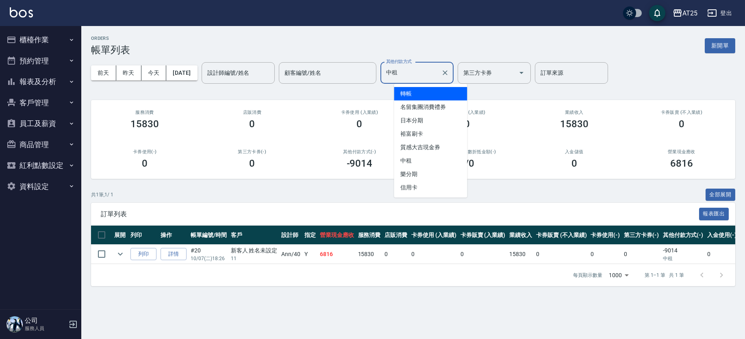
click at [430, 68] on input "中租" at bounding box center [411, 73] width 54 height 14
click at [449, 74] on icon "Clear" at bounding box center [445, 73] width 8 height 8
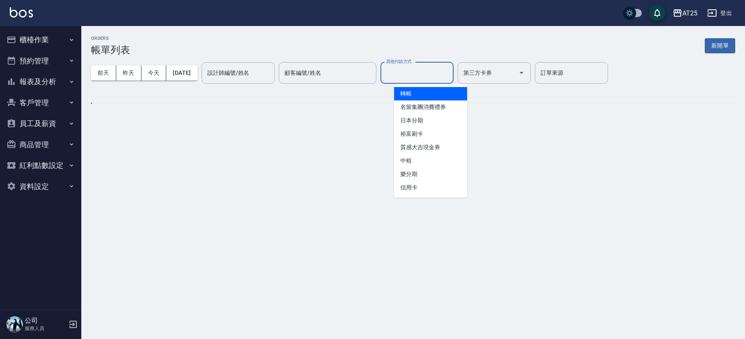
click at [424, 75] on input "其他付款方式" at bounding box center [417, 73] width 66 height 14
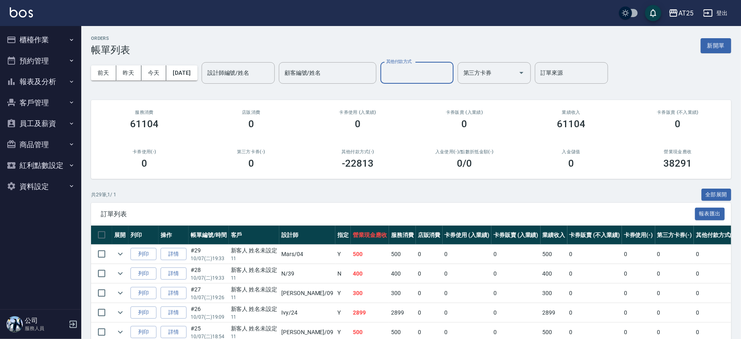
click at [430, 81] on div "其他付款方式" at bounding box center [417, 73] width 73 height 22
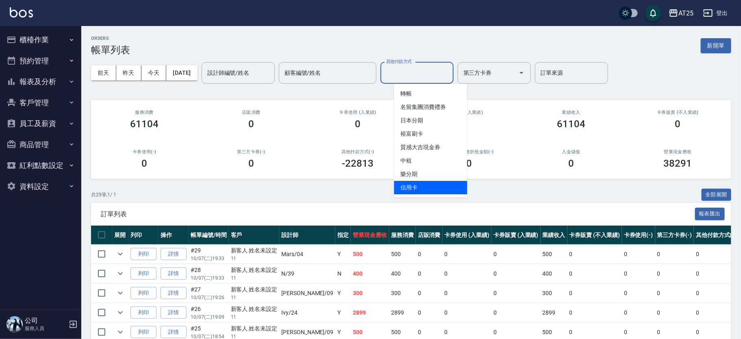
click at [422, 184] on span "信用卡" at bounding box center [430, 187] width 73 height 13
type input "信用卡"
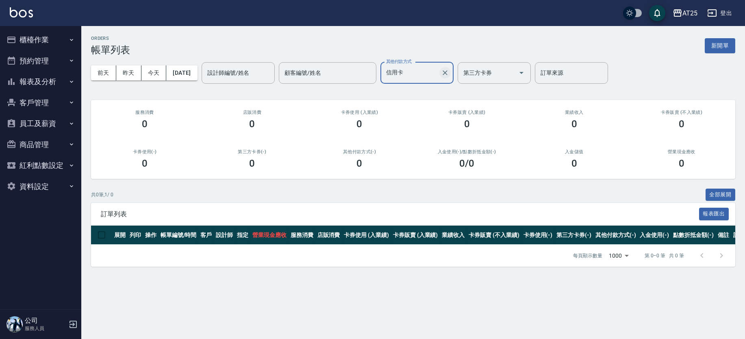
click at [449, 73] on icon "Clear" at bounding box center [445, 73] width 8 height 8
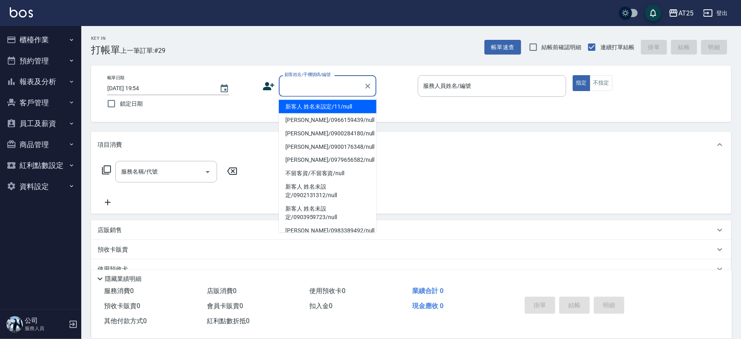
click at [295, 90] on input "顧客姓名/手機號碼/編號" at bounding box center [322, 86] width 78 height 14
click at [318, 102] on li "新客人 姓名未設定/11/null" at bounding box center [328, 106] width 98 height 13
type input "新客人 姓名未設定/11/null"
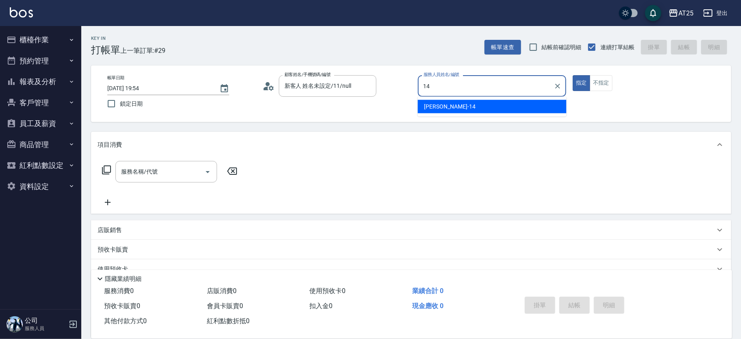
type input "[PERSON_NAME]-14"
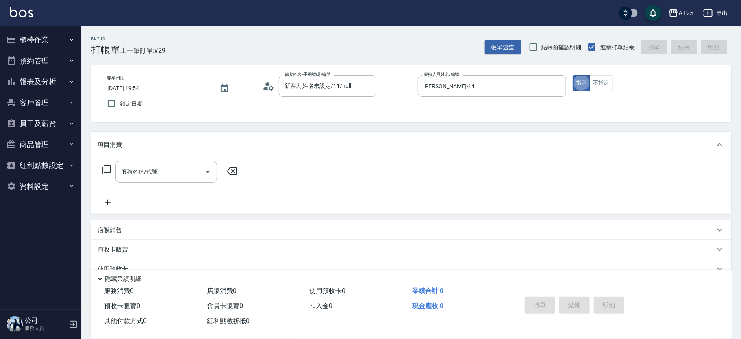
type button "true"
type input "201"
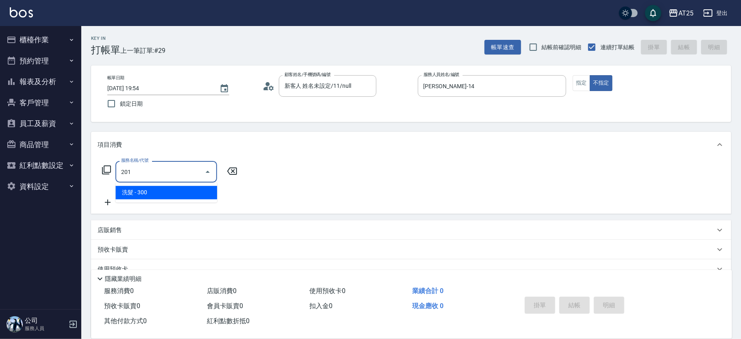
type input "30"
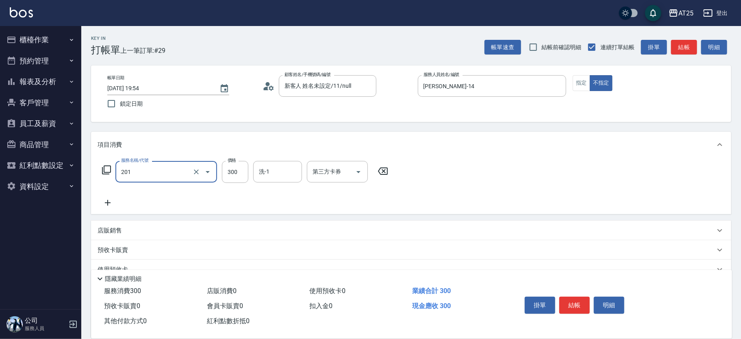
type input "洗髮(201)"
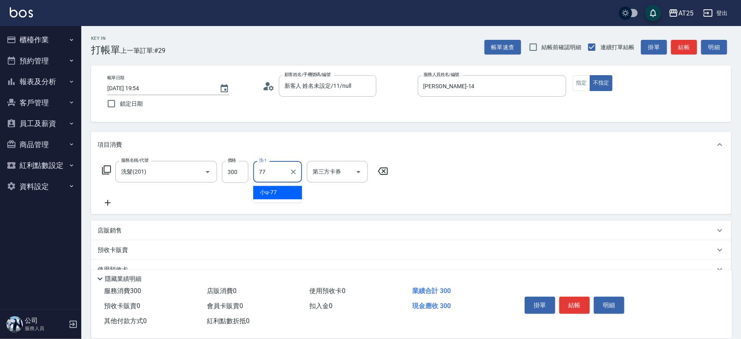
type input "小u-77"
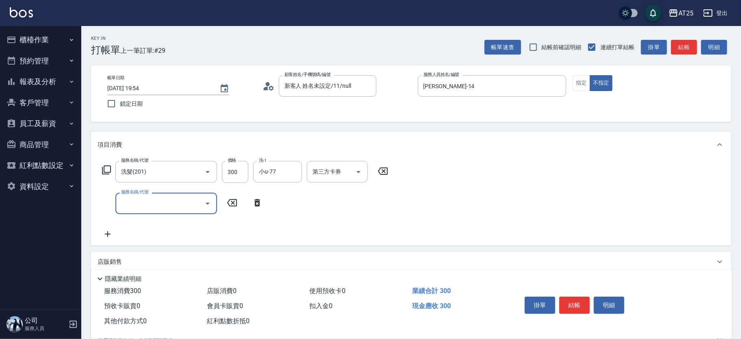
type input "0"
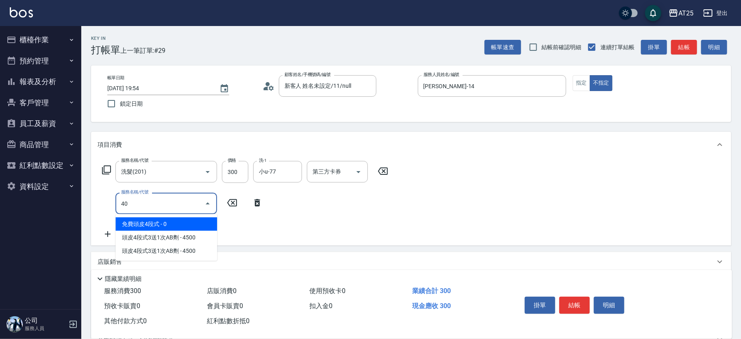
type input "401"
type input "60"
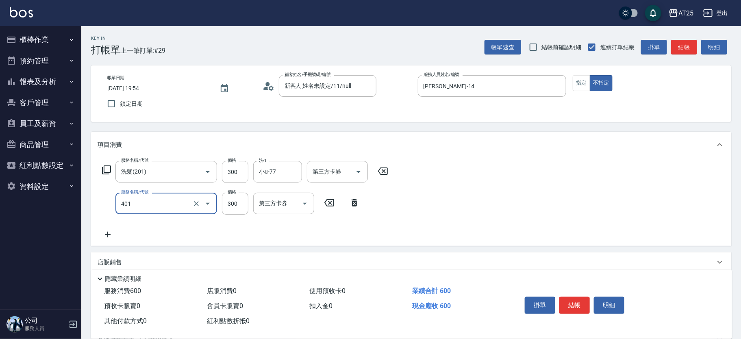
type input "剪髮(401)"
type input "30"
type input "29"
type input "50"
type input "299"
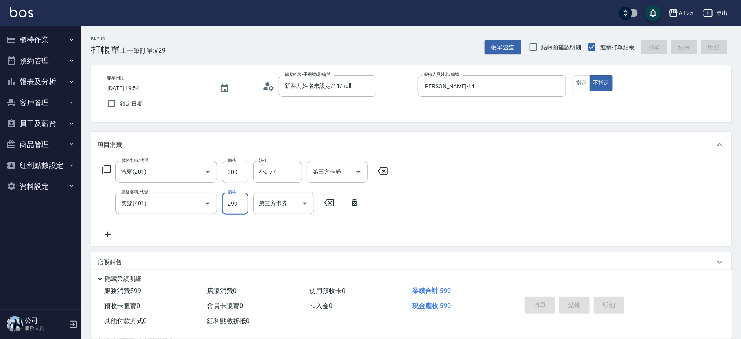
type input "2025/10/07 19:59"
type input "0"
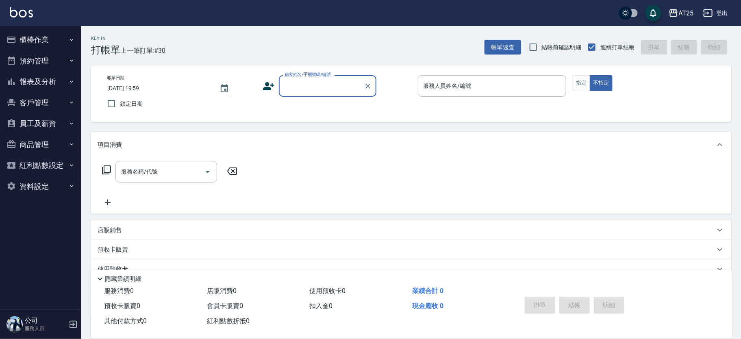
click at [336, 89] on input "顧客姓名/手機號碼/編號" at bounding box center [322, 86] width 78 height 14
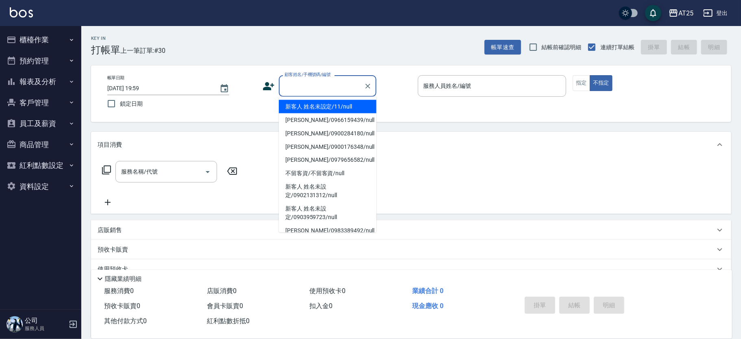
click at [361, 107] on li "新客人 姓名未設定/11/null" at bounding box center [328, 106] width 98 height 13
type input "新客人 姓名未設定/11/null"
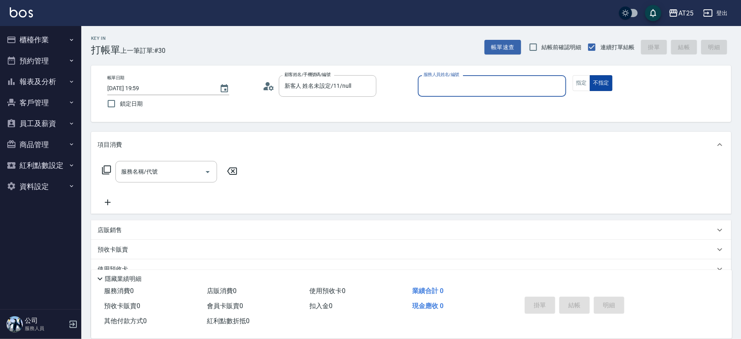
click at [590, 84] on button "不指定" at bounding box center [601, 83] width 23 height 16
click at [593, 91] on div "帳單日期 2025/10/07 19:59 鎖定日期 顧客姓名/手機號碼/編號 新客人 姓名未設定/11/null 顧客姓名/手機號碼/編號 服務人員姓名/編…" at bounding box center [411, 93] width 621 height 37
click at [587, 87] on button "指定" at bounding box center [581, 83] width 17 height 16
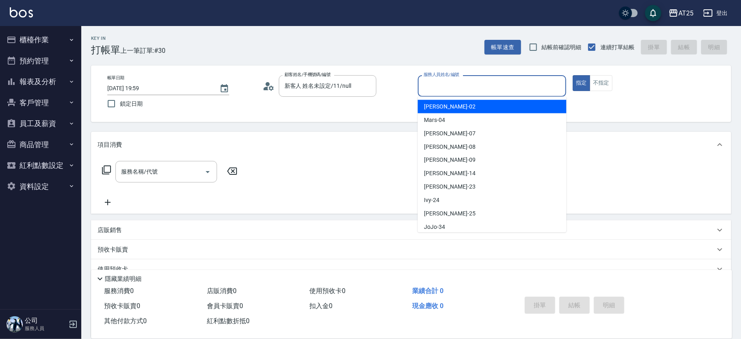
click at [493, 82] on input "服務人員姓名/編號" at bounding box center [492, 86] width 141 height 14
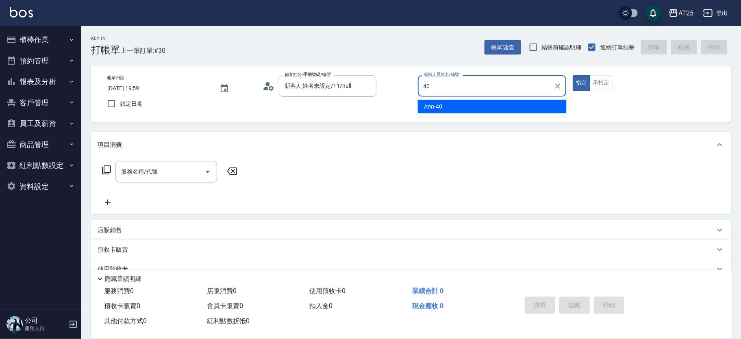
type input "Ann-40"
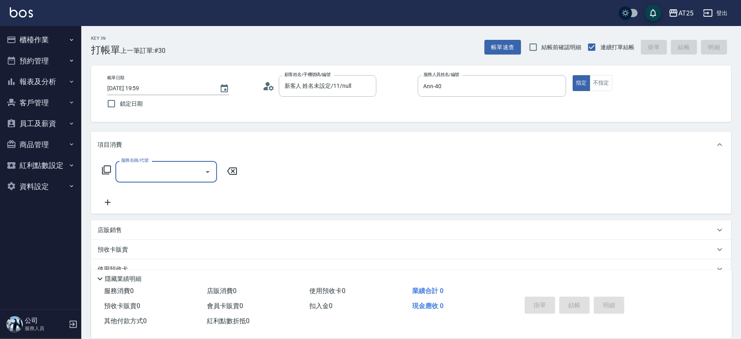
click at [105, 168] on icon at bounding box center [107, 170] width 10 height 10
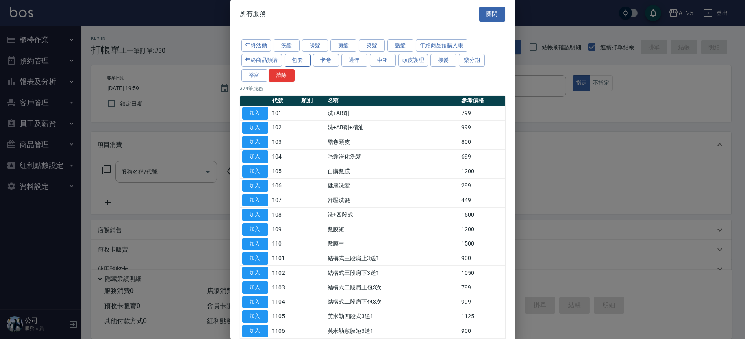
click at [305, 59] on button "包套" at bounding box center [298, 60] width 26 height 13
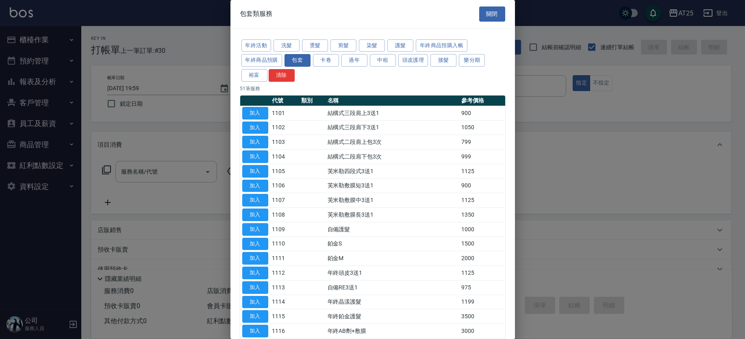
scroll to position [537, 0]
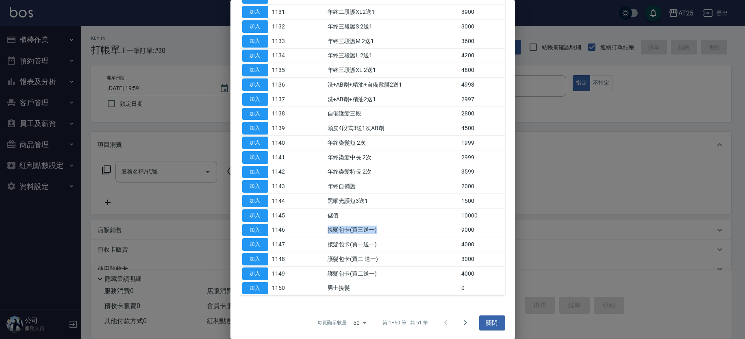
drag, startPoint x: 327, startPoint y: 234, endPoint x: 375, endPoint y: 233, distance: 48.4
click at [375, 233] on td "接髮包卡(買三送一)" at bounding box center [393, 230] width 134 height 15
click at [258, 227] on button "加入" at bounding box center [255, 230] width 26 height 13
type input "接髮包卡(買三送一)(1146)"
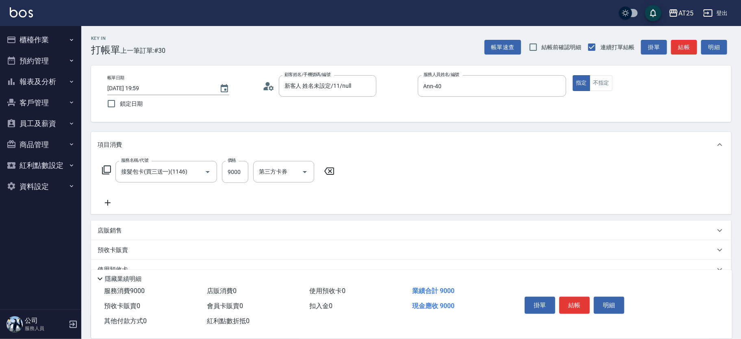
click at [109, 173] on icon at bounding box center [107, 170] width 10 height 10
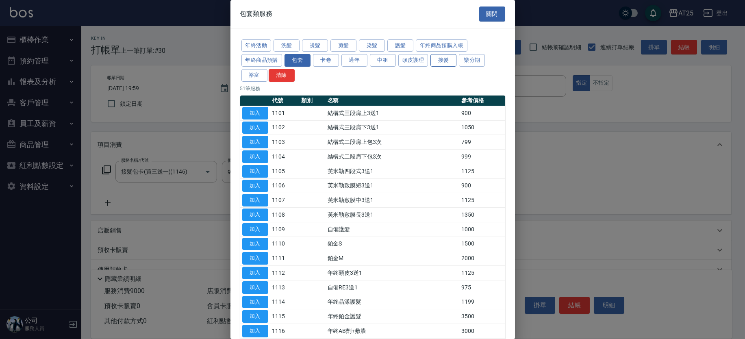
click at [438, 59] on button "接髮" at bounding box center [444, 60] width 26 height 13
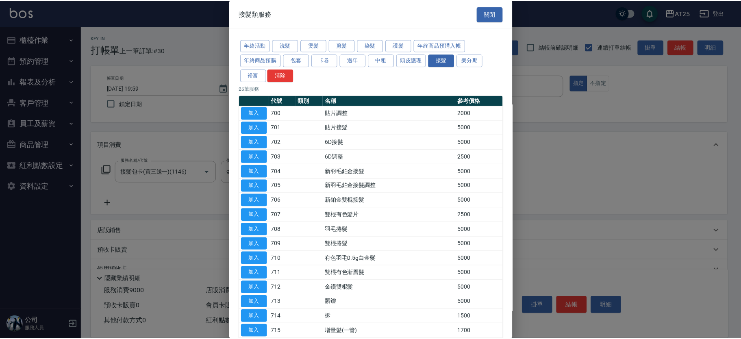
scroll to position [189, 0]
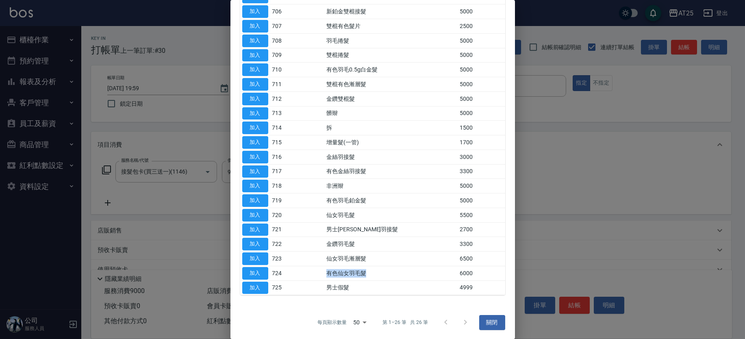
drag, startPoint x: 387, startPoint y: 271, endPoint x: 393, endPoint y: 272, distance: 6.2
click at [393, 272] on tr "加入 724 有色仙女羽毛髮 6000" at bounding box center [372, 273] width 265 height 15
drag, startPoint x: 325, startPoint y: 258, endPoint x: 385, endPoint y: 259, distance: 59.4
click at [385, 259] on tr "加入 723 仙女羽毛漸層髮 6500" at bounding box center [372, 259] width 265 height 15
click at [257, 256] on button "加入" at bounding box center [255, 258] width 26 height 13
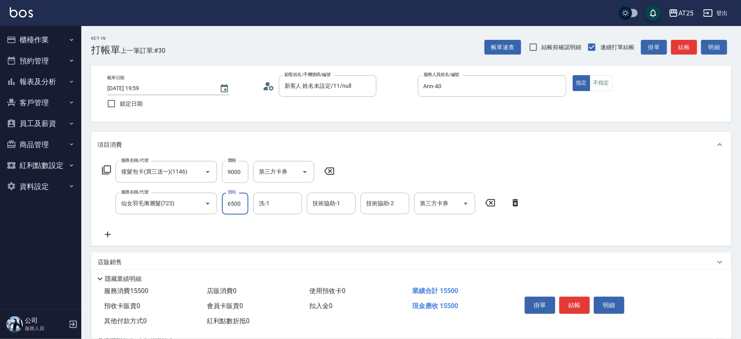
click at [239, 200] on input "6500" at bounding box center [235, 204] width 26 height 22
type input "900"
type input "17"
type input "910"
type input "174"
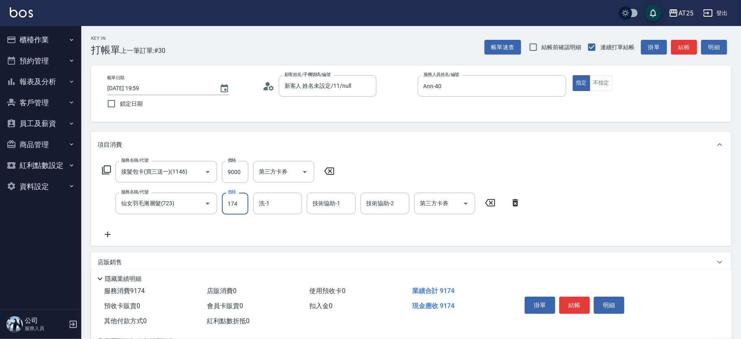
type input "1070"
type input "1746"
type input "2640"
type input "17460"
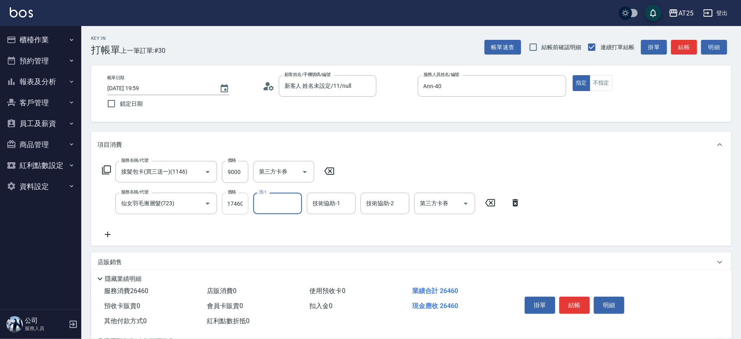
scroll to position [0, 0]
type input "小恩-69"
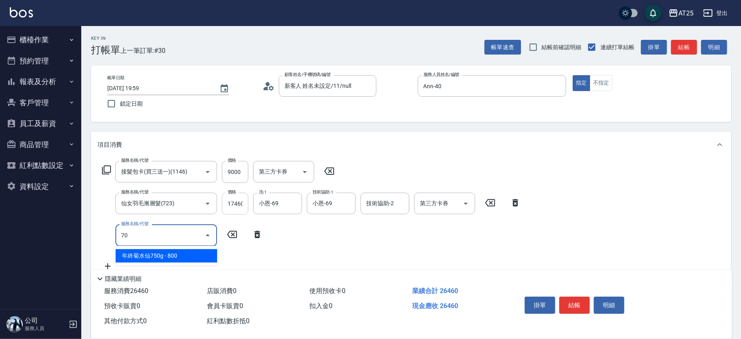
type input "705"
type input "3140"
type input "新羽毛鉑金接髮調整(705)"
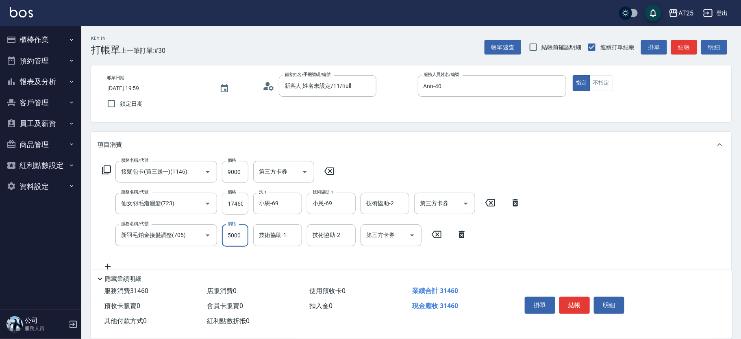
type input "2640"
type input "0"
type input "小恩-69"
drag, startPoint x: 740, startPoint y: 202, endPoint x: 734, endPoint y: 241, distance: 40.4
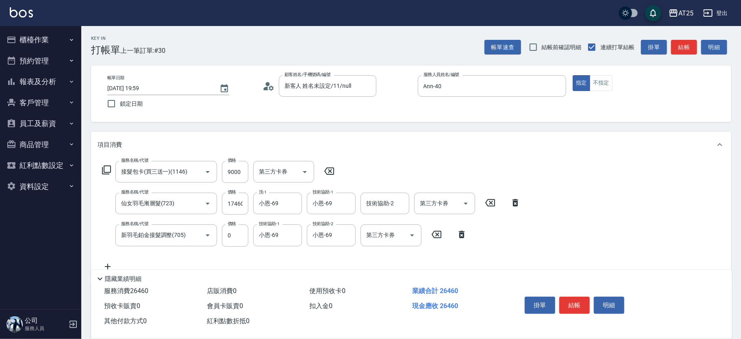
click at [734, 240] on div "Key In 打帳單 上一筆訂單:#30 帳單速查 結帳前確認明細 連續打單結帳 掛單 結帳 明細 帳單日期 2025/10/07 19:59 鎖定日期 顧客…" at bounding box center [411, 252] width 660 height 453
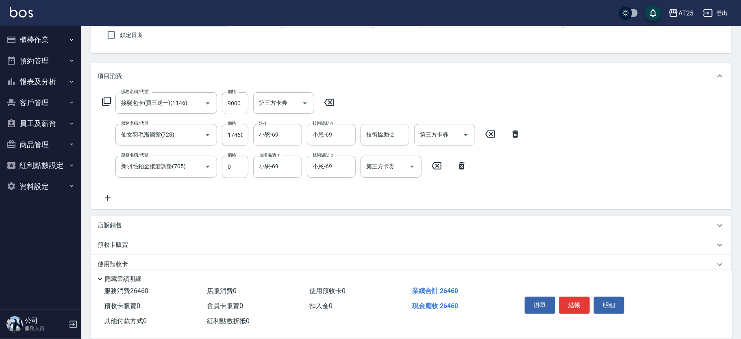
scroll to position [72, 0]
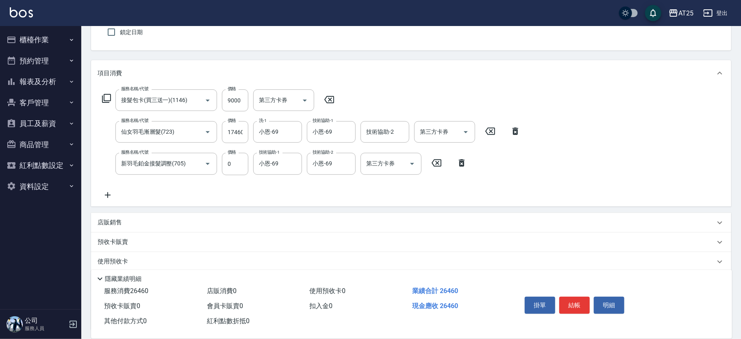
click at [103, 194] on icon at bounding box center [108, 195] width 20 height 10
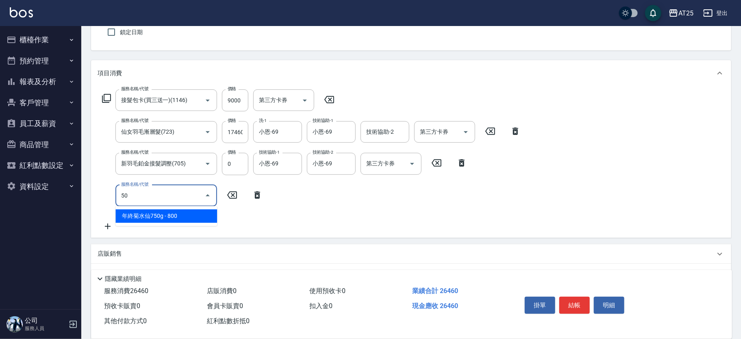
type input "501"
type input "2740"
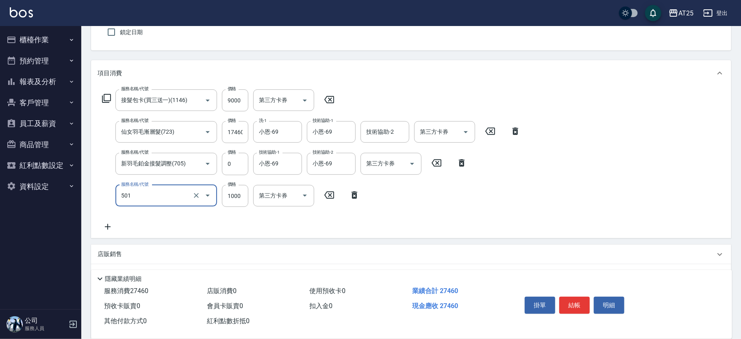
type input "染髮(501)"
type input "2640"
type input "0"
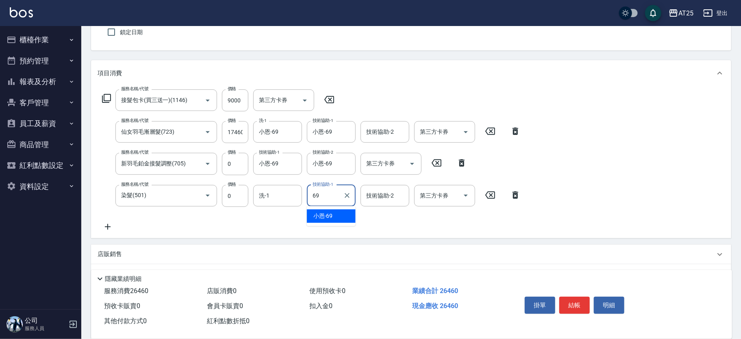
type input "小恩-69"
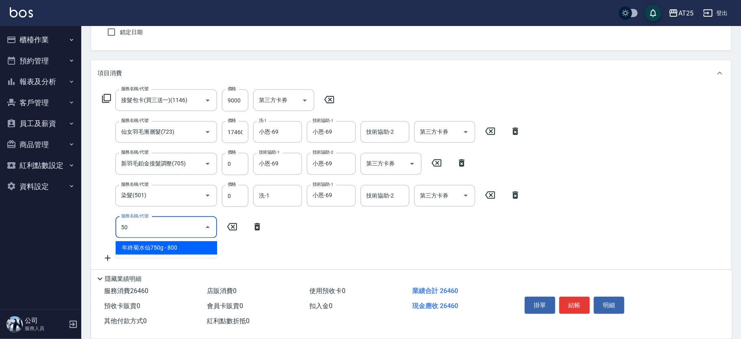
type input "502"
type input "2690"
type input "漂髮(502)"
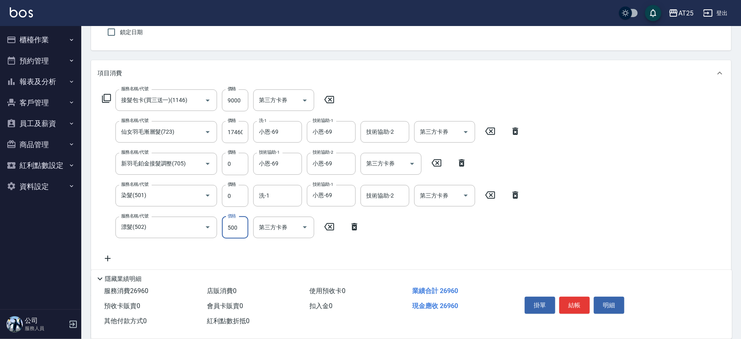
type input "0"
type input "2640"
type input "0"
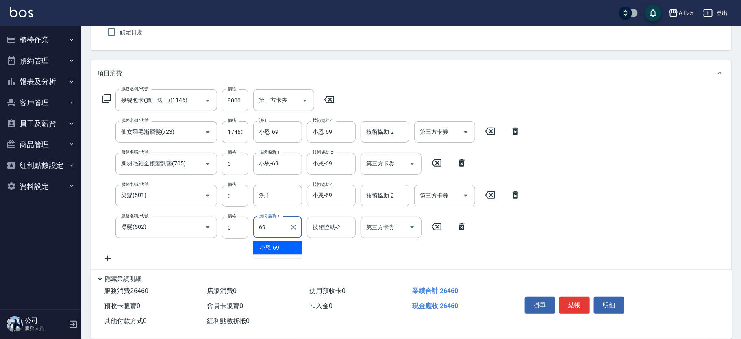
type input "小恩-69"
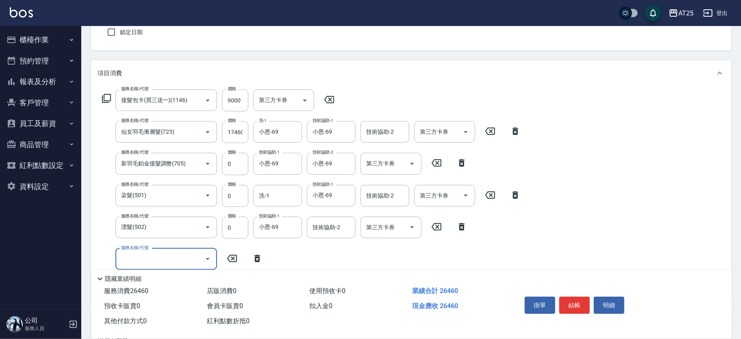
scroll to position [127, 0]
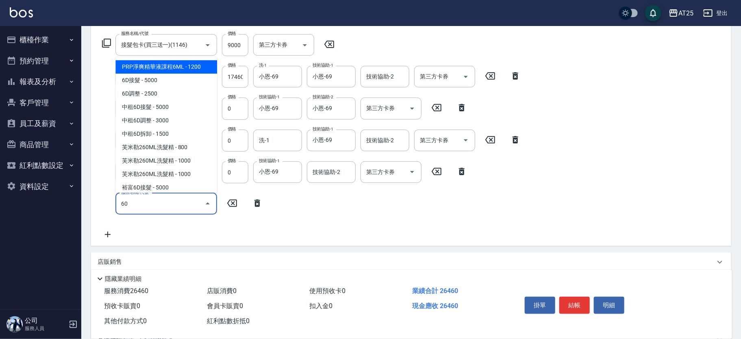
type input "601"
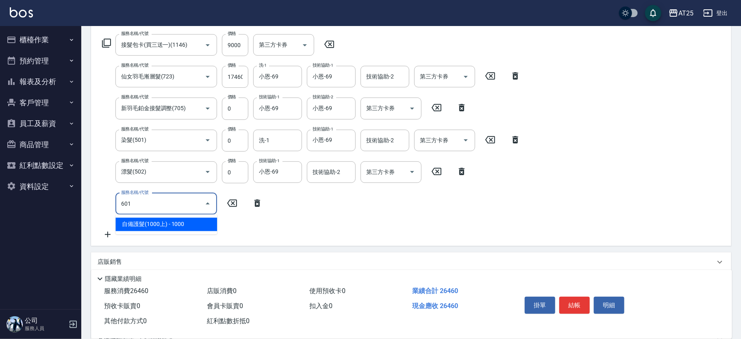
type input "2740"
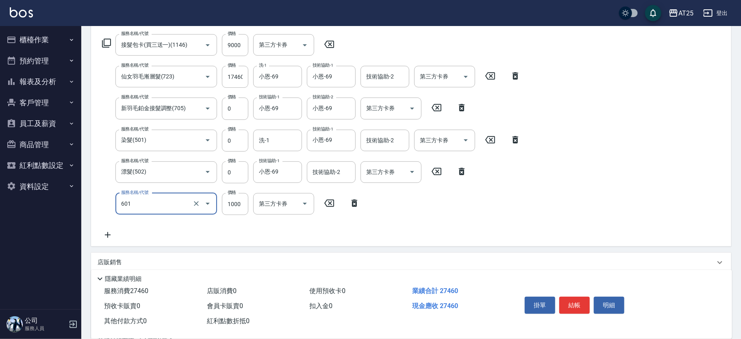
type input "自備護髮(1000上)(601)"
type input "2640"
type input "0"
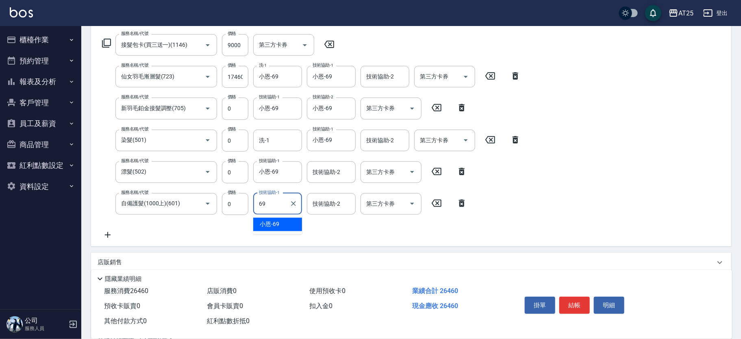
type input "小恩-69"
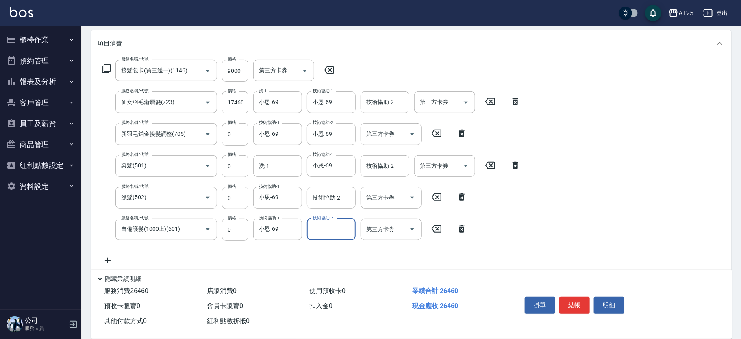
scroll to position [0, 0]
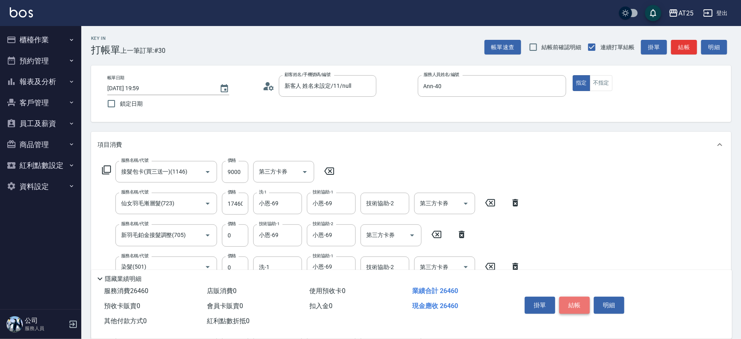
click at [568, 302] on button "結帳" at bounding box center [574, 305] width 30 height 17
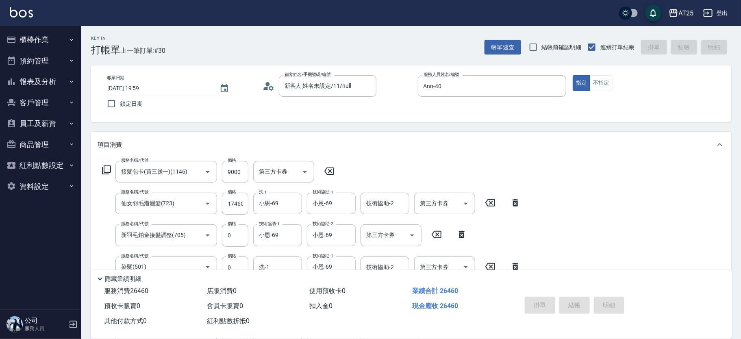
type input "2025/10/07 20:07"
type input "0"
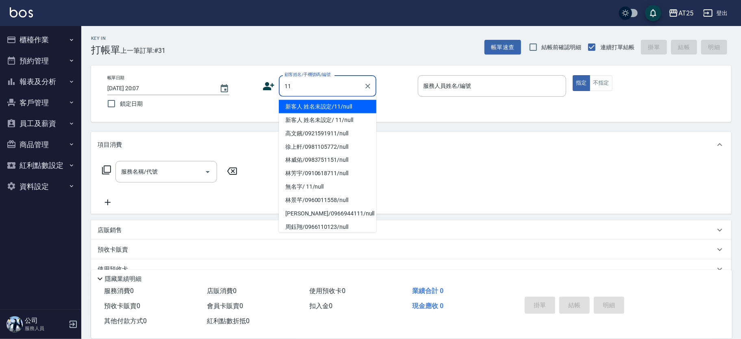
type input "1"
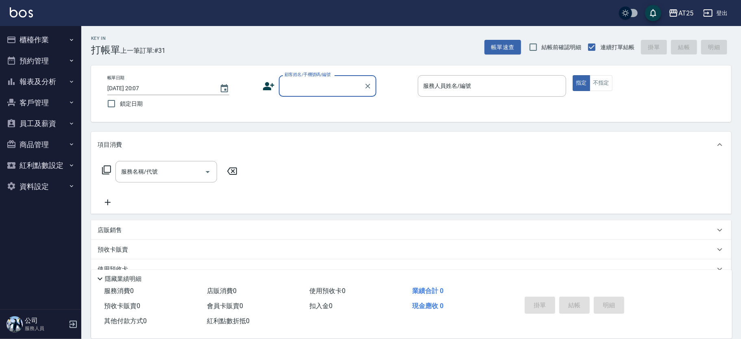
click at [337, 88] on input "顧客姓名/手機號碼/編號" at bounding box center [322, 86] width 78 height 14
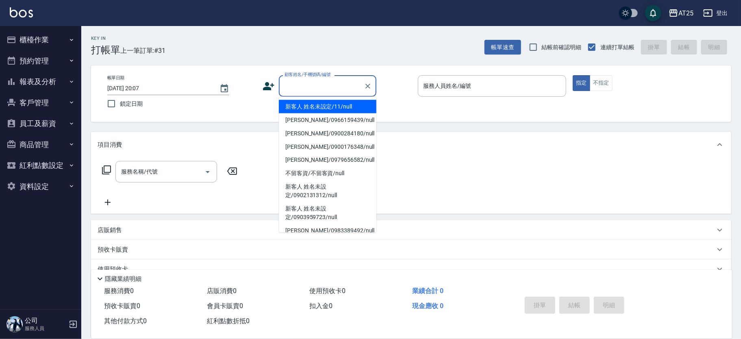
click at [360, 106] on li "新客人 姓名未設定/11/null" at bounding box center [328, 106] width 98 height 13
type input "新客人 姓名未設定/11/null"
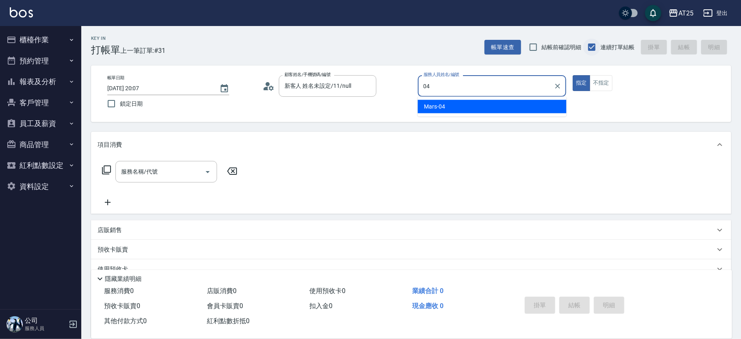
type input "Mars-04"
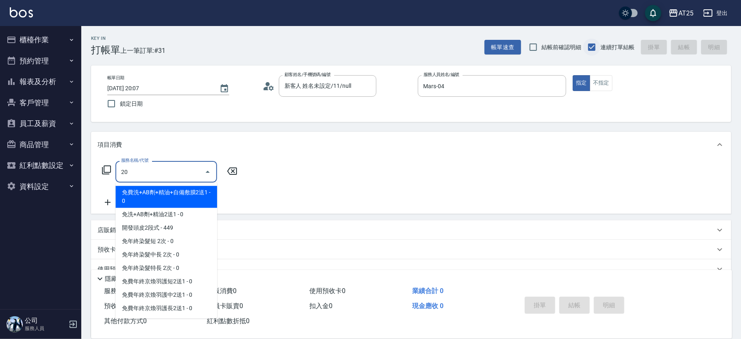
type input "201"
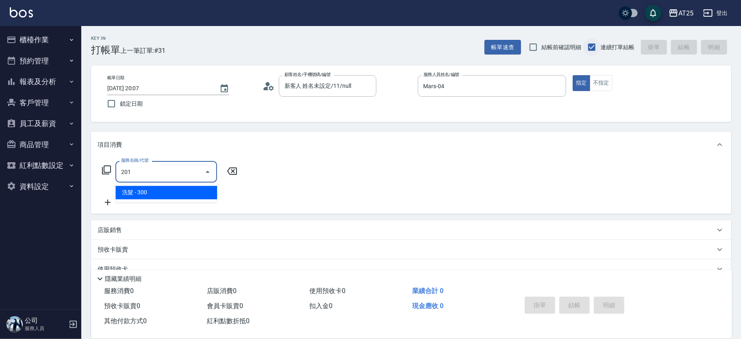
type input "30"
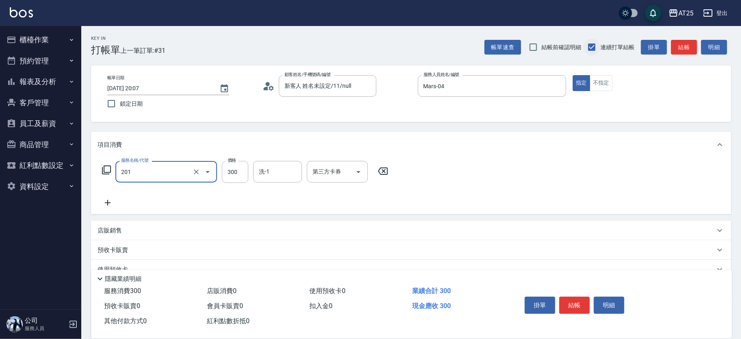
type input "洗髮(201)"
type input "0"
type input "40"
type input "400"
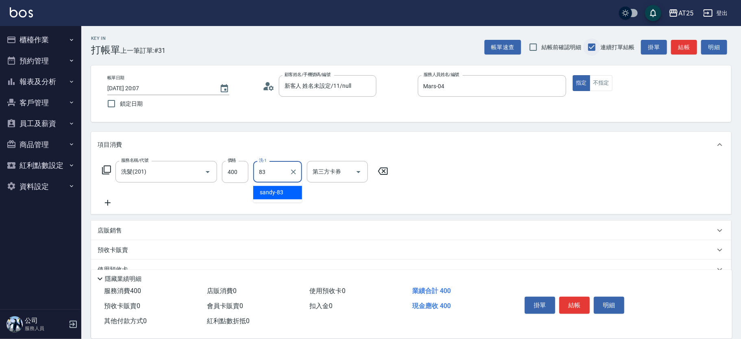
type input "sandy-83"
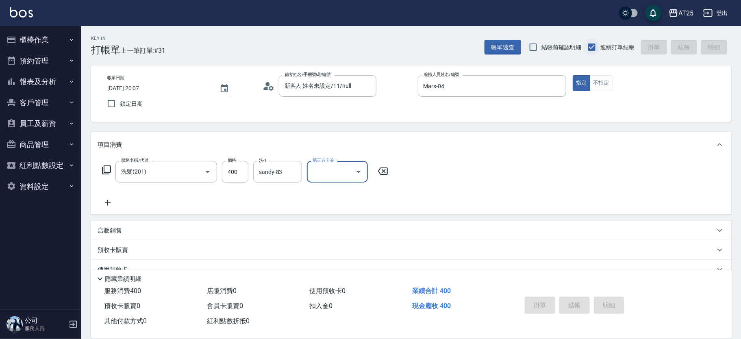
type input "2025/10/07 20:15"
type input "0"
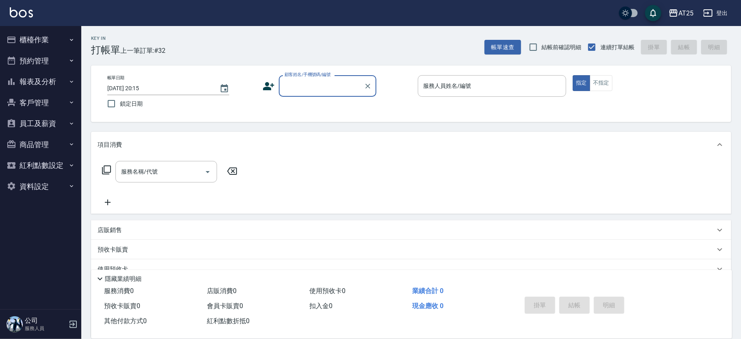
click at [303, 90] on input "顧客姓名/手機號碼/編號" at bounding box center [322, 86] width 78 height 14
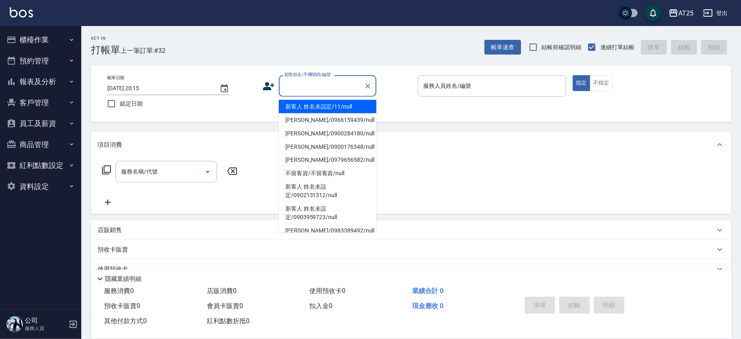
click at [339, 108] on li "新客人 姓名未設定/11/null" at bounding box center [328, 106] width 98 height 13
type input "新客人 姓名未設定/11/null"
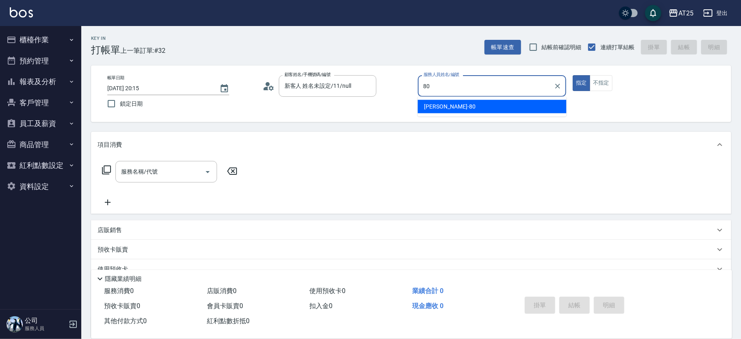
type input "Jessica-80"
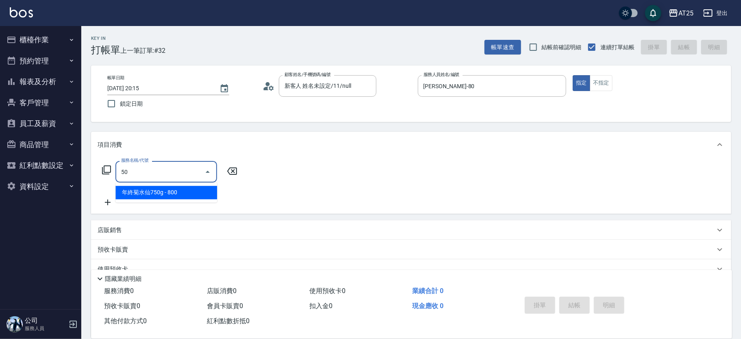
type input "501"
type input "100"
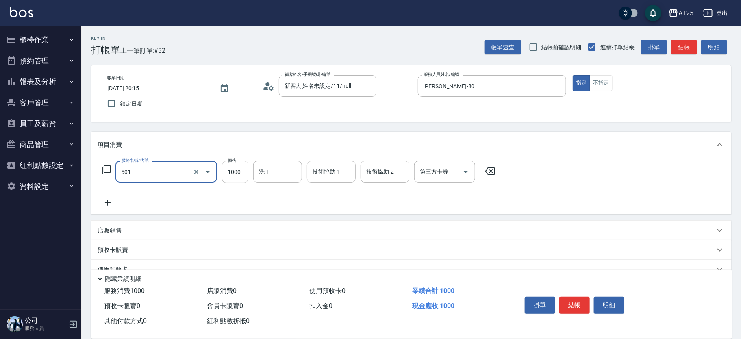
type input "染髮(501)"
type input "0"
type input "210"
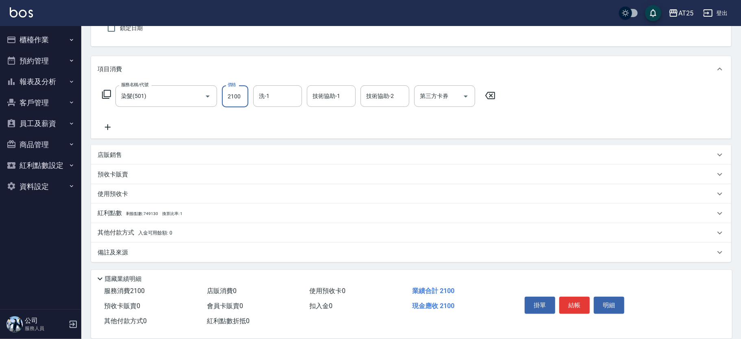
type input "2100"
click at [169, 235] on span "入金可用餘額: 0" at bounding box center [155, 233] width 35 height 6
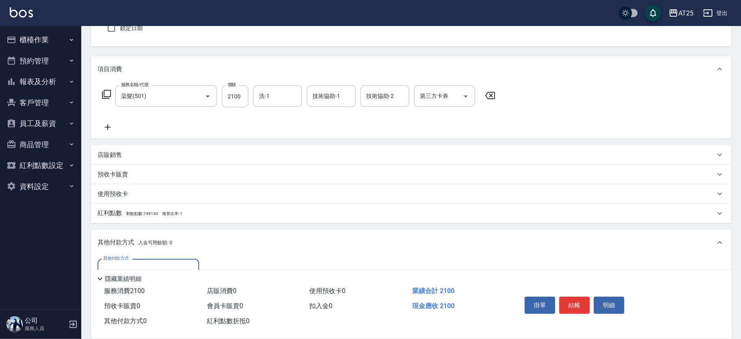
scroll to position [171, 0]
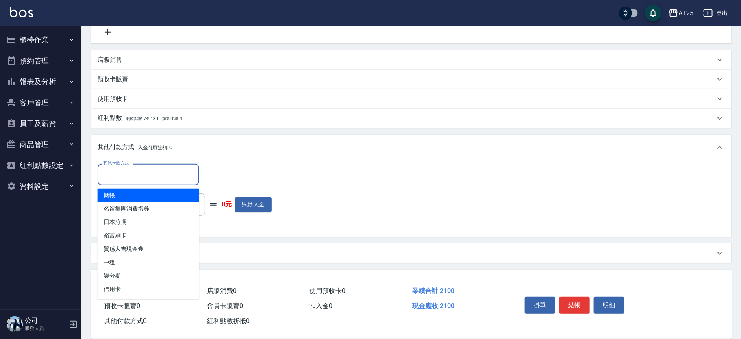
click at [170, 172] on input "其他付款方式" at bounding box center [148, 175] width 94 height 14
click at [155, 200] on span "轉帳" at bounding box center [149, 195] width 102 height 13
type input "轉帳"
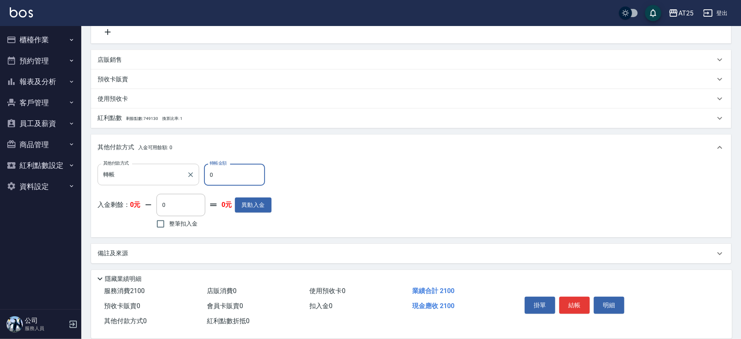
drag, startPoint x: 225, startPoint y: 177, endPoint x: 168, endPoint y: 176, distance: 57.3
click at [168, 176] on div "其他付款方式 轉帳 其他付款方式 轉帳金額 0 轉帳金額" at bounding box center [185, 175] width 174 height 22
type input "200"
type input "100"
type input "110"
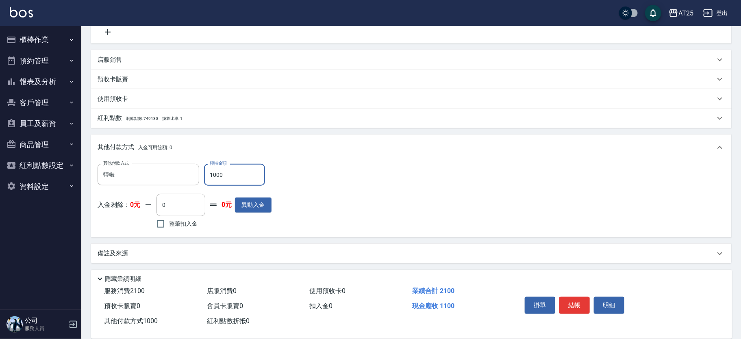
scroll to position [0, 0]
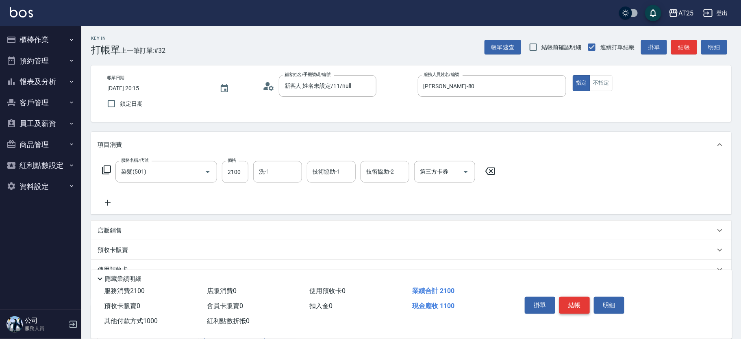
type input "1000"
click at [573, 302] on button "結帳" at bounding box center [574, 305] width 30 height 17
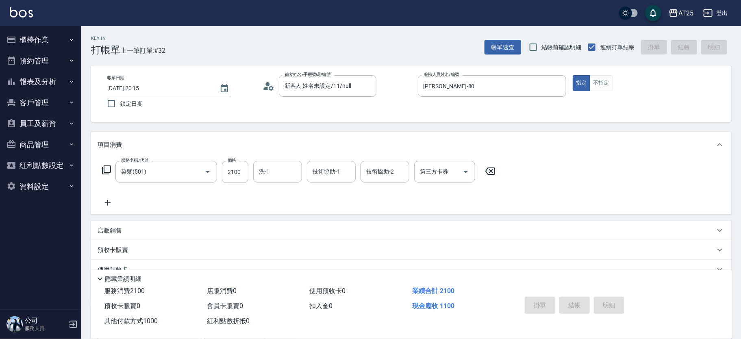
type input "2025/10/07 20:35"
type input "0"
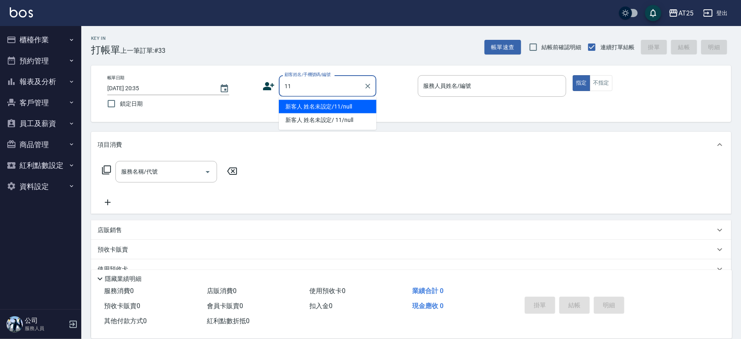
type input "新客人 姓名未設定/11/null"
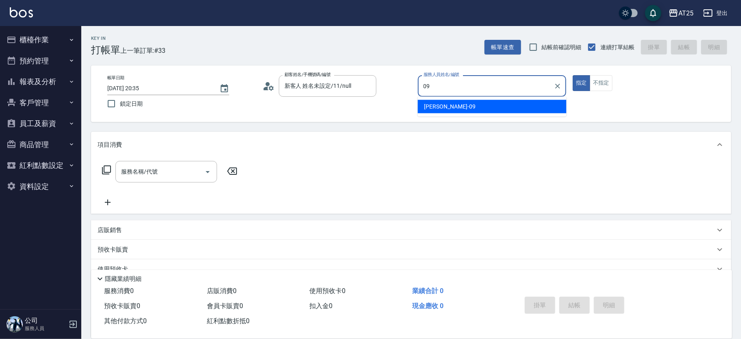
type input "Kevin-09"
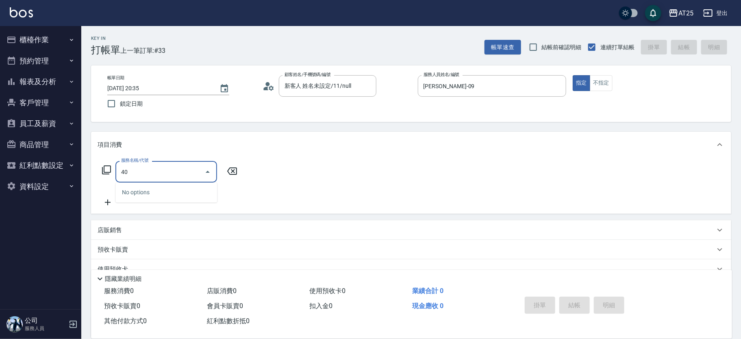
type input "401"
type input "30"
type input "剪髮(401)"
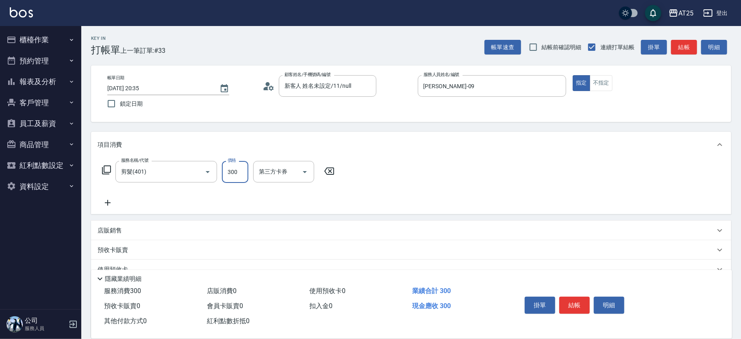
type input "0"
type input "50"
type input "500"
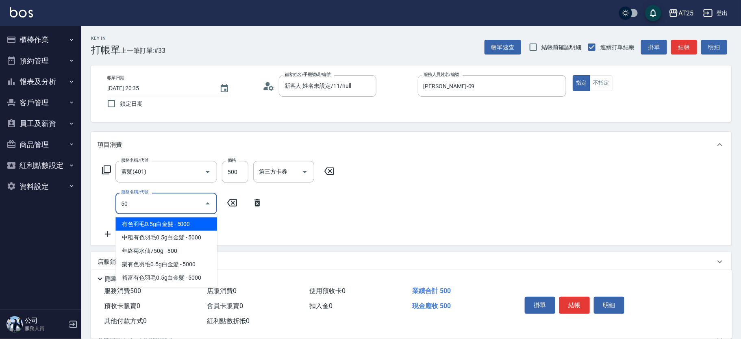
type input "501"
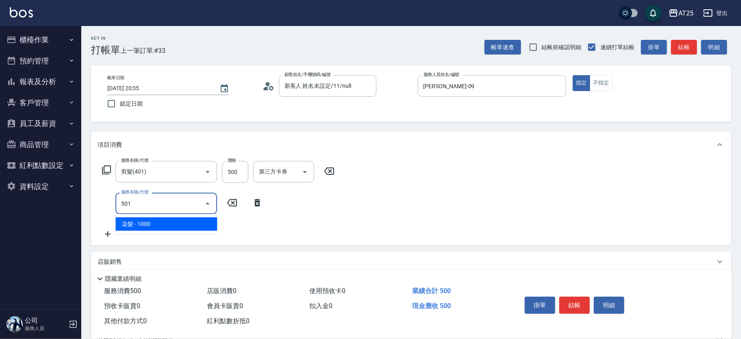
type input "150"
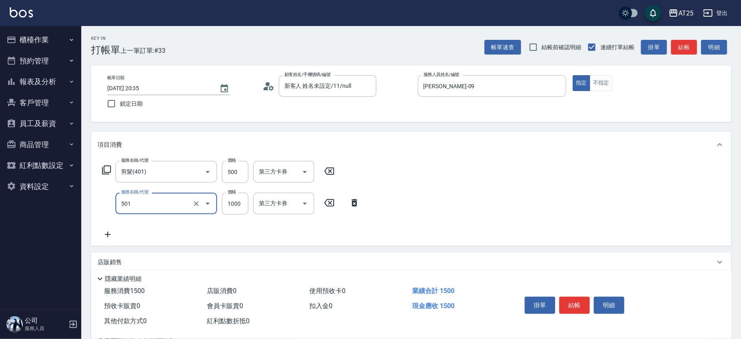
type input "染髮(501)"
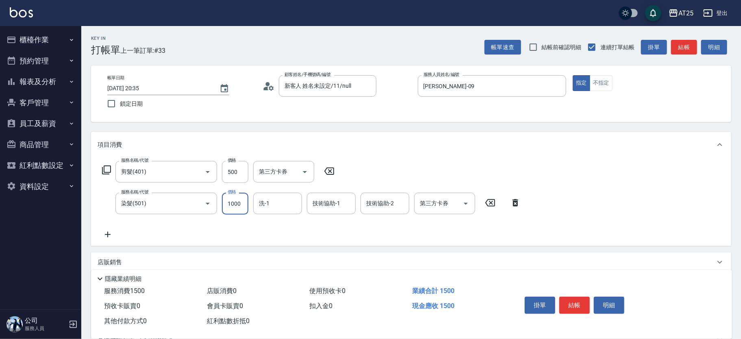
type input "50"
type input "150"
type input "200"
type input "1500"
type input "游惠心-68"
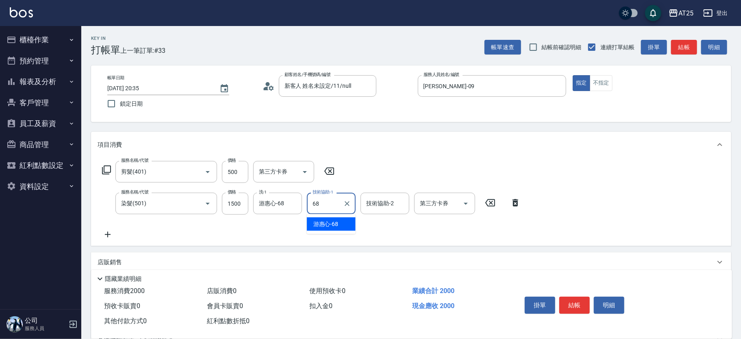
type input "游惠心-68"
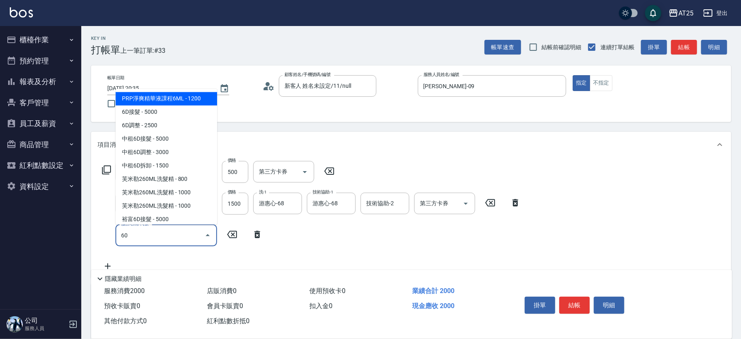
type input "601"
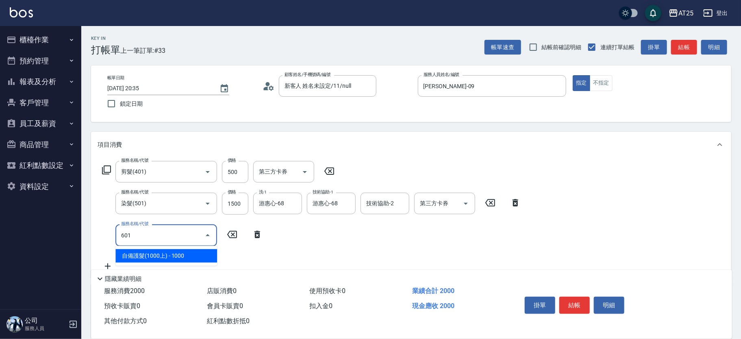
type input "300"
type input "自備護髮(1000上)(601)"
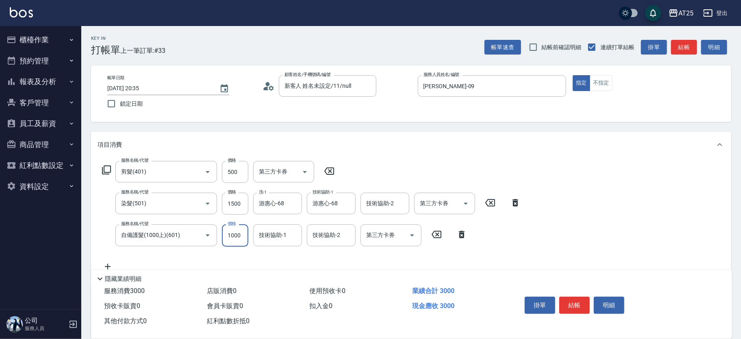
type input "200"
type input "50"
type input "250"
type input "500"
type input "700"
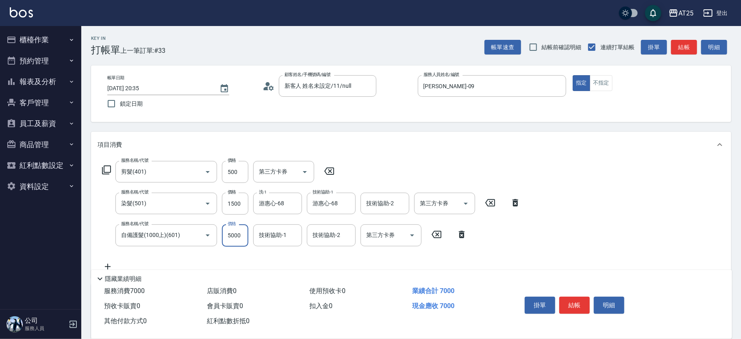
type input "5000"
type input "游惠心-68"
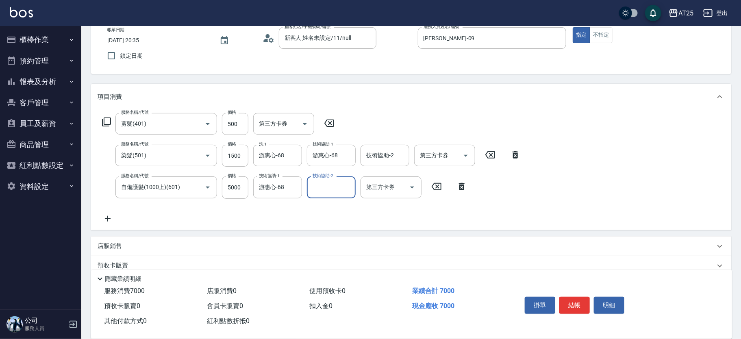
scroll to position [139, 0]
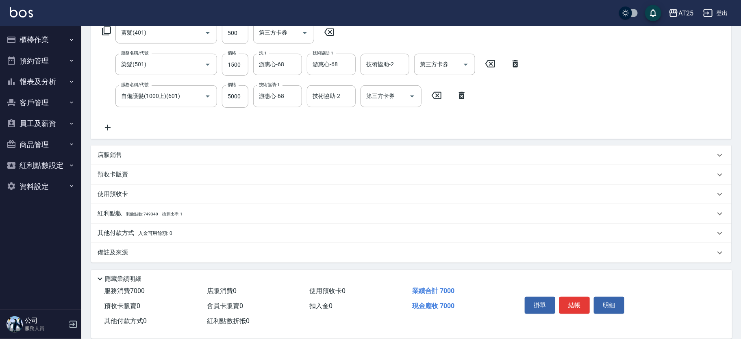
click at [118, 224] on div "其他付款方式 入金可用餘額: 0" at bounding box center [411, 234] width 640 height 20
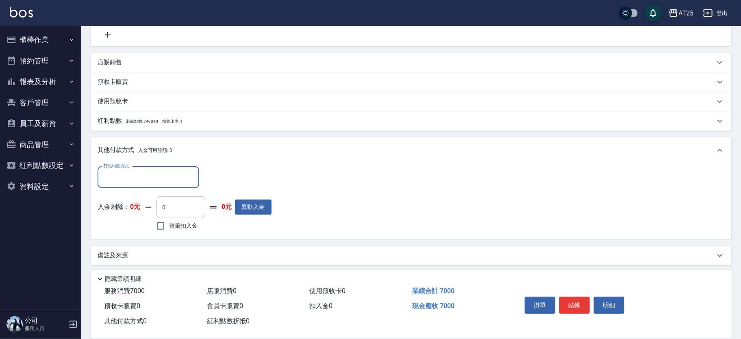
scroll to position [235, 0]
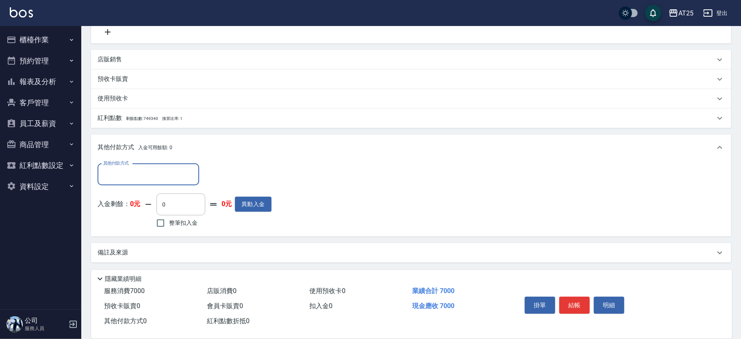
click at [111, 168] on input "其他付款方式" at bounding box center [148, 175] width 94 height 14
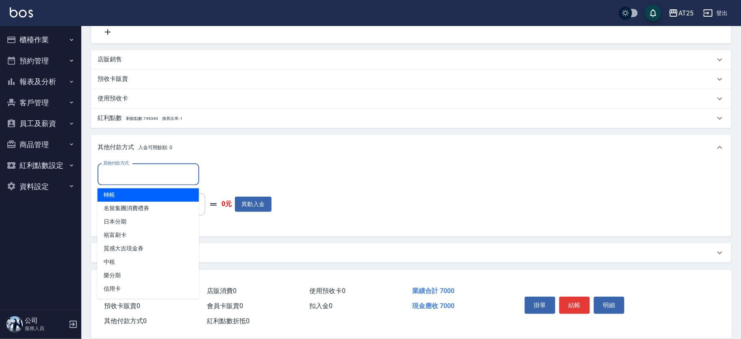
click at [134, 202] on span "名留集團消費禮券" at bounding box center [149, 208] width 102 height 13
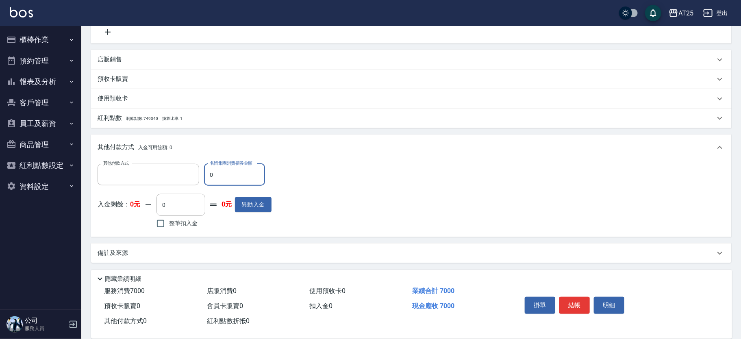
type input "名留集團消費禮券"
click at [191, 172] on icon "Clear" at bounding box center [191, 174] width 8 height 8
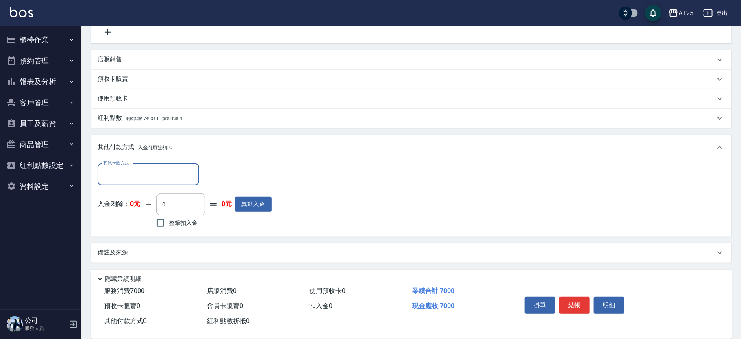
click at [153, 174] on input "其他付款方式" at bounding box center [148, 175] width 94 height 14
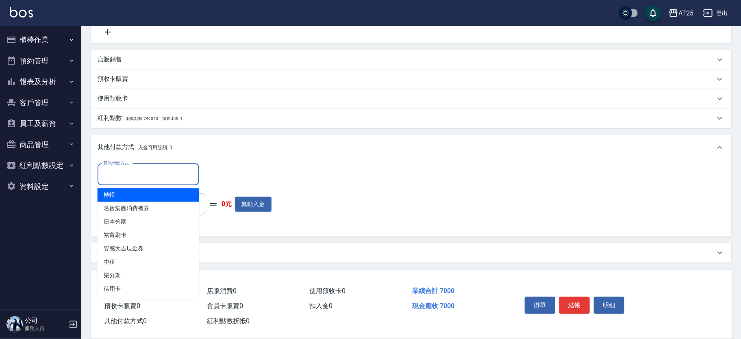
click at [150, 193] on span "轉帳" at bounding box center [149, 194] width 102 height 13
type input "轉帳"
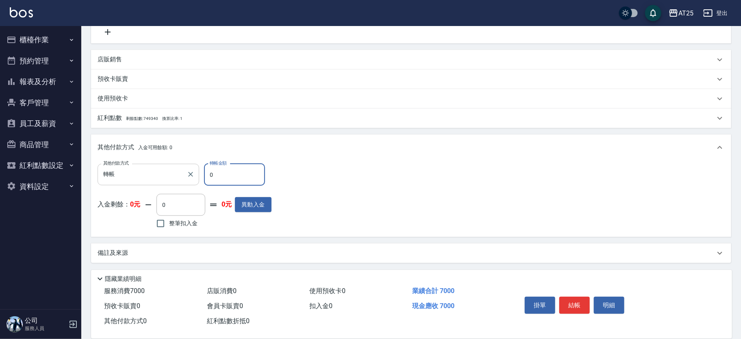
drag, startPoint x: 221, startPoint y: 176, endPoint x: 172, endPoint y: 178, distance: 48.8
click at [172, 178] on div "其他付款方式 轉帳 其他付款方式 轉帳金額 0 轉帳金額" at bounding box center [185, 175] width 174 height 22
type input "690"
type input "70"
type input "630"
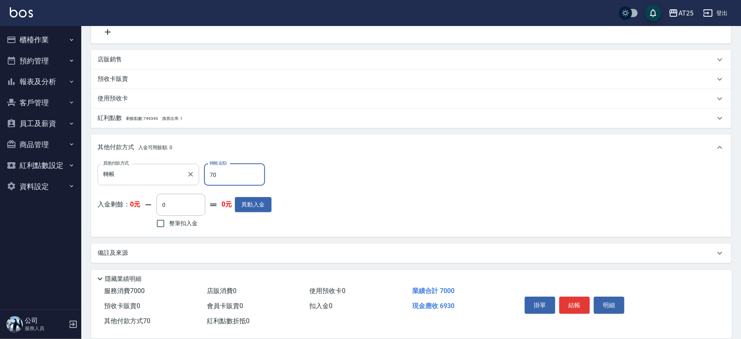
type input "700"
type input "0"
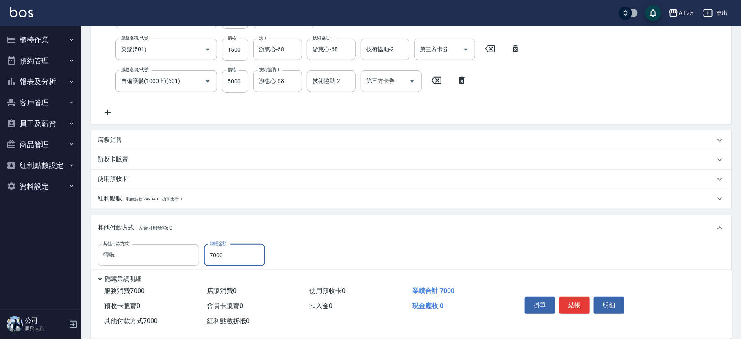
scroll to position [0, 0]
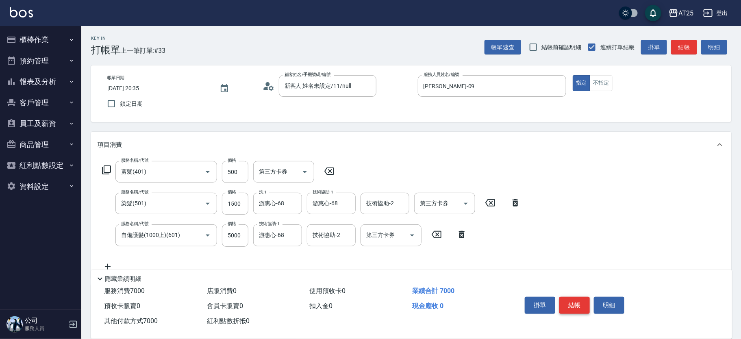
type input "7000"
click at [581, 303] on button "結帳" at bounding box center [574, 305] width 30 height 17
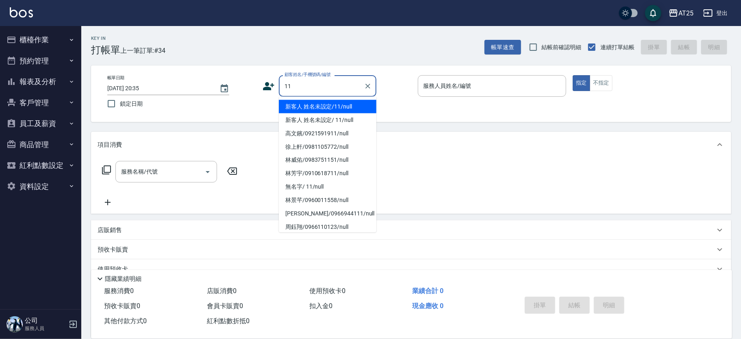
type input "新客人 姓名未設定/11/null"
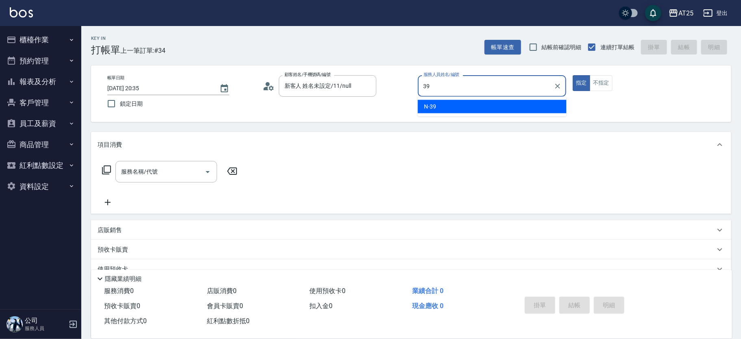
type input "N-39"
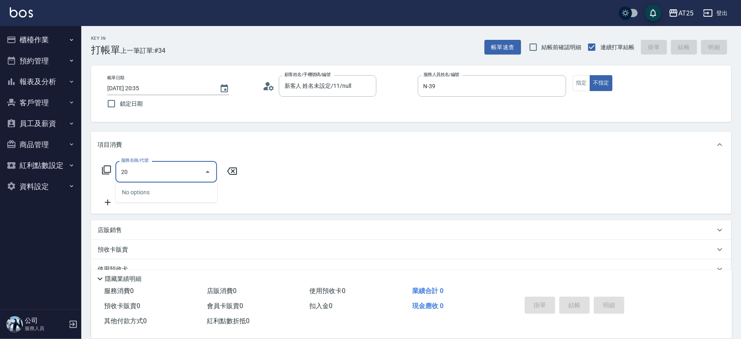
type input "201"
type input "30"
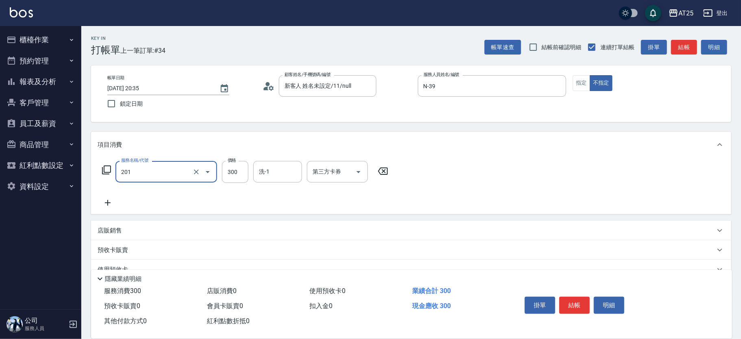
type input "洗髮(201)"
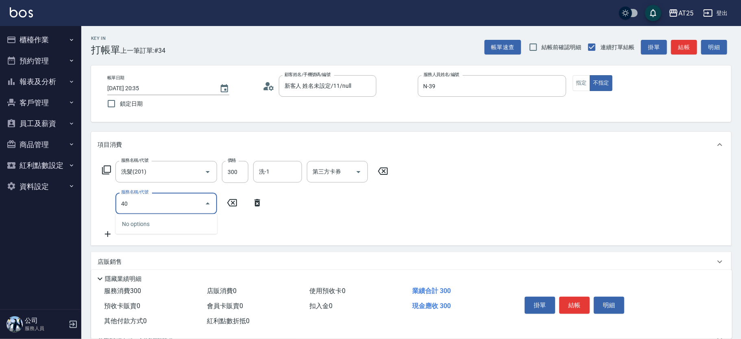
type input "401"
type input "60"
type input "剪髮(401)"
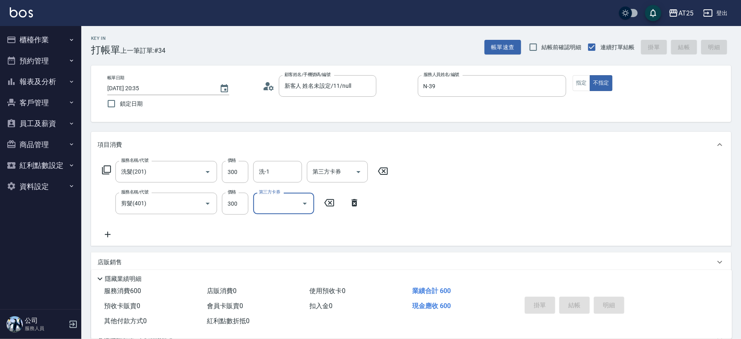
type input "2025/10/07 20:39"
type input "0"
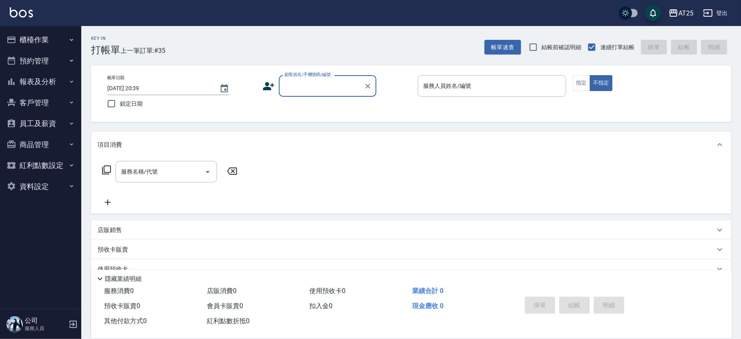
click at [39, 40] on button "櫃檯作業" at bounding box center [40, 39] width 75 height 21
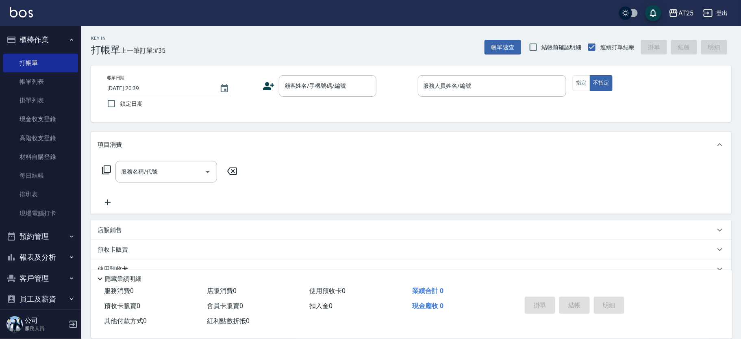
click at [44, 39] on button "櫃檯作業" at bounding box center [40, 39] width 75 height 21
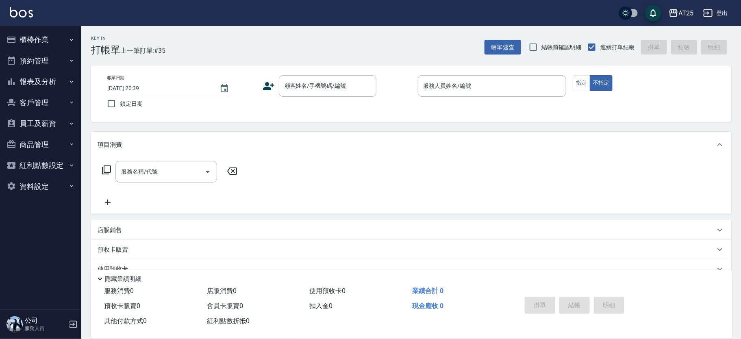
click at [59, 78] on button "報表及分析" at bounding box center [40, 81] width 75 height 21
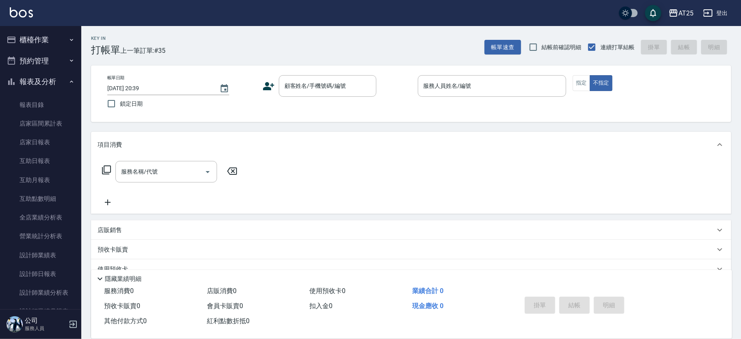
click at [330, 74] on div "帳單日期 2025/10/07 20:39 鎖定日期 顧客姓名/手機號碼/編號 顧客姓名/手機號碼/編號 服務人員姓名/編號 服務人員姓名/編號 指定 不指定" at bounding box center [411, 93] width 640 height 57
drag, startPoint x: 349, startPoint y: 91, endPoint x: 353, endPoint y: 94, distance: 4.6
click at [349, 90] on input "顧客姓名/手機號碼/編號" at bounding box center [322, 86] width 78 height 14
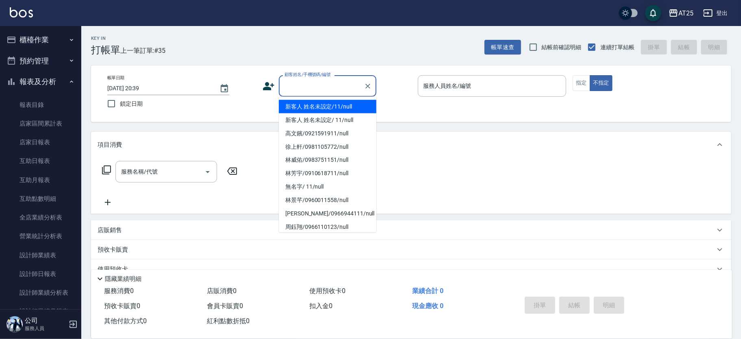
click at [356, 102] on li "新客人 姓名未設定/11/null" at bounding box center [328, 106] width 98 height 13
type input "新客人 姓名未設定/11/null"
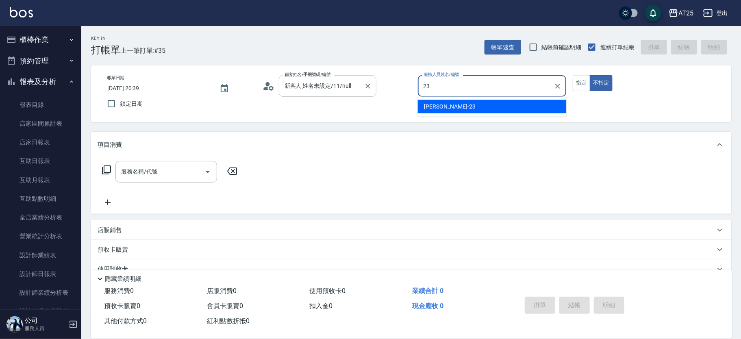
type input "Emma-23"
type button "false"
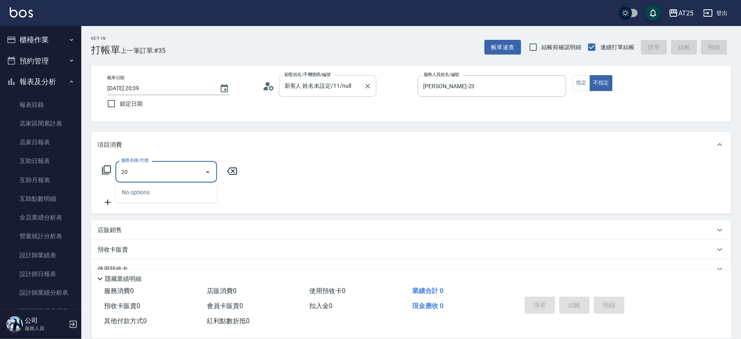
type input "201"
type input "30"
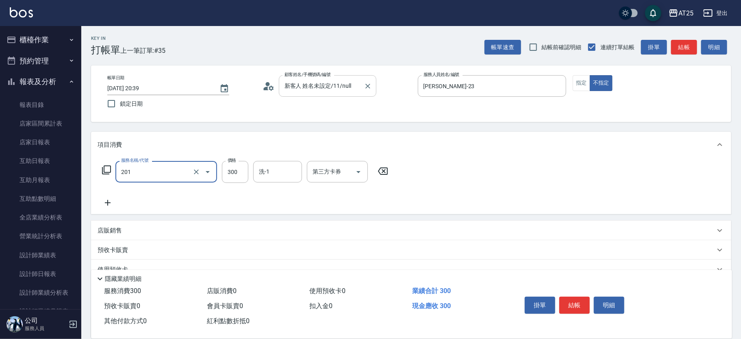
type input "洗髮(201)"
type input "0"
type input "40"
type input "400"
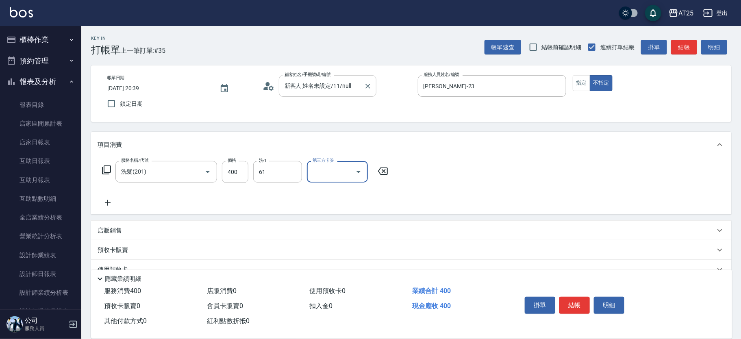
type input "游惠文-61"
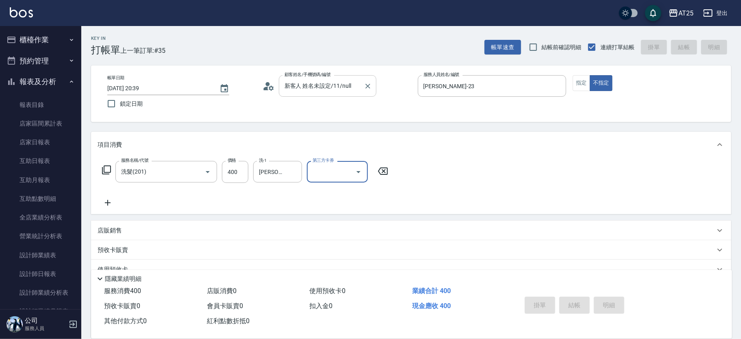
type input "2025/10/07 20:56"
type input "0"
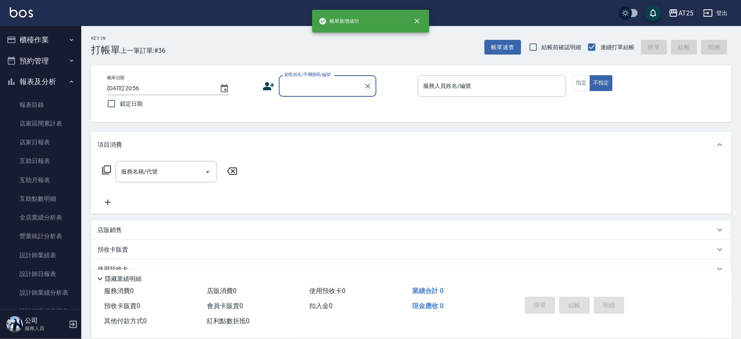
click at [47, 43] on button "櫃檯作業" at bounding box center [40, 39] width 75 height 21
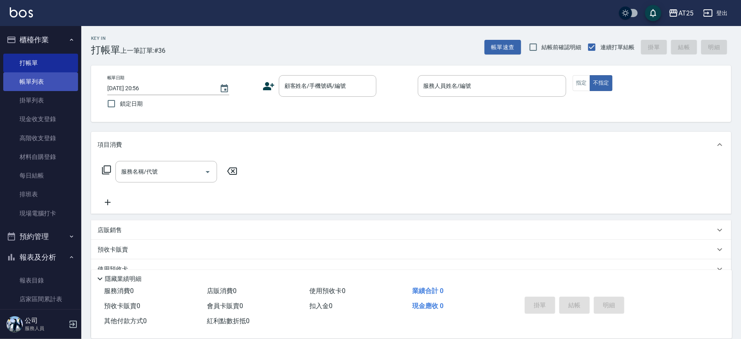
click at [59, 78] on link "帳單列表" at bounding box center [40, 81] width 75 height 19
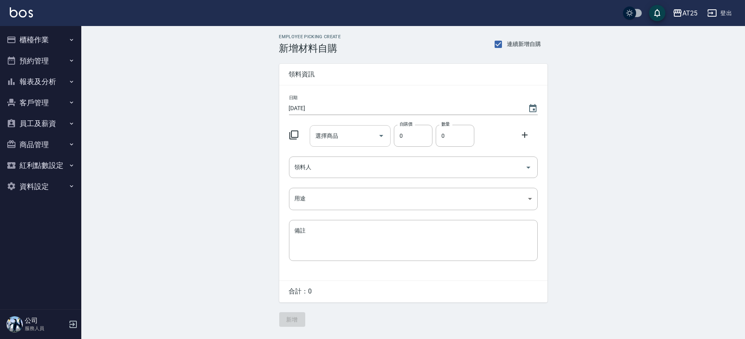
click at [356, 142] on input "選擇商品" at bounding box center [343, 136] width 61 height 14
click at [355, 135] on input "選擇商品" at bounding box center [343, 136] width 61 height 14
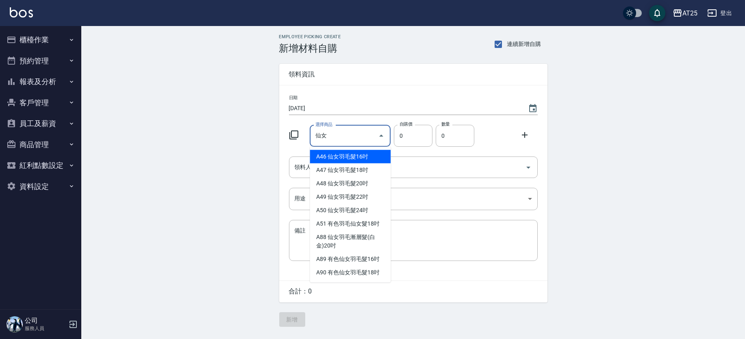
click at [363, 135] on input "仙女" at bounding box center [343, 136] width 61 height 14
click at [357, 137] on input "仙女" at bounding box center [343, 136] width 61 height 14
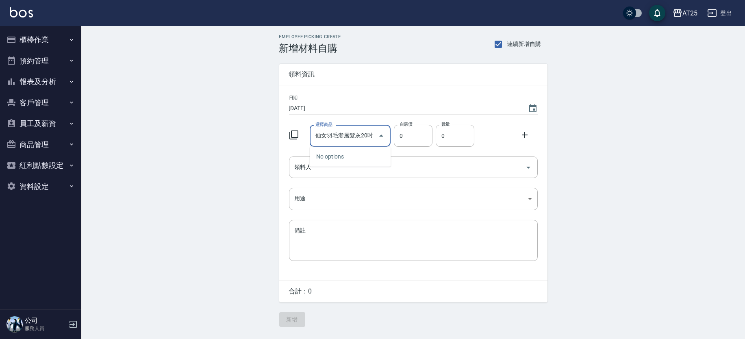
click at [347, 136] on input "仙女羽毛漸層髮灰20吋" at bounding box center [343, 136] width 61 height 14
click at [376, 139] on button "Close" at bounding box center [381, 135] width 13 height 13
click at [377, 138] on icon "Open" at bounding box center [381, 136] width 10 height 10
click at [373, 136] on input "仙女羽毛漸層髮灰20吋" at bounding box center [343, 136] width 61 height 14
drag, startPoint x: 374, startPoint y: 136, endPoint x: 326, endPoint y: 137, distance: 48.0
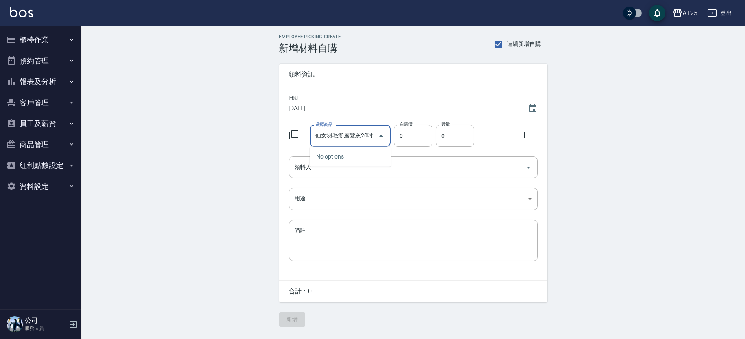
click at [326, 137] on input "仙女羽毛漸層髮灰20吋" at bounding box center [343, 136] width 61 height 14
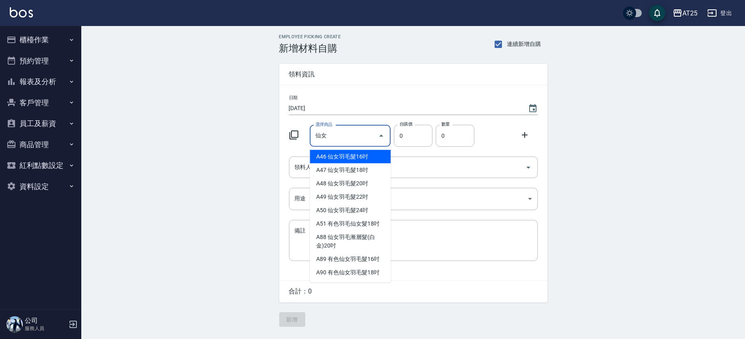
type input "仙女"
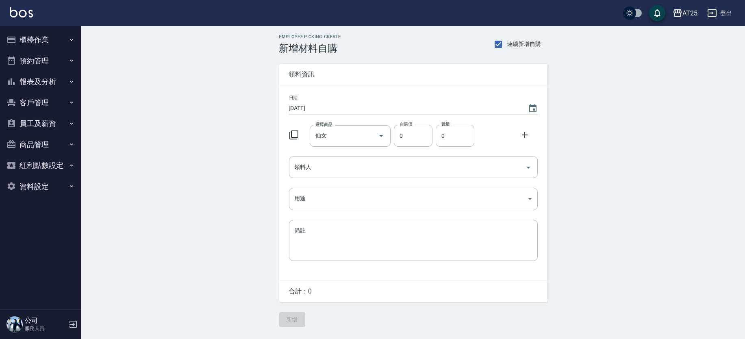
click at [233, 187] on div "Employee Picking Create 新增材料自購 連續新增自購 領料資訊 日期 [DATE] 選擇商品 仙女 選擇商品 自購價 0 自購價 數量 …" at bounding box center [413, 180] width 664 height 309
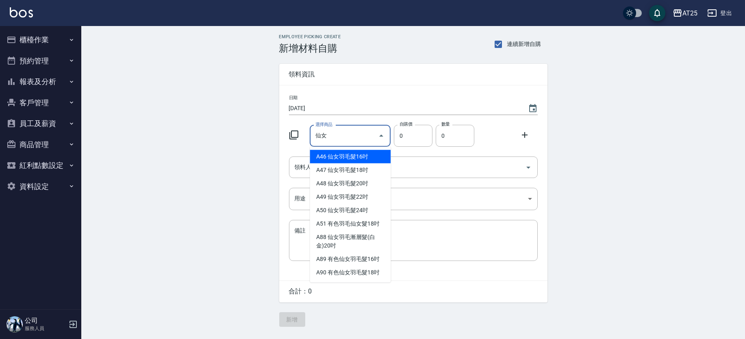
click at [342, 139] on input "仙女" at bounding box center [343, 136] width 61 height 14
click at [351, 137] on input "仙女" at bounding box center [343, 136] width 61 height 14
click at [294, 138] on icon at bounding box center [294, 135] width 10 height 10
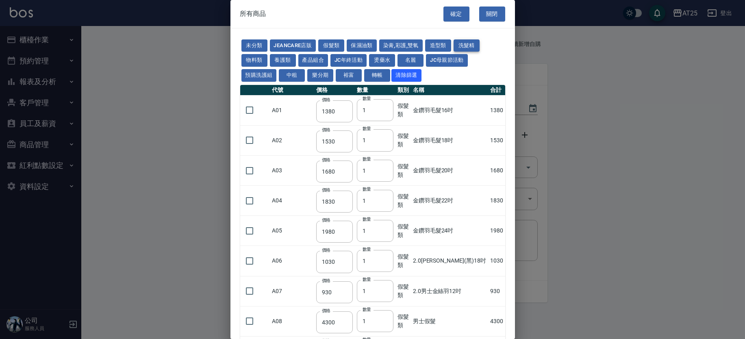
click at [471, 46] on button "洗髮精" at bounding box center [467, 45] width 26 height 13
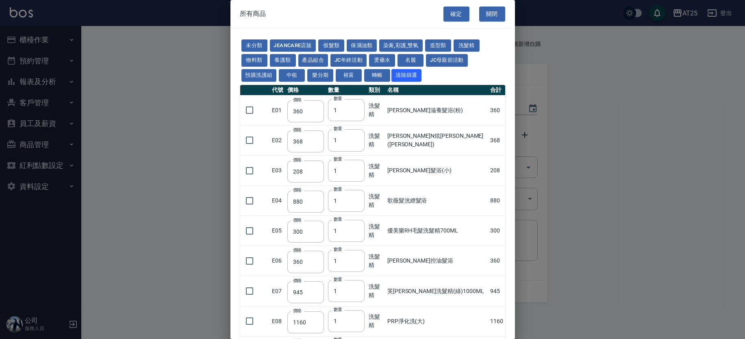
type input "360"
type input "368"
type input "208"
type input "880"
type input "300"
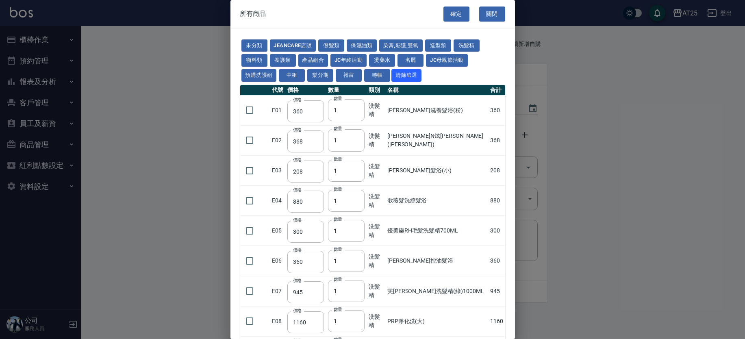
type input "360"
type input "945"
type input "1160"
type input "480"
type input "1160"
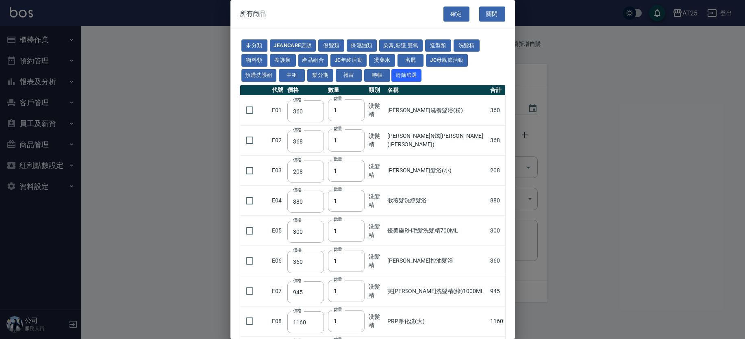
type input "480"
type input "1240"
type input "540"
type input "420"
type input "250"
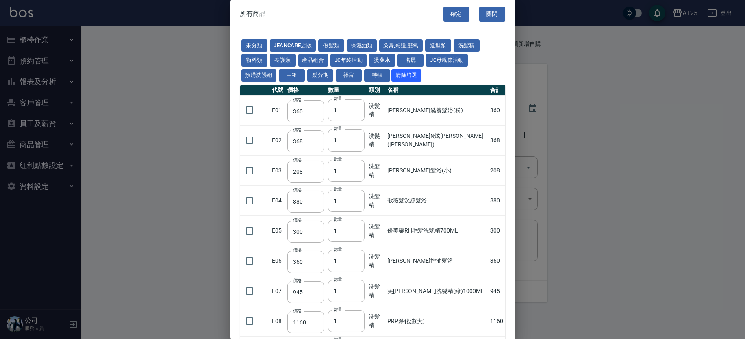
type input "250"
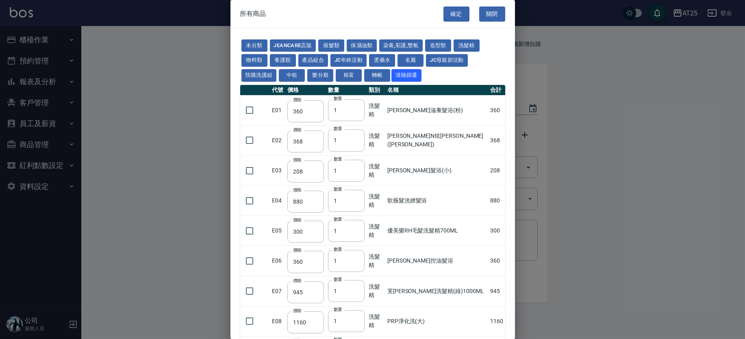
type input "200"
type input "420"
type input "160"
type input "200"
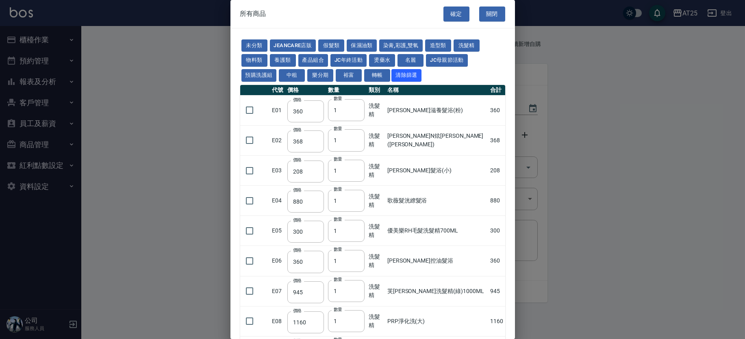
type input "240"
type input "800"
type input "165"
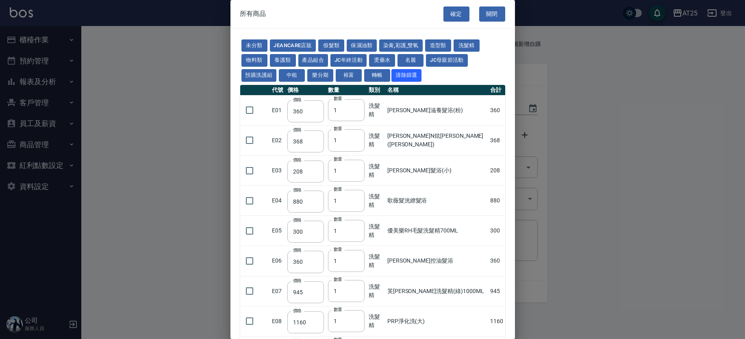
type input "945"
type input "300"
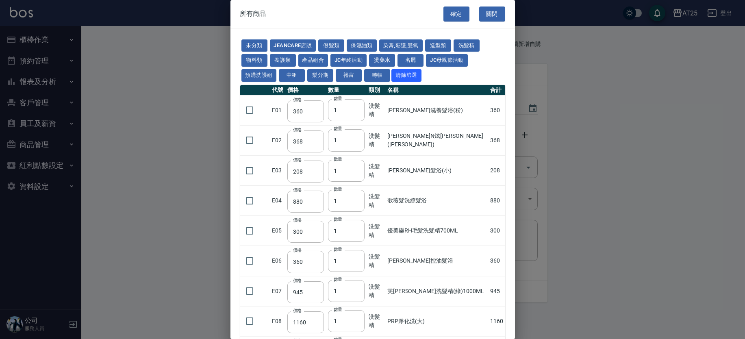
type input "300"
type input "360"
type input "945"
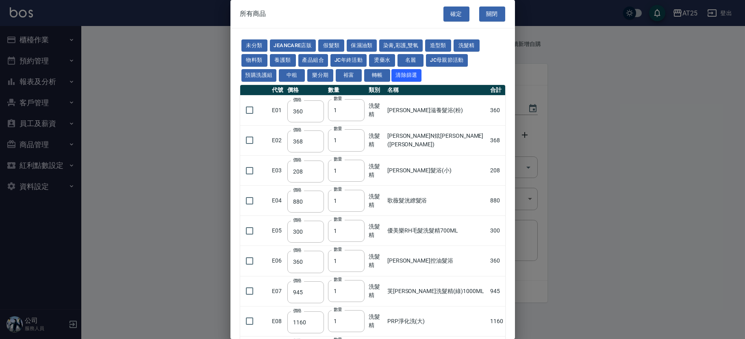
type input "300"
type input "900"
type input "300"
type input "900"
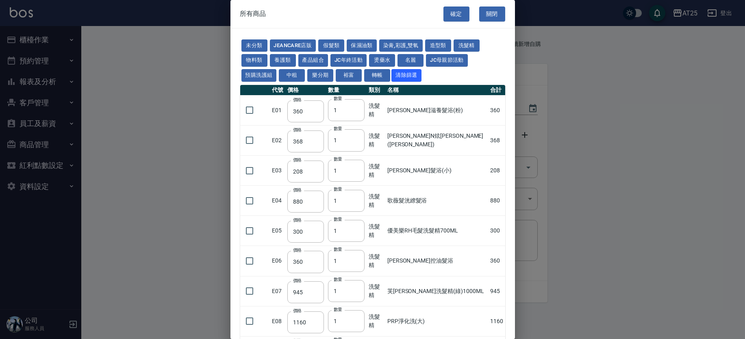
type input "300"
type input "900"
click at [339, 46] on button "假髮類" at bounding box center [331, 45] width 26 height 13
type input "1380"
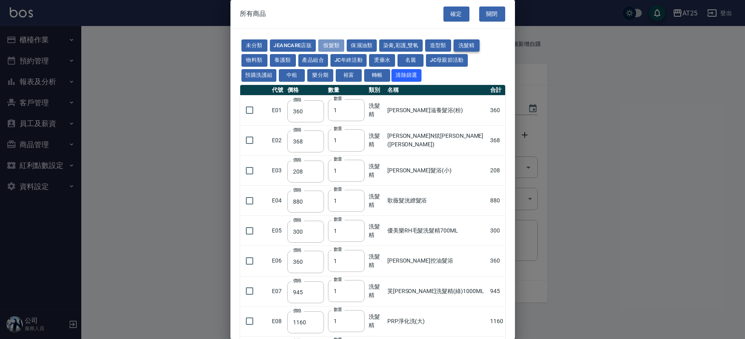
type input "1530"
type input "1680"
type input "1830"
type input "1980"
type input "1030"
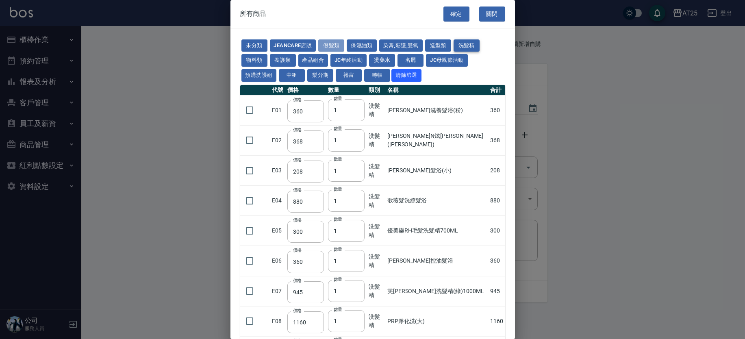
type input "930"
type input "4300"
type input "62"
type input "64"
type input "80"
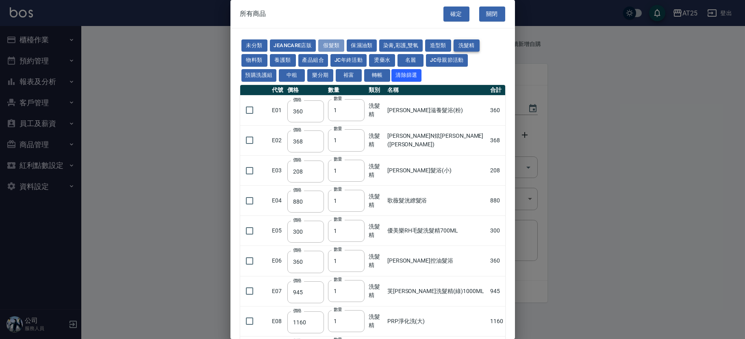
type input "350"
type input "25"
type input "400"
type input "100"
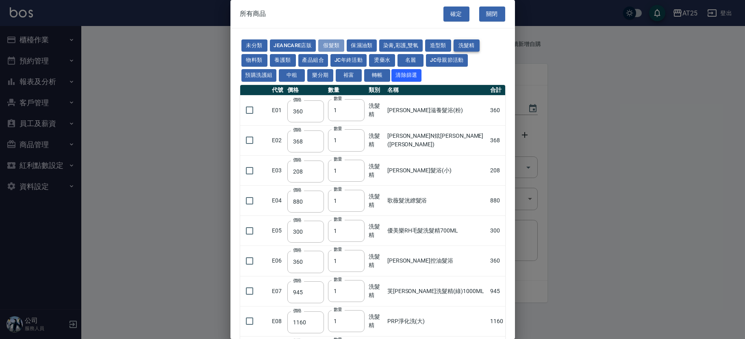
type input "1780"
type input "1980"
type input "2180"
type input "2380"
type input "2580"
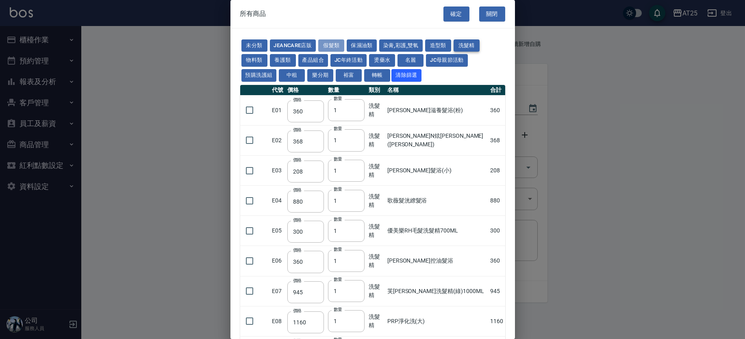
type input "2780"
type input "2980"
type input "1030"
type input "1080"
type input "1130"
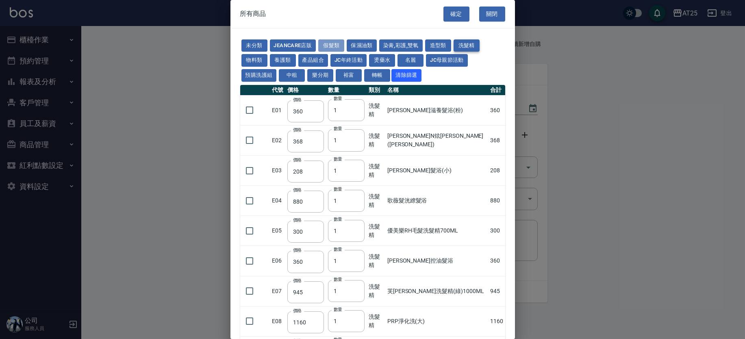
type input "1230"
type input "1280"
type input "1380"
type input "880"
type input "930"
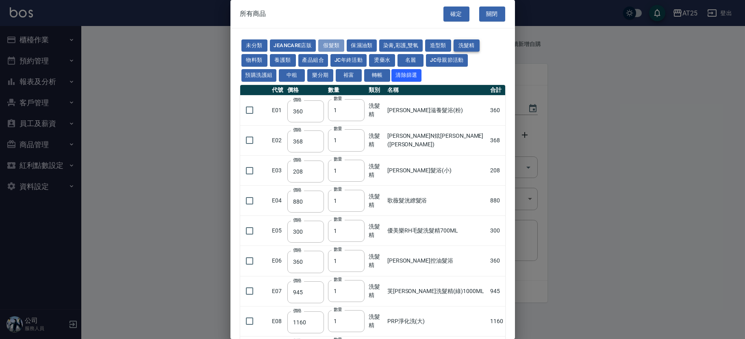
type input "980"
type input "1030"
type input "1130"
type input "1230"
type input "1330"
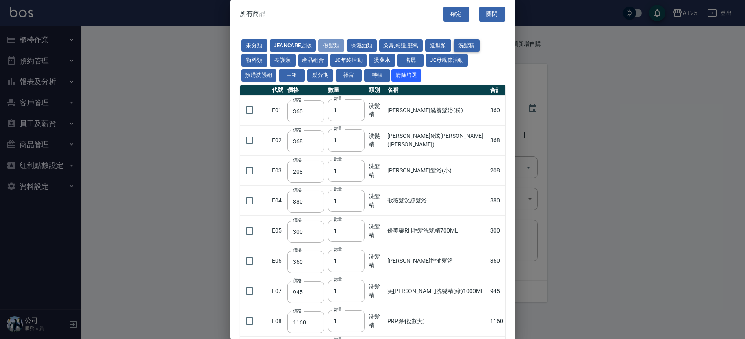
type input "2180"
type input "2380"
type input "2580"
type input "2780"
type input "2980"
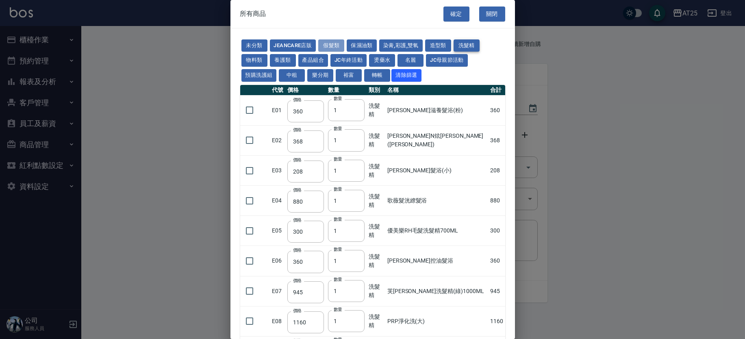
type input "2580"
type input "560"
type input "100"
type input "775"
type input "580"
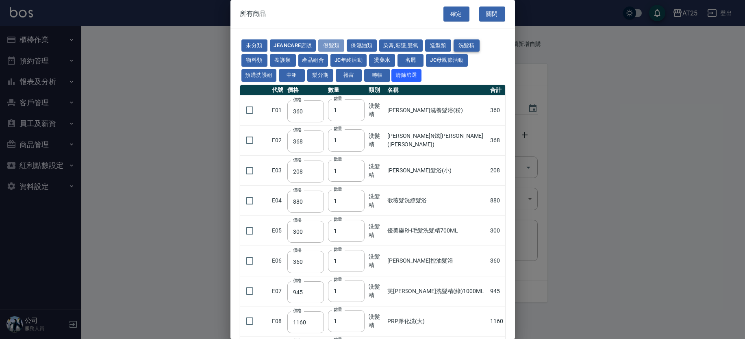
type input "2230"
type input "1180"
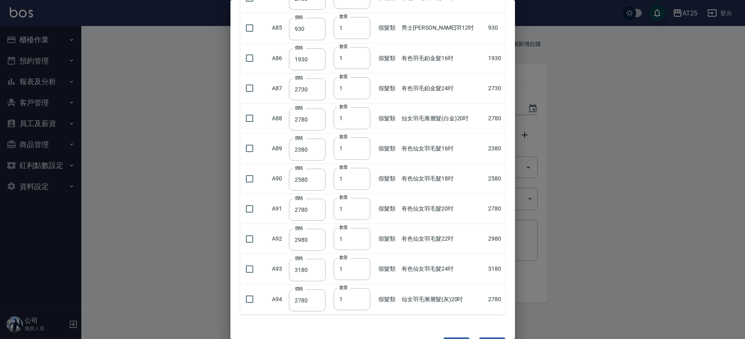
scroll to position [2185, 0]
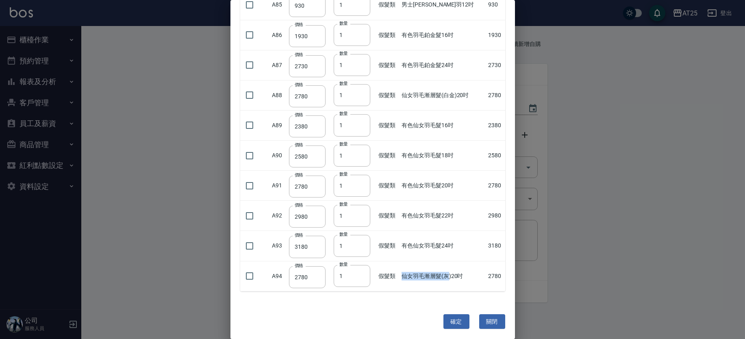
drag, startPoint x: 402, startPoint y: 276, endPoint x: 446, endPoint y: 278, distance: 43.6
click at [446, 278] on td "仙女羽毛漸層髮(灰)20吋" at bounding box center [443, 276] width 87 height 30
click at [462, 278] on td "仙女羽毛漸層髮(灰)20吋" at bounding box center [443, 276] width 87 height 30
click at [252, 273] on input "checkbox" at bounding box center [249, 276] width 17 height 17
checkbox input "true"
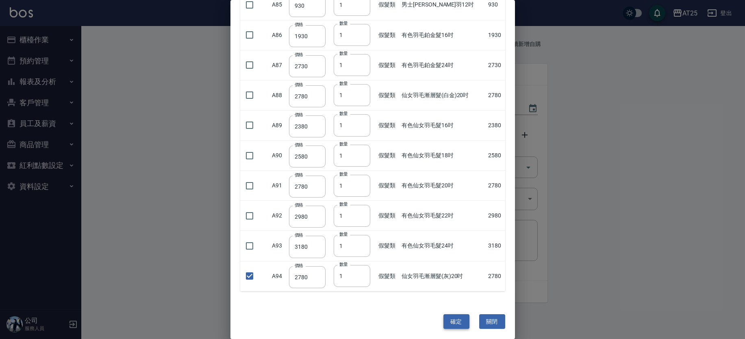
click at [448, 316] on button "確定" at bounding box center [457, 321] width 26 height 15
type input "仙女羽毛漸層髮(灰)20吋"
type input "2780"
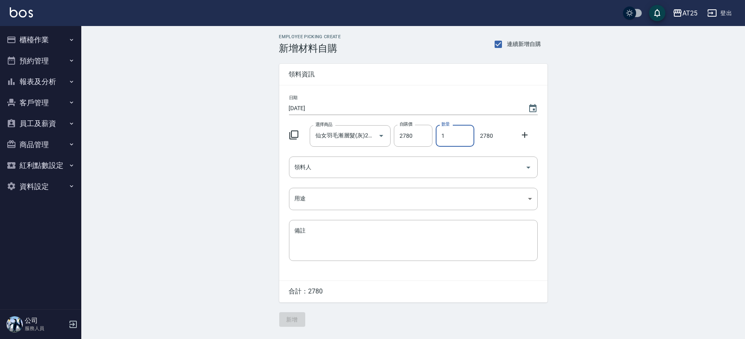
drag, startPoint x: 450, startPoint y: 139, endPoint x: 435, endPoint y: 139, distance: 15.5
click at [435, 139] on div "數量 1 數量" at bounding box center [454, 134] width 42 height 25
type input "3"
click at [356, 174] on input "領料人" at bounding box center [407, 167] width 229 height 14
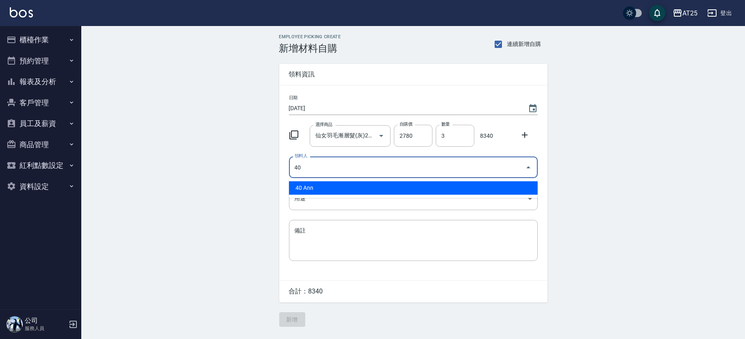
type input "40 Ann"
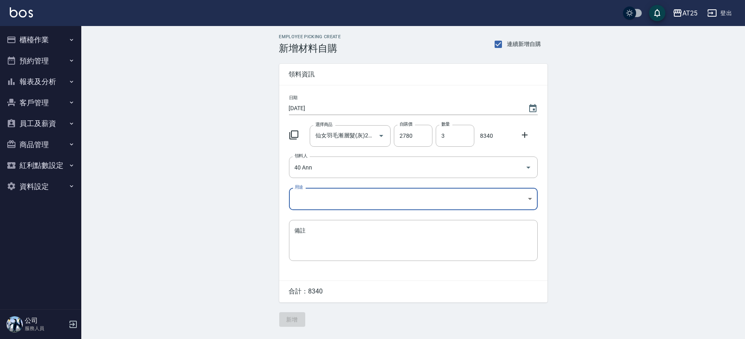
click at [335, 199] on body "AT25 登出 櫃檯作業 打帳單 帳單列表 掛單列表 現金收支登錄 高階收支登錄 材料自購登錄 每日結帳 排班表 現場電腦打卡 預約管理 預約管理 單日預約紀…" at bounding box center [372, 169] width 745 height 339
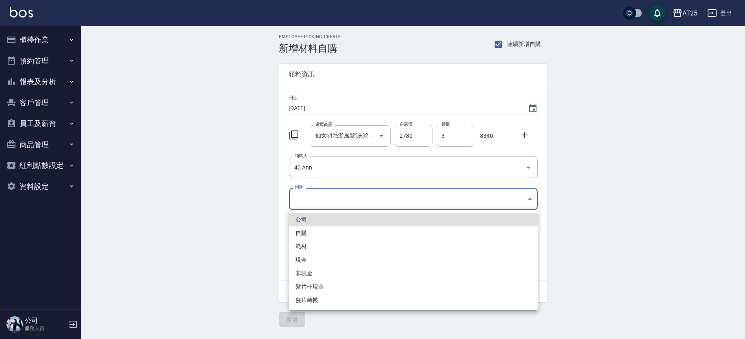
click at [315, 260] on li "現金" at bounding box center [413, 259] width 249 height 13
type input "現金"
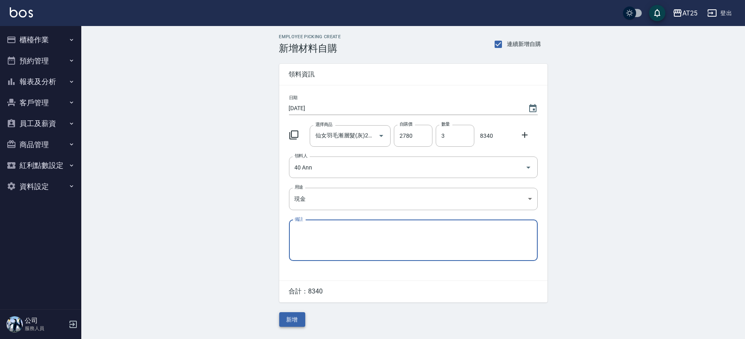
click at [292, 316] on button "新增" at bounding box center [292, 319] width 26 height 15
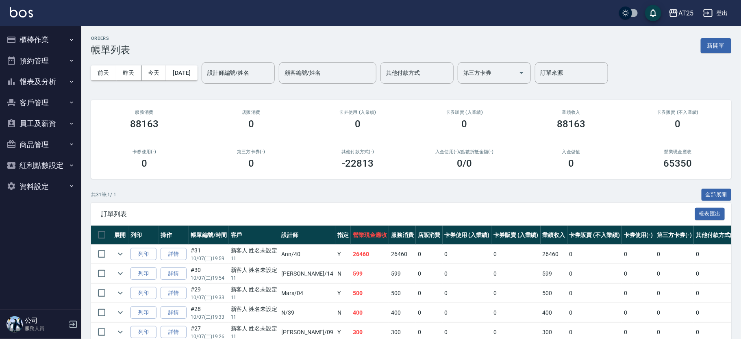
drag, startPoint x: 36, startPoint y: 82, endPoint x: 21, endPoint y: 65, distance: 22.2
click at [36, 82] on button "報表及分析" at bounding box center [40, 81] width 75 height 21
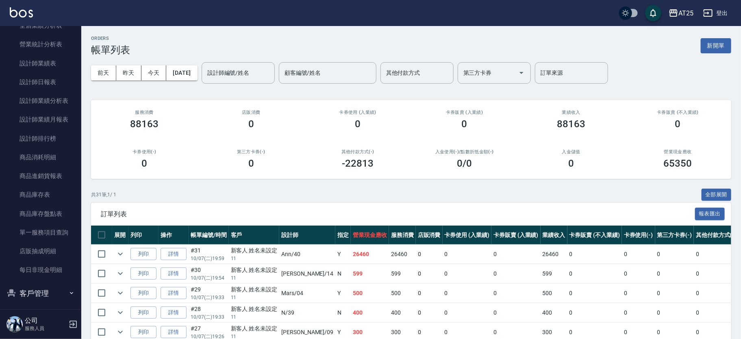
scroll to position [192, 0]
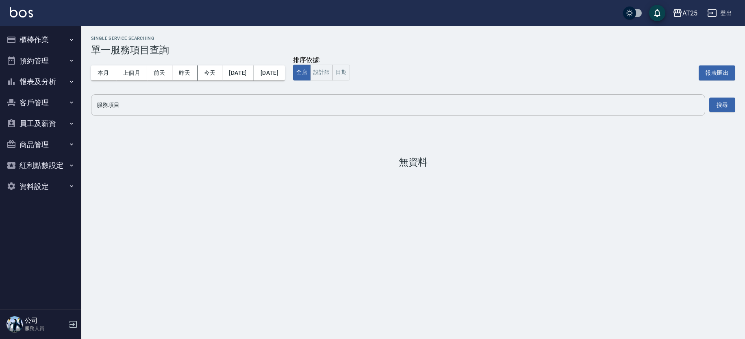
click at [127, 97] on div "服務項目" at bounding box center [398, 105] width 614 height 22
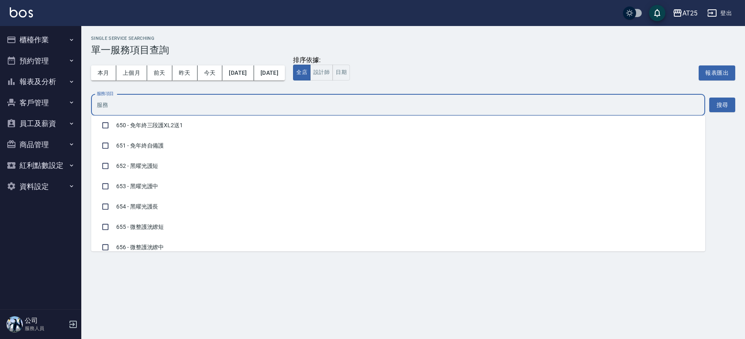
scroll to position [5755, 0]
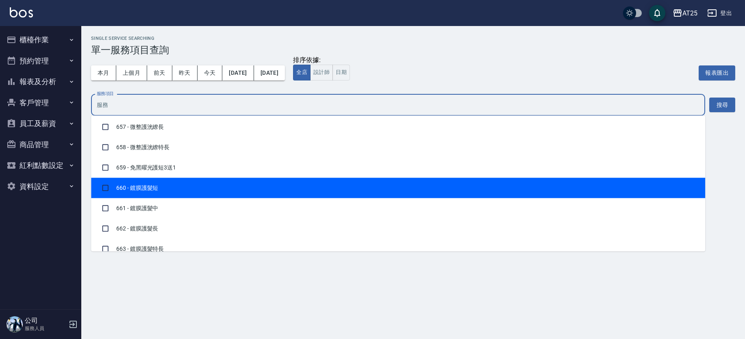
click at [375, 189] on li "660 - 鍍膜護髮短" at bounding box center [398, 188] width 614 height 20
checkbox input "true"
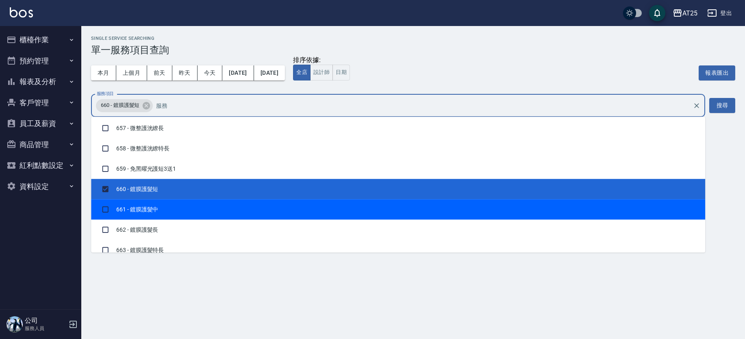
click at [163, 205] on li "661 - 鍍膜護髮中" at bounding box center [398, 209] width 614 height 20
checkbox input "true"
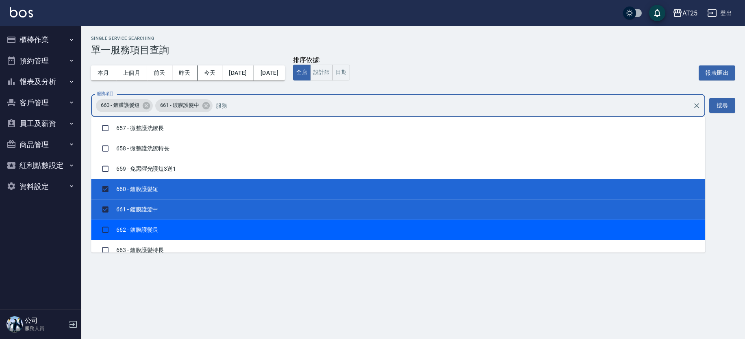
click at [161, 224] on li "662 - 鍍膜護髮長" at bounding box center [398, 230] width 614 height 20
checkbox input "true"
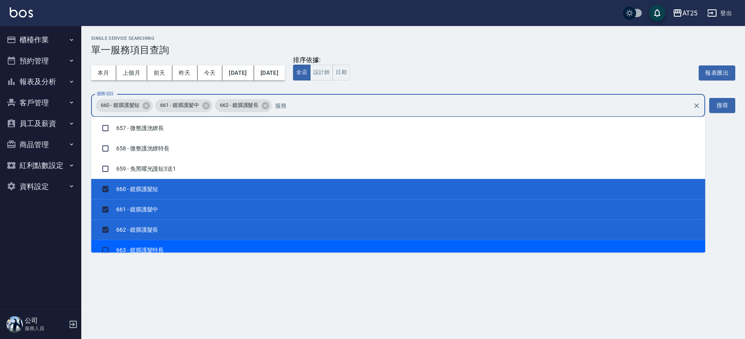
click at [161, 240] on li "663 - 鍍膜護髮特長" at bounding box center [398, 250] width 614 height 20
checkbox input "true"
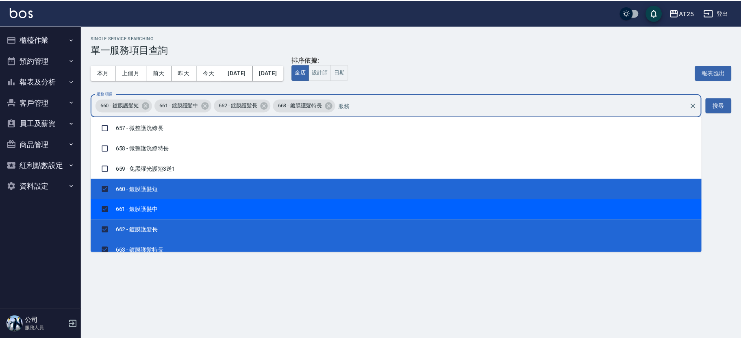
scroll to position [5849, 0]
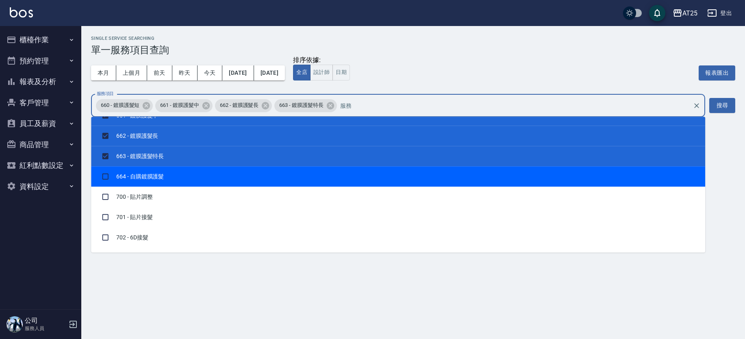
click at [431, 176] on li "664 - 自購鍍膜護髮" at bounding box center [398, 176] width 614 height 20
checkbox input "true"
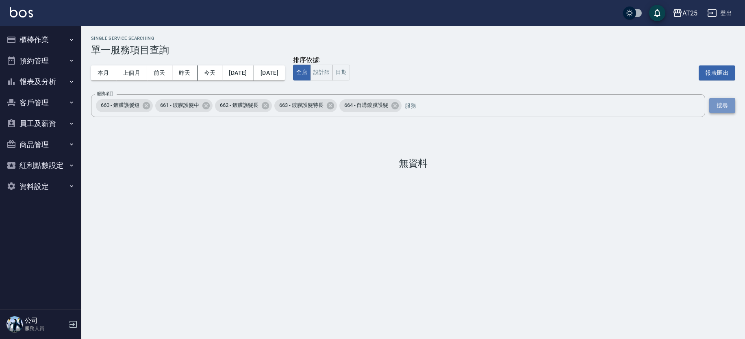
click at [717, 105] on button "搜尋" at bounding box center [722, 105] width 26 height 15
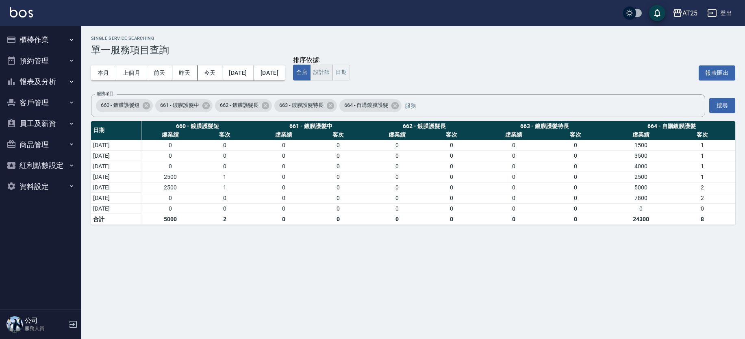
click at [333, 77] on button "設計師" at bounding box center [321, 73] width 23 height 16
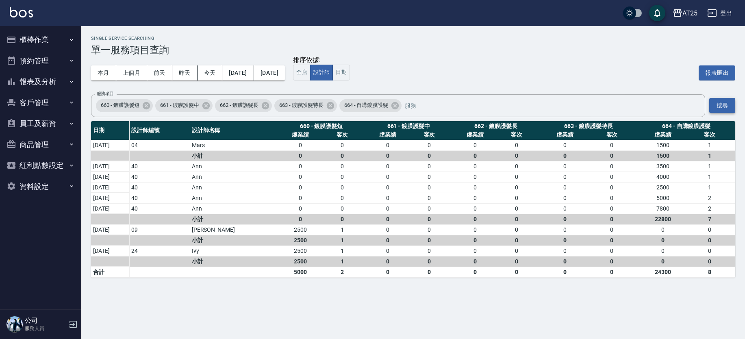
click at [728, 107] on button "搜尋" at bounding box center [722, 105] width 26 height 15
click at [248, 71] on button "2025/10/01" at bounding box center [237, 72] width 31 height 15
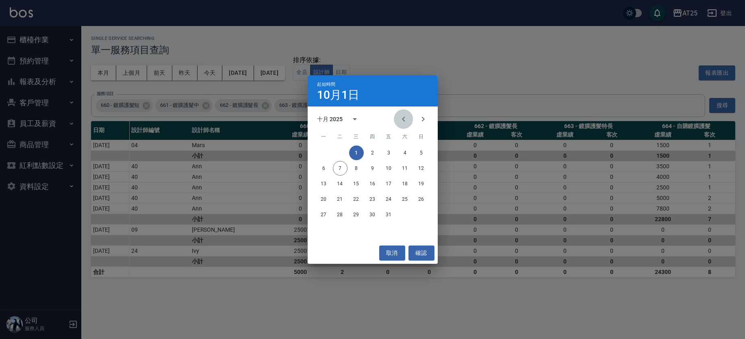
click at [398, 117] on button "Previous month" at bounding box center [404, 119] width 20 height 20
click at [326, 153] on button "1" at bounding box center [324, 153] width 15 height 15
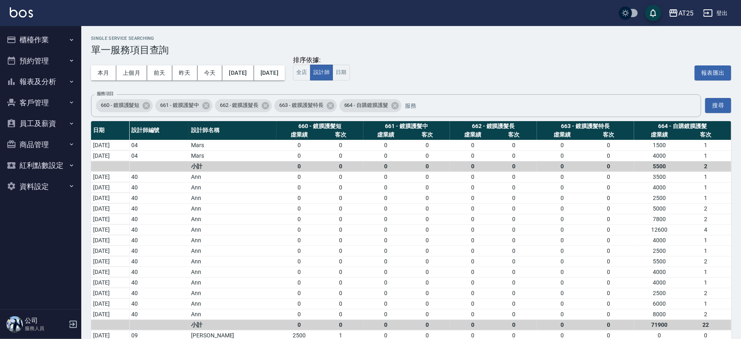
drag, startPoint x: 732, startPoint y: 137, endPoint x: 729, endPoint y: 177, distance: 39.9
click at [729, 177] on div "Single Service Searching 單一服務項目查詢 本月 上個月 前天 昨天 今天 2025/09/01 2025/10/07 排序依據: 全…" at bounding box center [411, 197] width 660 height 342
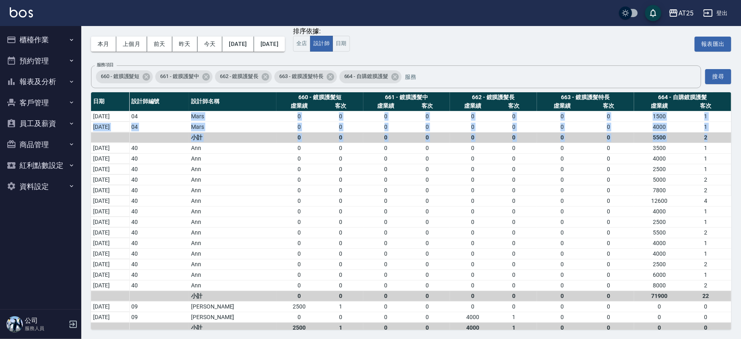
drag, startPoint x: 214, startPoint y: 121, endPoint x: 690, endPoint y: 137, distance: 476.4
click at [697, 135] on tbody "2025/10/07 04 Mars 0 0 0 0 0 0 0 0 1500 1 2025/09/22 04 Mars 0 0 0 0 0 0 0 0 40…" at bounding box center [411, 317] width 640 height 412
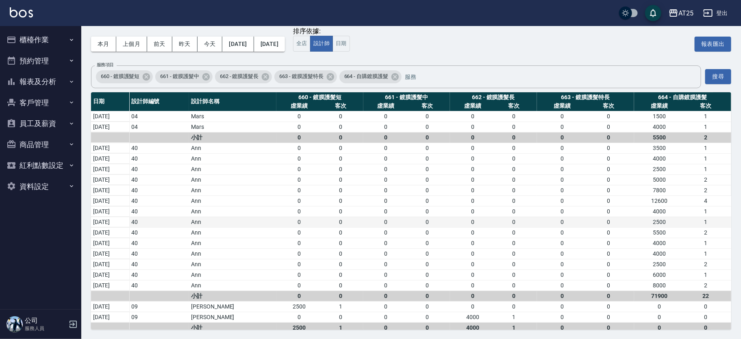
click at [576, 221] on div "0" at bounding box center [562, 222] width 47 height 9
drag, startPoint x: 640, startPoint y: 305, endPoint x: 643, endPoint y: 292, distance: 13.4
click at [660, 301] on td "0 0" at bounding box center [682, 306] width 97 height 11
drag, startPoint x: 640, startPoint y: 292, endPoint x: 671, endPoint y: 295, distance: 31.4
click at [671, 295] on div "71900" at bounding box center [659, 296] width 47 height 9
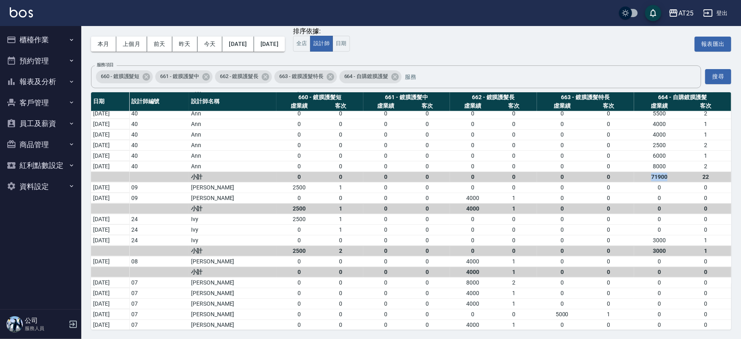
scroll to position [132, 0]
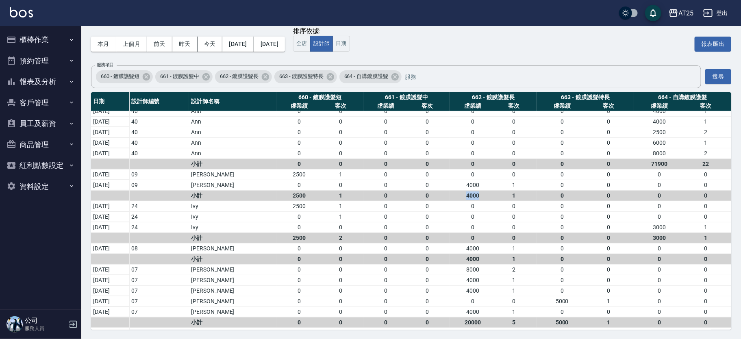
drag, startPoint x: 461, startPoint y: 193, endPoint x: 483, endPoint y: 194, distance: 21.6
click at [483, 194] on div "4000" at bounding box center [472, 195] width 41 height 9
click at [483, 256] on div "4000" at bounding box center [472, 259] width 41 height 9
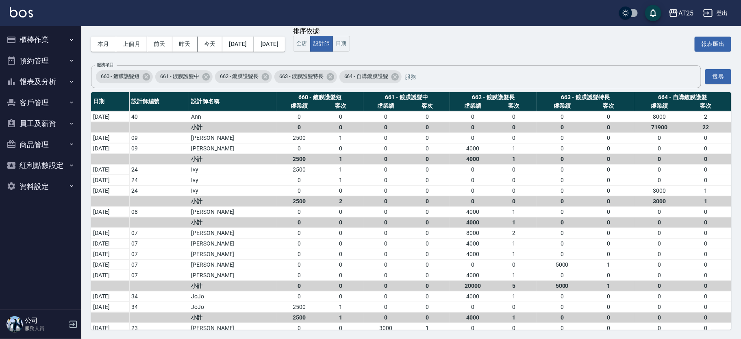
scroll to position [181, 0]
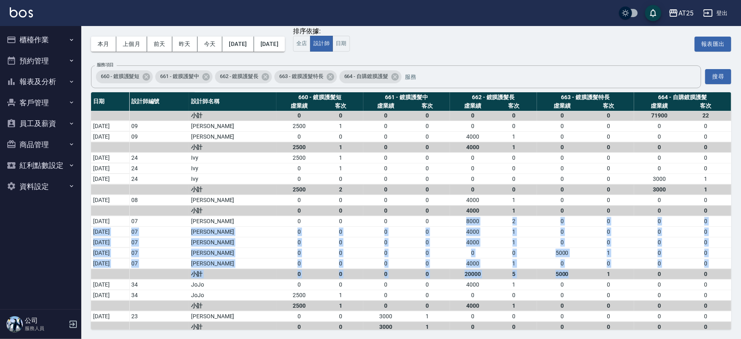
drag, startPoint x: 461, startPoint y: 219, endPoint x: 569, endPoint y: 270, distance: 119.1
click at [569, 270] on tbody "2025/10/07 04 Mars 0 0 0 0 0 0 0 0 1500 1 2025/09/22 04 Mars 0 0 0 0 0 0 0 0 40…" at bounding box center [411, 136] width 640 height 412
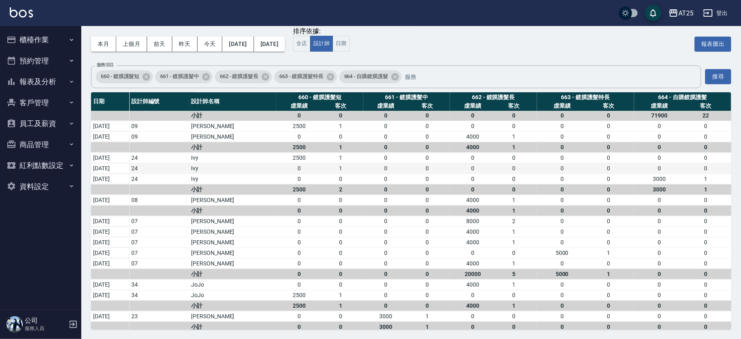
click at [380, 170] on div "0" at bounding box center [385, 168] width 41 height 9
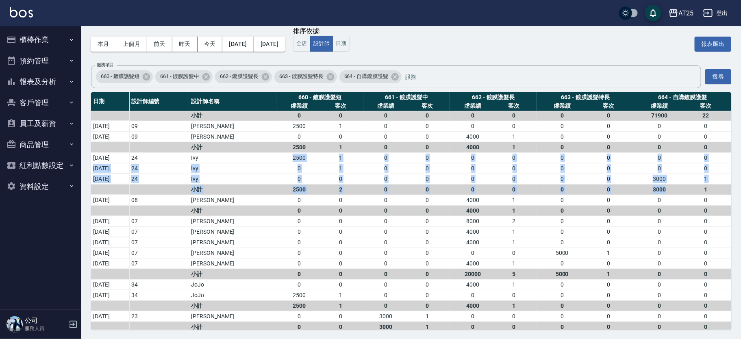
drag, startPoint x: 275, startPoint y: 154, endPoint x: 675, endPoint y: 190, distance: 402.1
click at [675, 190] on tbody "2025/10/07 04 Mars 0 0 0 0 0 0 0 0 1500 1 2025/09/22 04 Mars 0 0 0 0 0 0 0 0 40…" at bounding box center [411, 136] width 640 height 412
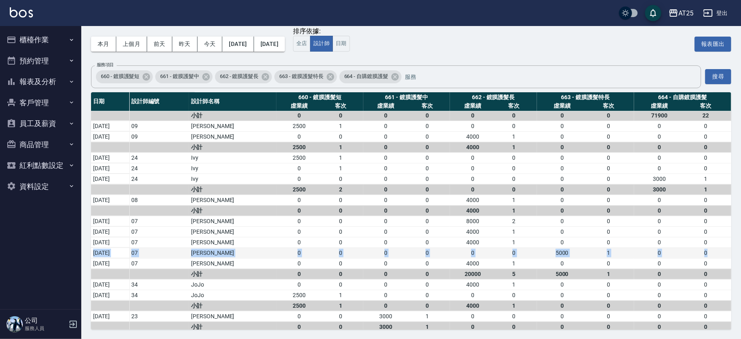
drag, startPoint x: 726, startPoint y: 239, endPoint x: 727, endPoint y: 249, distance: 10.2
click at [727, 249] on tbody "2025/10/07 04 Mars 0 0 0 0 0 0 0 0 1500 1 2025/09/22 04 Mars 0 0 0 0 0 0 0 0 40…" at bounding box center [411, 136] width 640 height 412
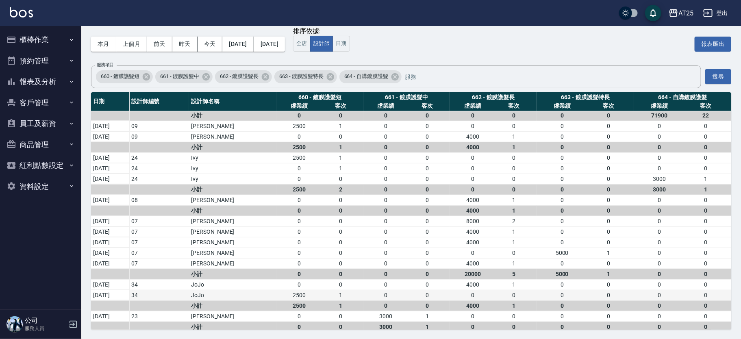
click at [421, 296] on div "0" at bounding box center [427, 295] width 41 height 9
drag, startPoint x: 283, startPoint y: 302, endPoint x: 482, endPoint y: 303, distance: 198.8
click at [482, 303] on tr "小計 2500 1 0 0 4000 1 0 0 0 0" at bounding box center [411, 305] width 640 height 11
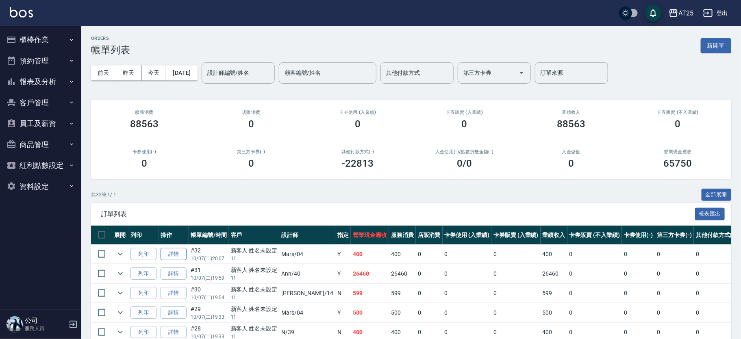
click at [177, 252] on link "詳情" at bounding box center [174, 254] width 26 height 13
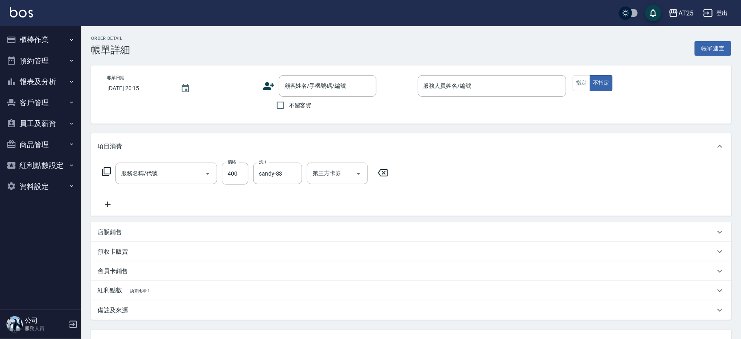
type input "[DATE] 20:07"
type input "Mars-04"
type input "40"
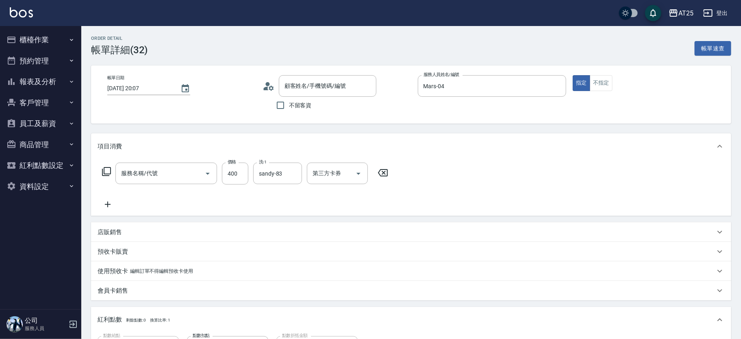
type input "洗髮(201)"
type input "新客人 姓名未設定/11/null"
click at [110, 205] on icon at bounding box center [108, 205] width 6 height 6
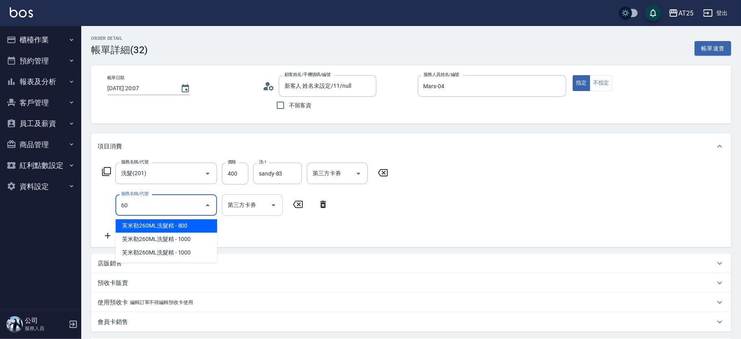
type input "601"
type input "140"
type input "自備護髮(1000上)(601)"
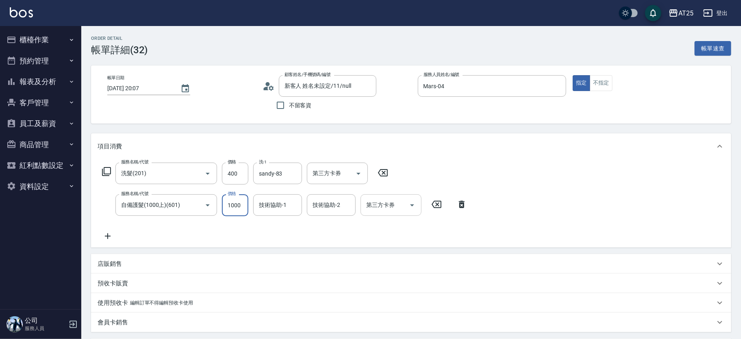
type input "40"
type input "0"
type input "sandy-83"
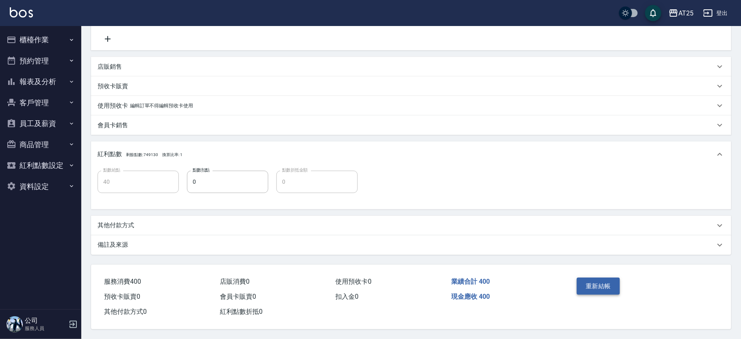
click at [602, 291] on button "重新結帳" at bounding box center [598, 286] width 43 height 17
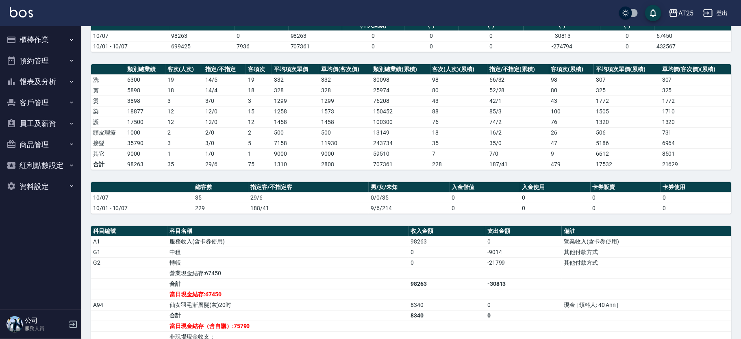
scroll to position [73, 0]
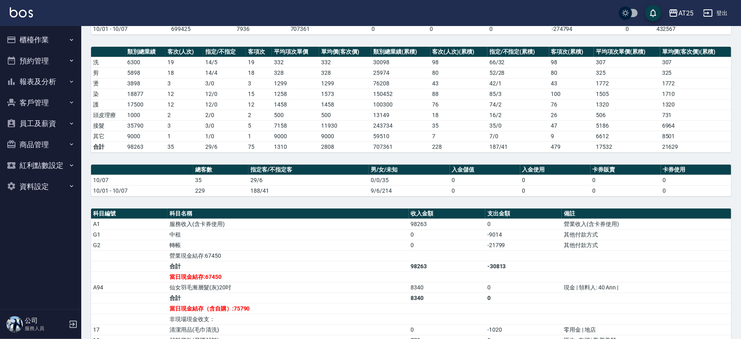
scroll to position [84, 0]
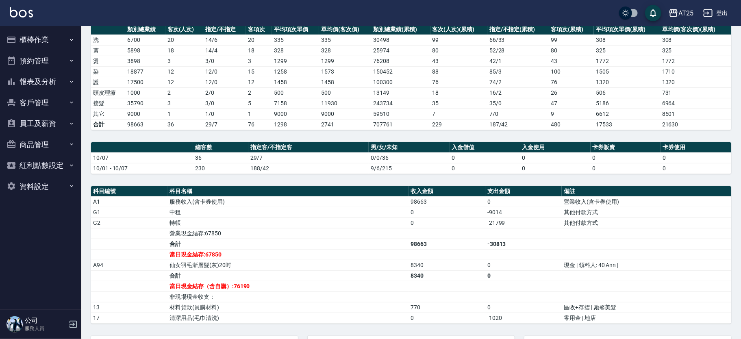
scroll to position [74, 0]
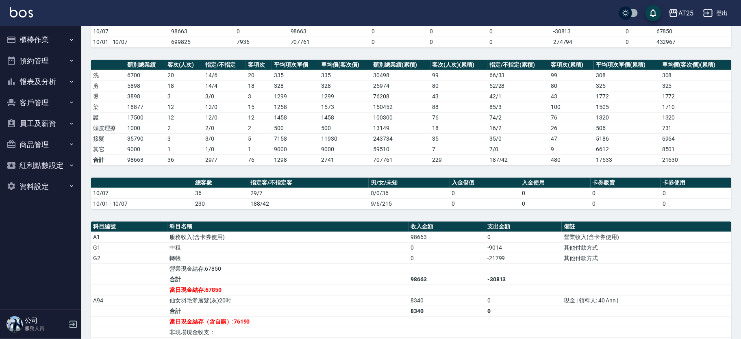
scroll to position [74, 0]
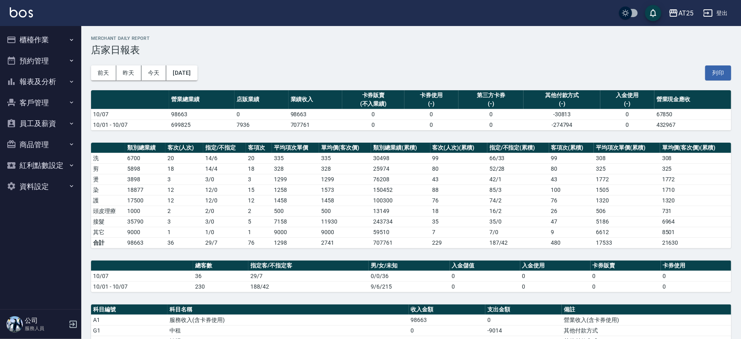
click at [48, 85] on button "報表及分析" at bounding box center [40, 81] width 75 height 21
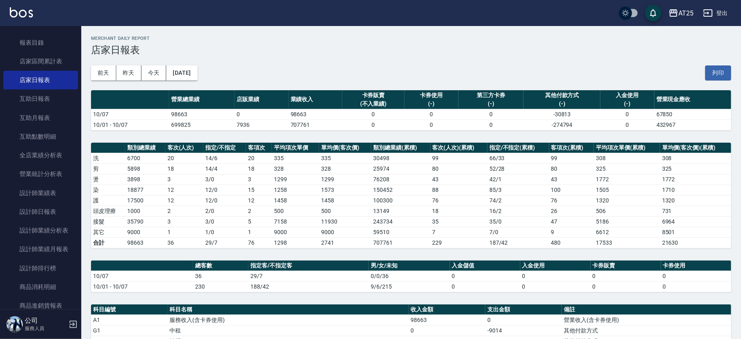
scroll to position [100, 0]
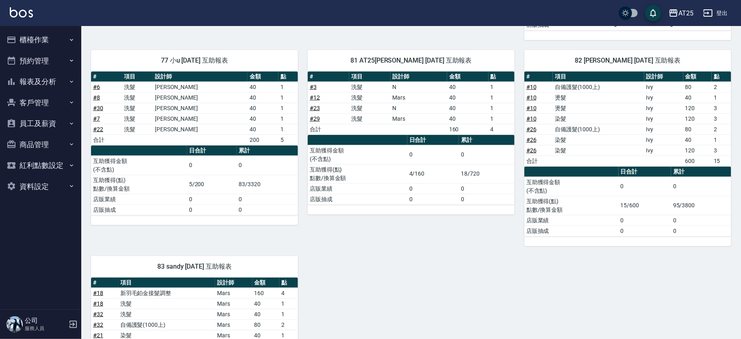
scroll to position [514, 0]
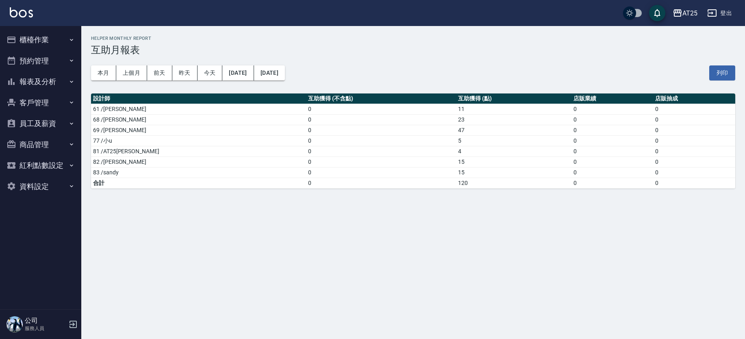
click at [456, 135] on td "5" at bounding box center [513, 140] width 115 height 11
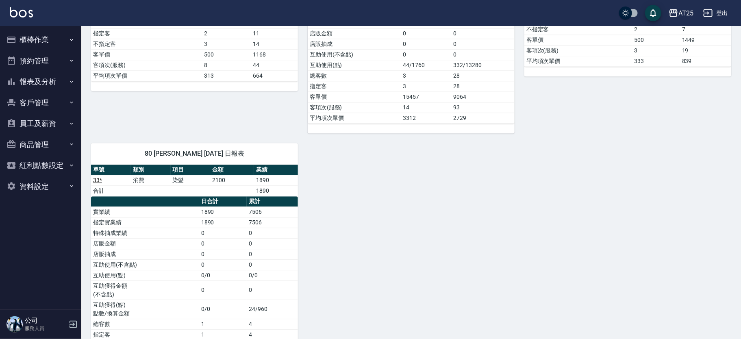
scroll to position [1072, 0]
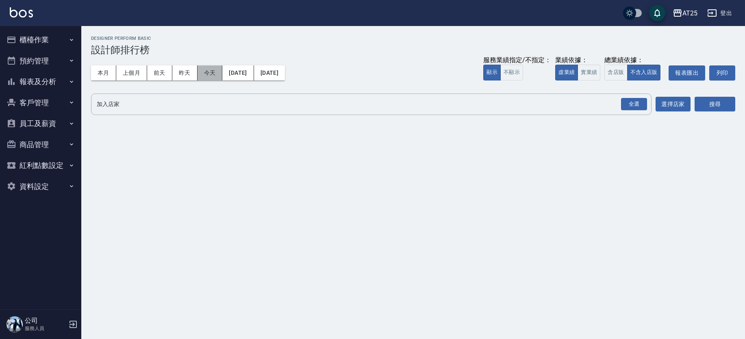
click at [218, 74] on button "今天" at bounding box center [210, 72] width 25 height 15
click at [598, 72] on button "實業績" at bounding box center [589, 73] width 23 height 16
click at [639, 110] on div "全選" at bounding box center [634, 104] width 26 height 13
click at [705, 104] on button "搜尋" at bounding box center [715, 104] width 41 height 15
